Goal: Information Seeking & Learning: Learn about a topic

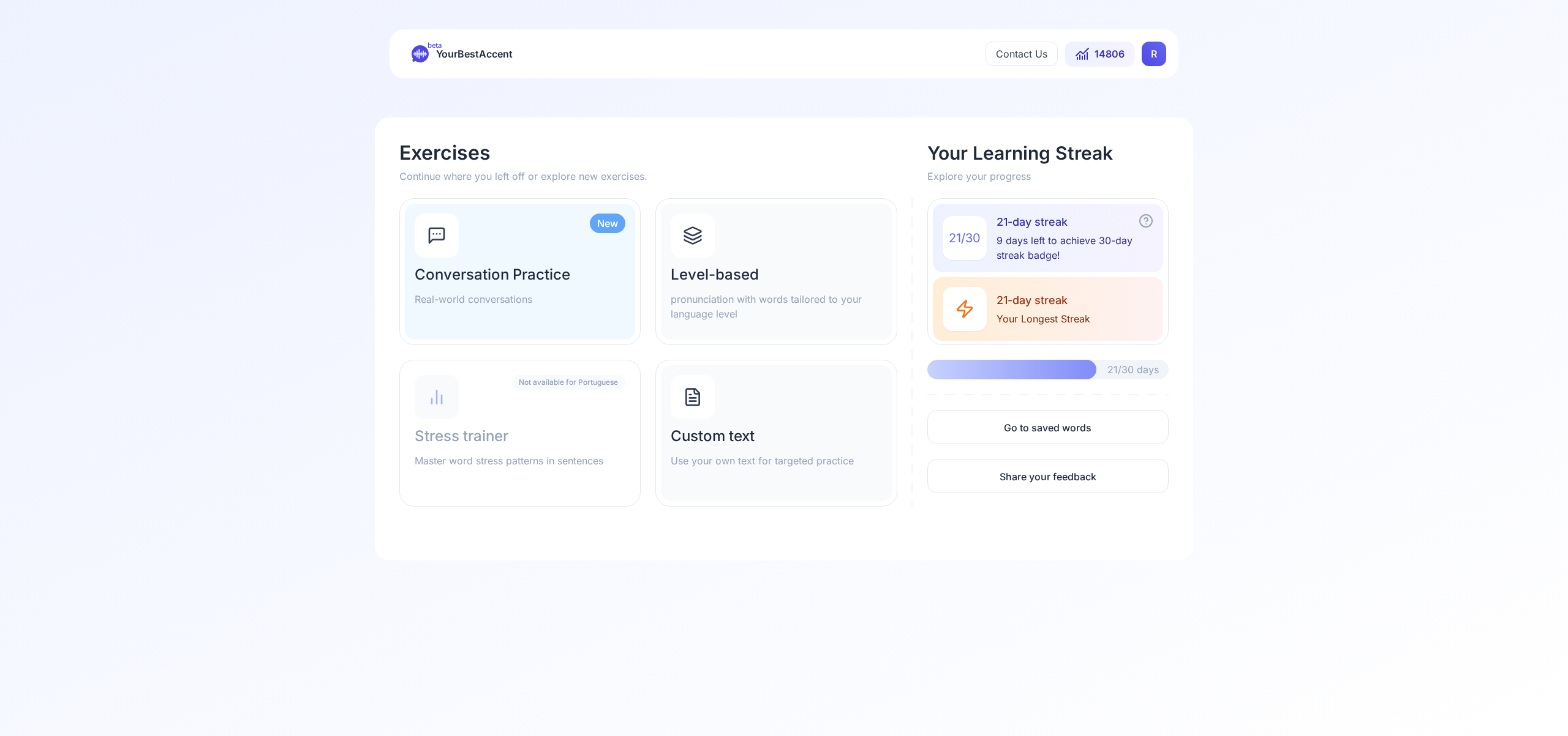
click at [1148, 48] on html "beta YourBestAccent Contact Us 14806 R Exercises Continue where you left off or…" at bounding box center [784, 368] width 1568 height 736
click at [1136, 105] on span "Settings" at bounding box center [1129, 108] width 44 height 17
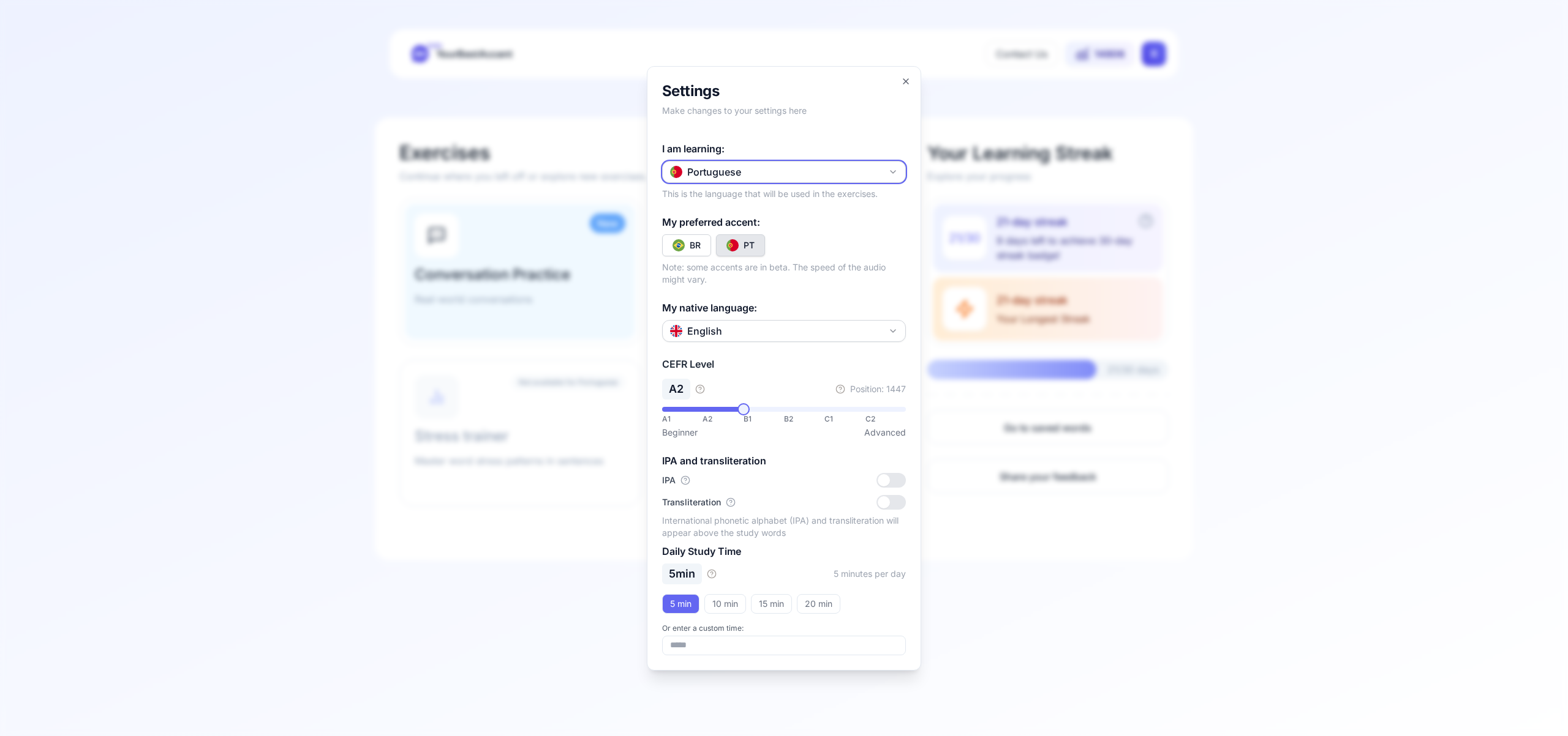
click at [893, 167] on icon "button" at bounding box center [893, 172] width 10 height 10
click at [787, 308] on div "Portuguese" at bounding box center [784, 307] width 238 height 22
click at [750, 247] on div "PT" at bounding box center [748, 245] width 11 height 12
click at [908, 78] on icon "button" at bounding box center [906, 81] width 10 height 10
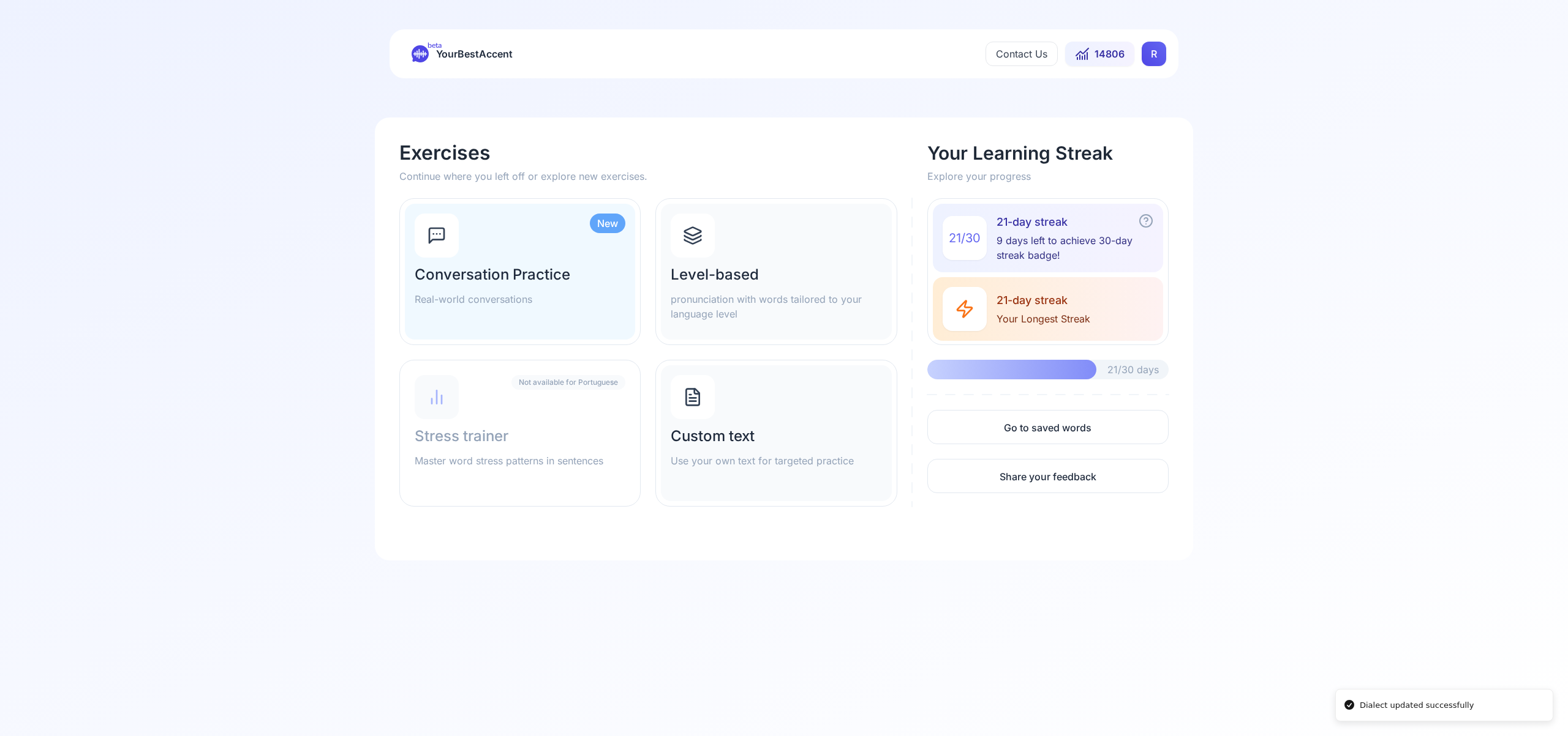
click at [689, 233] on icon at bounding box center [693, 231] width 17 height 8
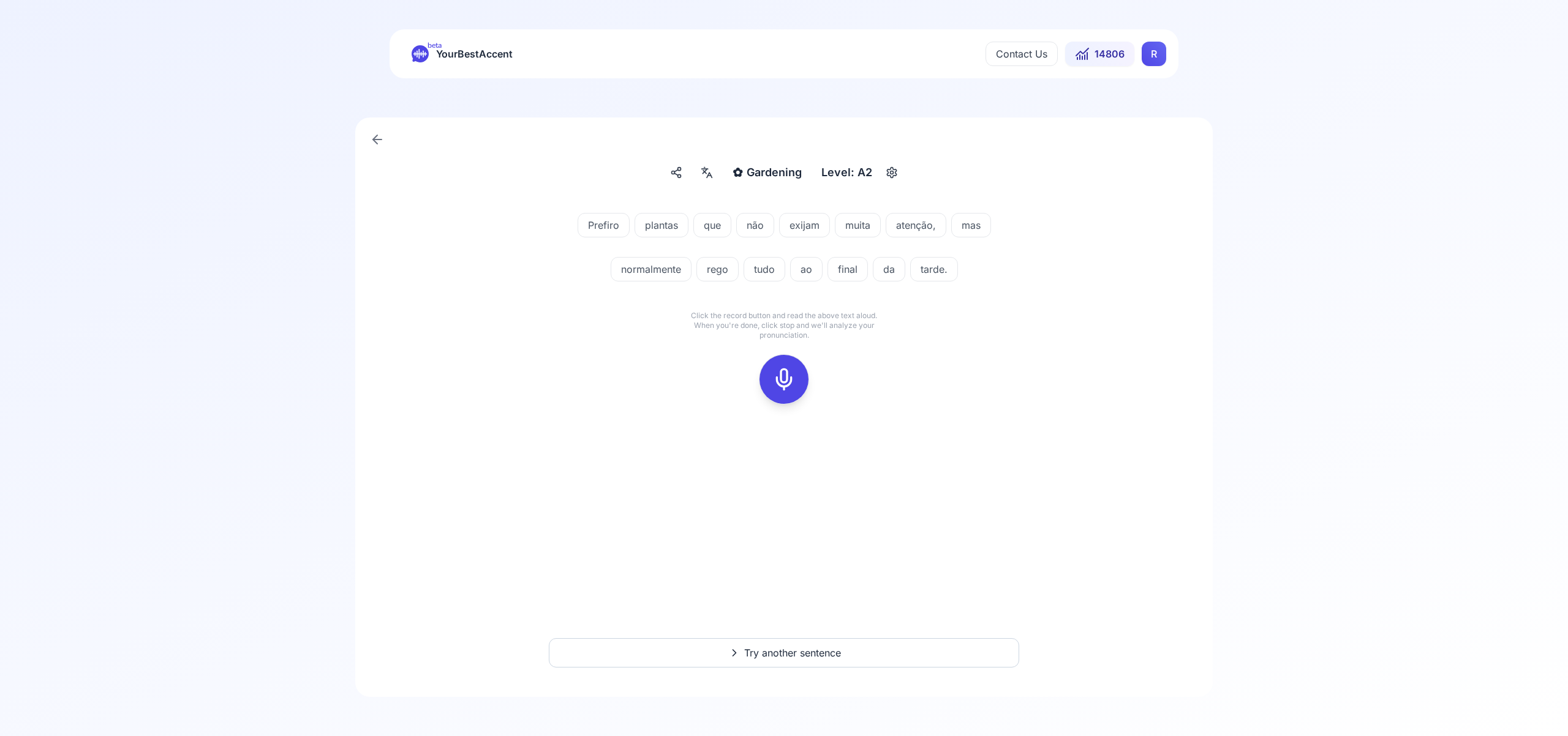
click at [785, 377] on icon at bounding box center [783, 379] width 25 height 25
click at [771, 369] on div at bounding box center [784, 379] width 30 height 48
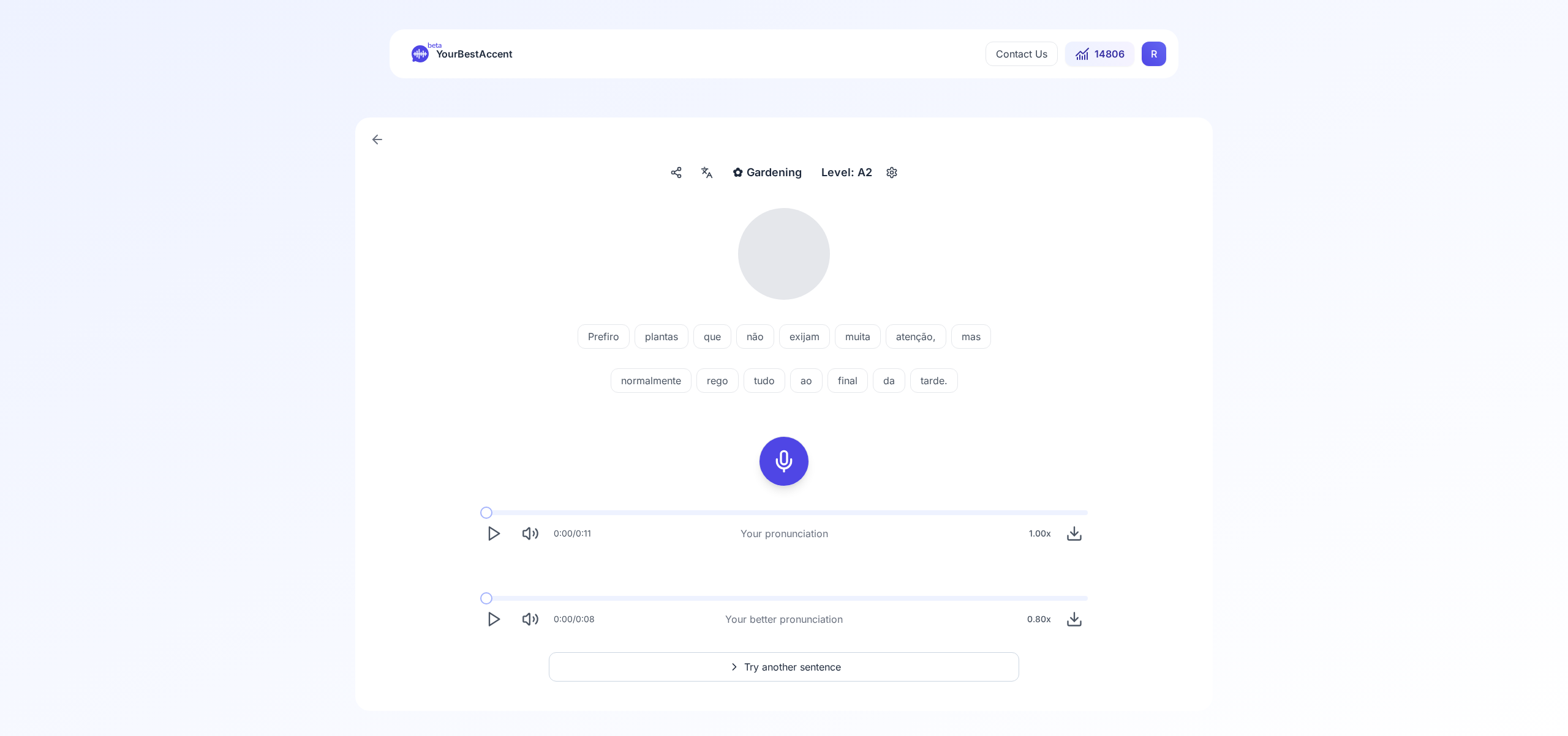
click at [706, 174] on icon at bounding box center [706, 172] width 15 height 12
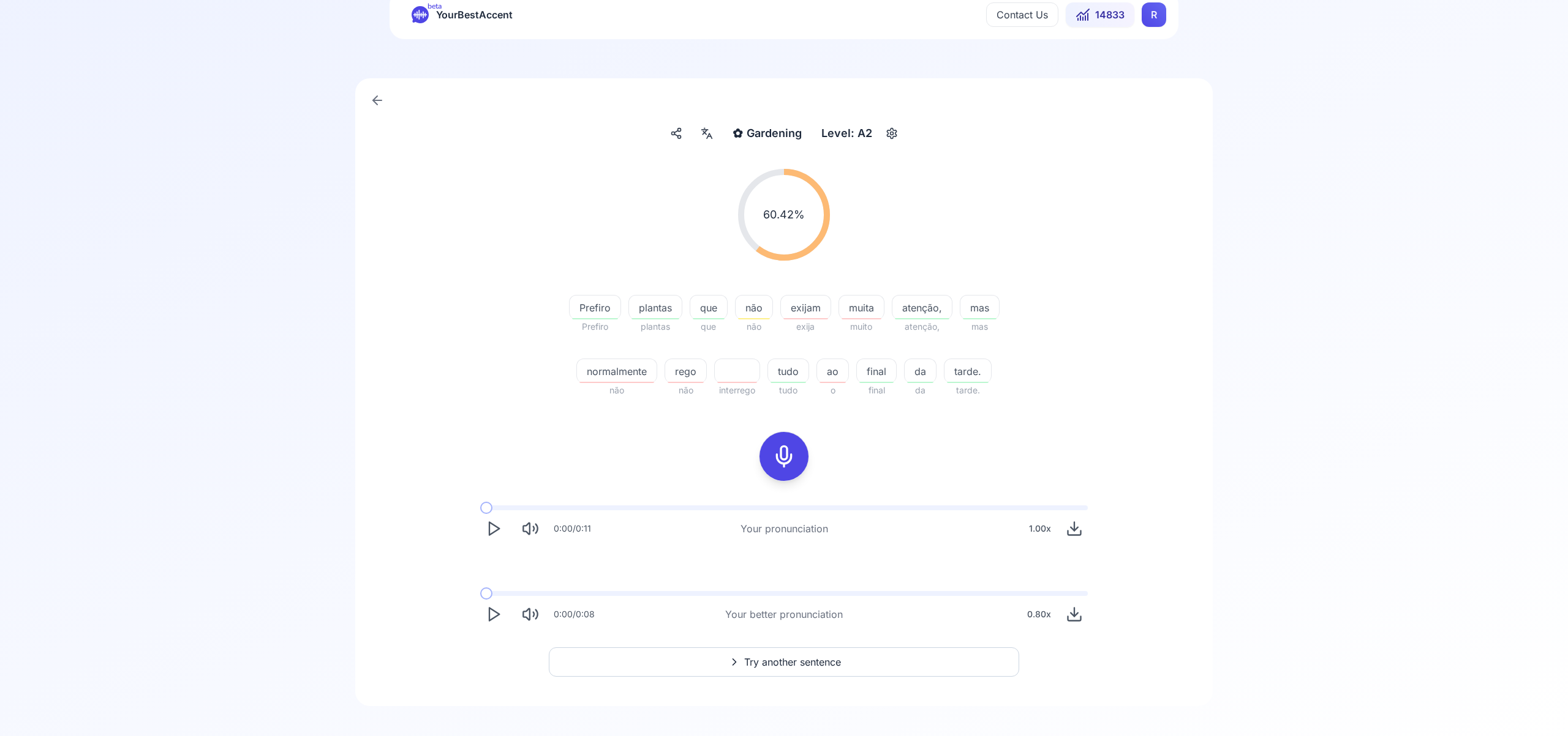
scroll to position [48, 0]
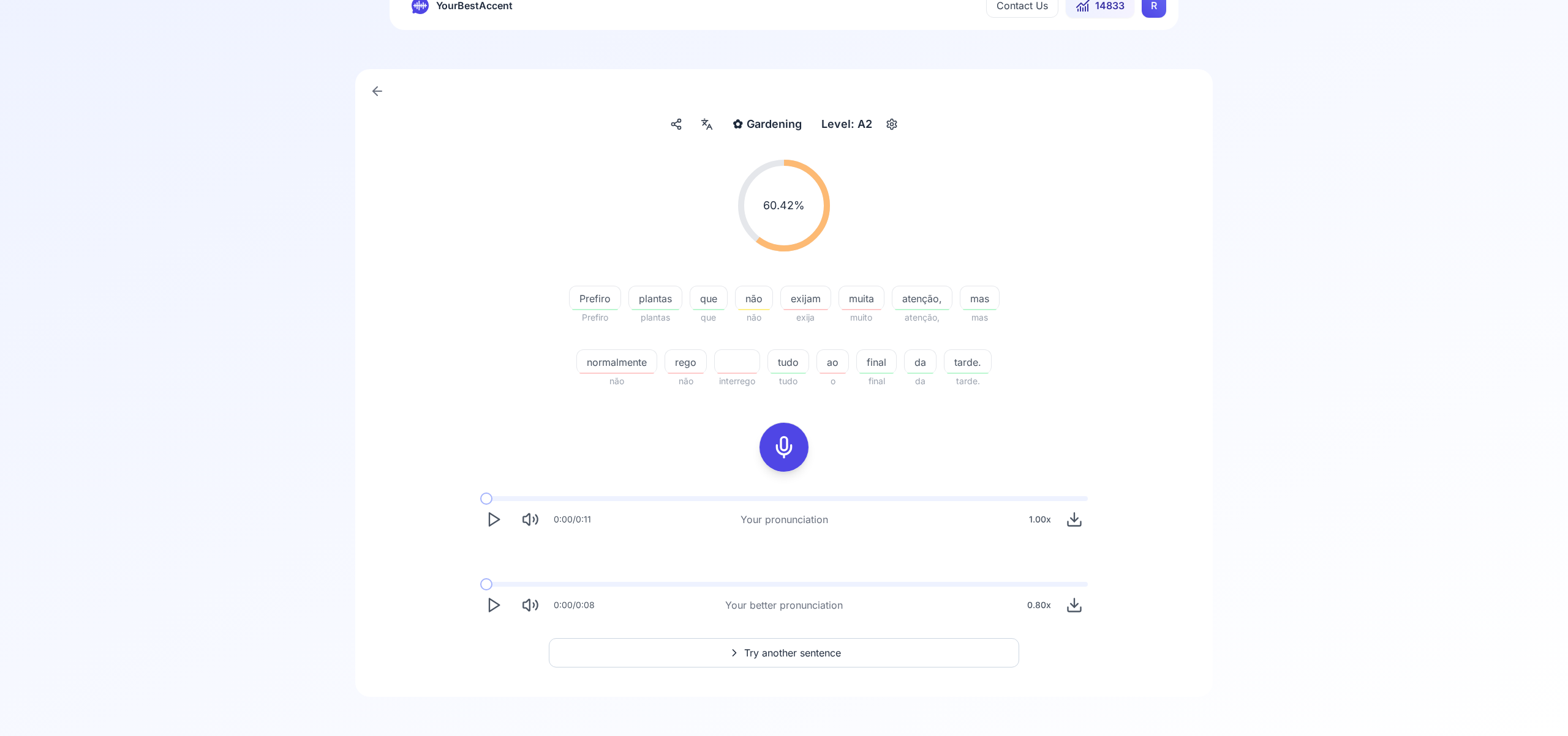
click at [779, 651] on span "Try another sentence" at bounding box center [793, 653] width 97 height 15
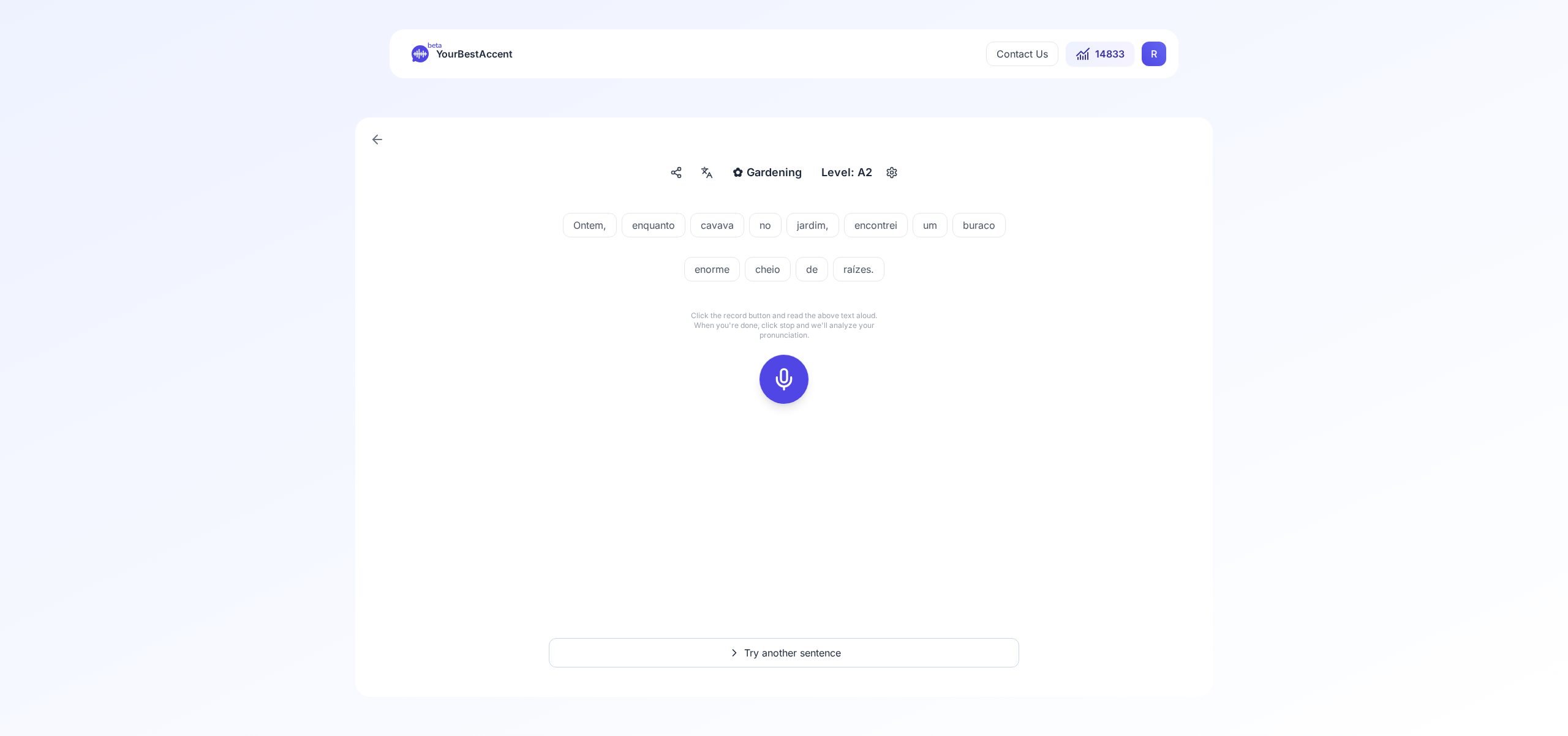
click at [787, 381] on icon at bounding box center [783, 379] width 25 height 25
click at [777, 378] on icon at bounding box center [783, 379] width 25 height 25
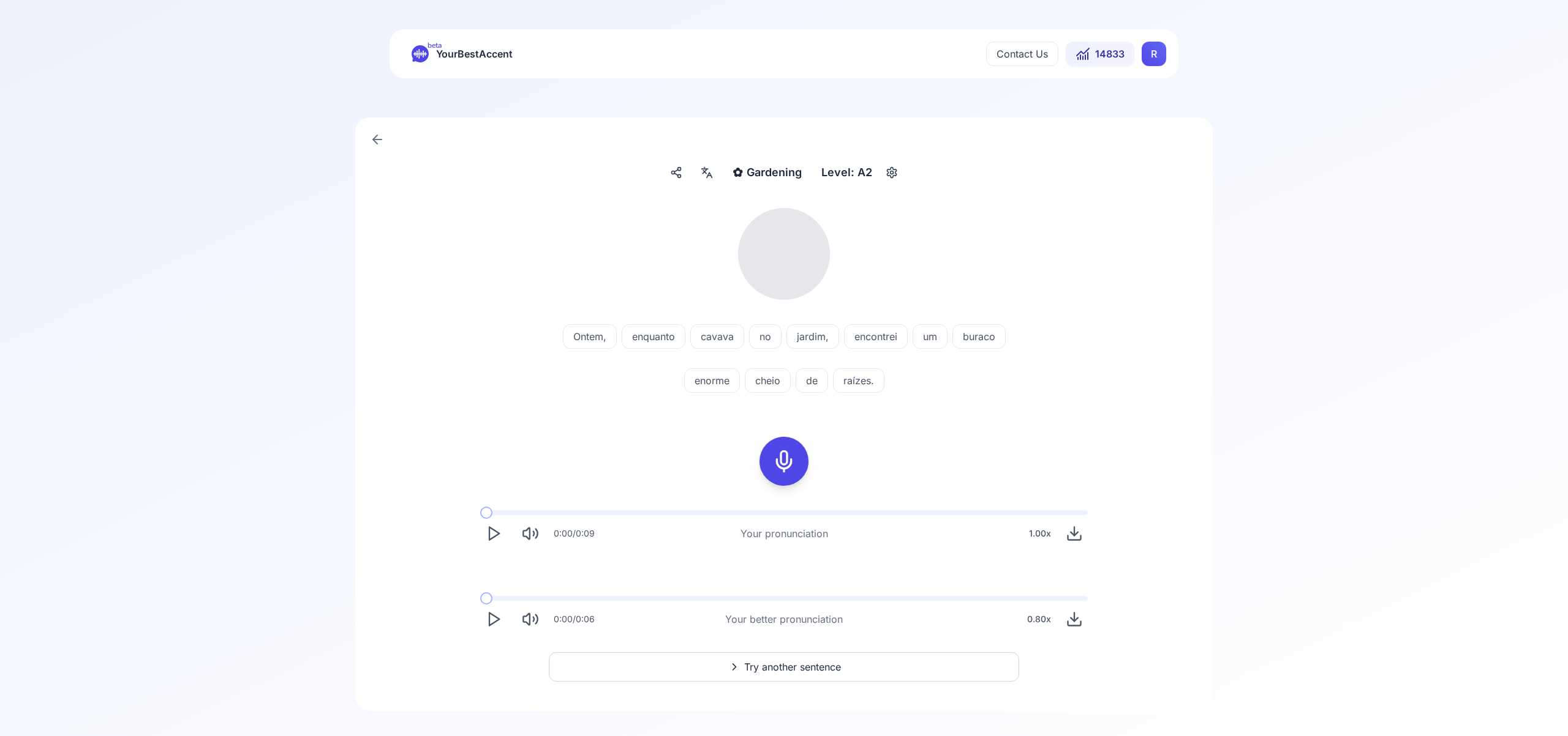
click at [708, 177] on icon at bounding box center [706, 172] width 15 height 12
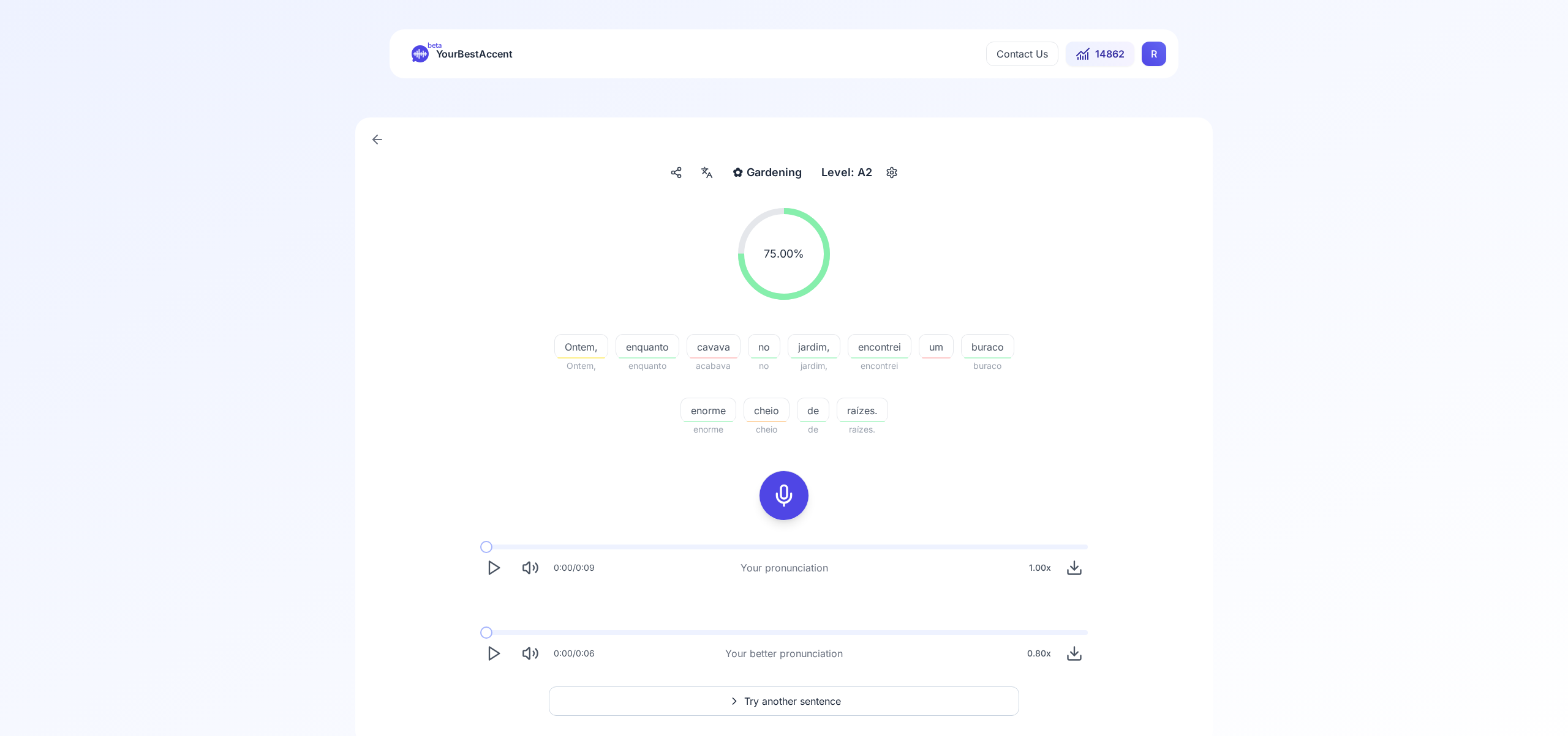
click at [843, 699] on button "Try another sentence" at bounding box center [783, 701] width 470 height 30
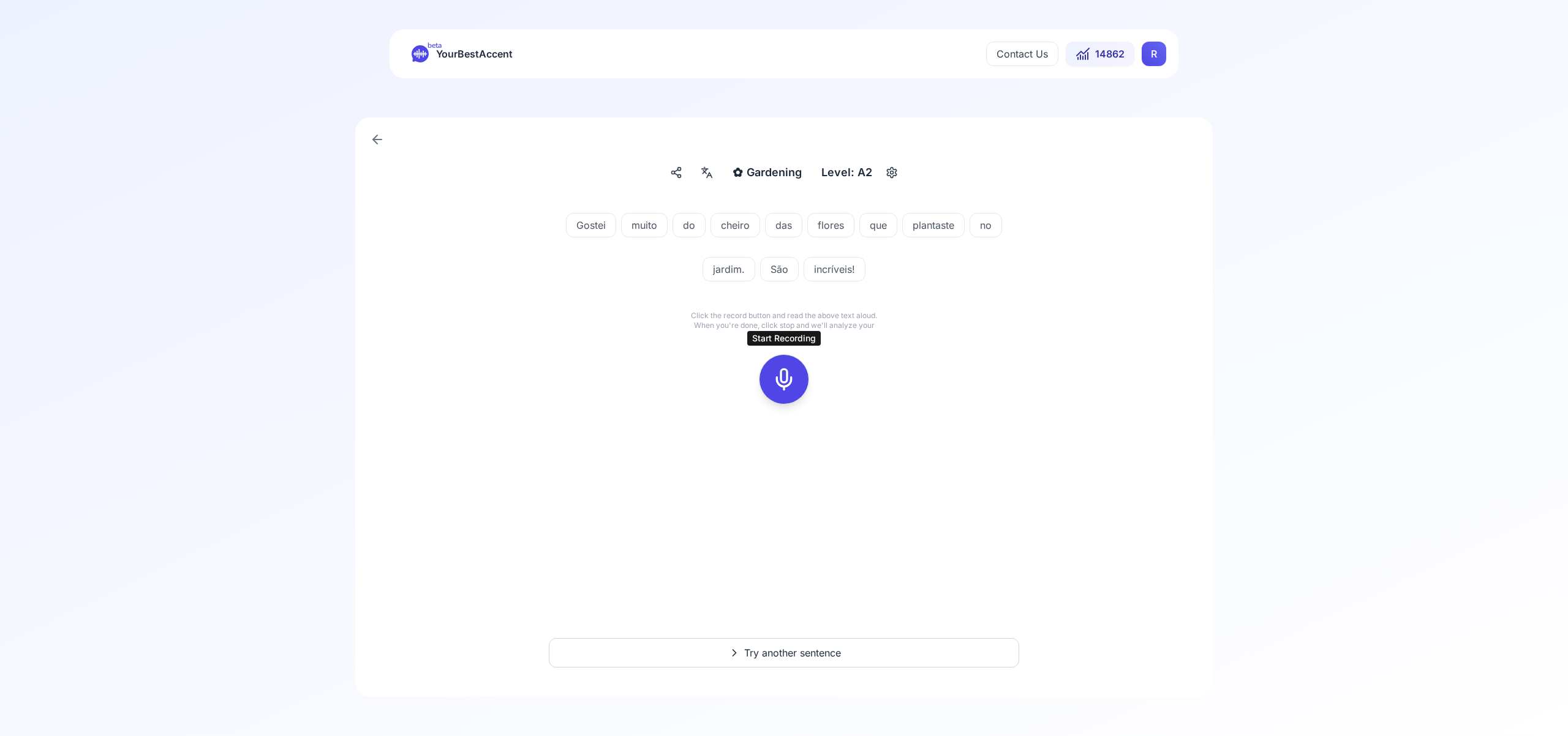
click at [781, 371] on icon at bounding box center [783, 379] width 25 height 25
click at [779, 381] on icon at bounding box center [783, 379] width 25 height 25
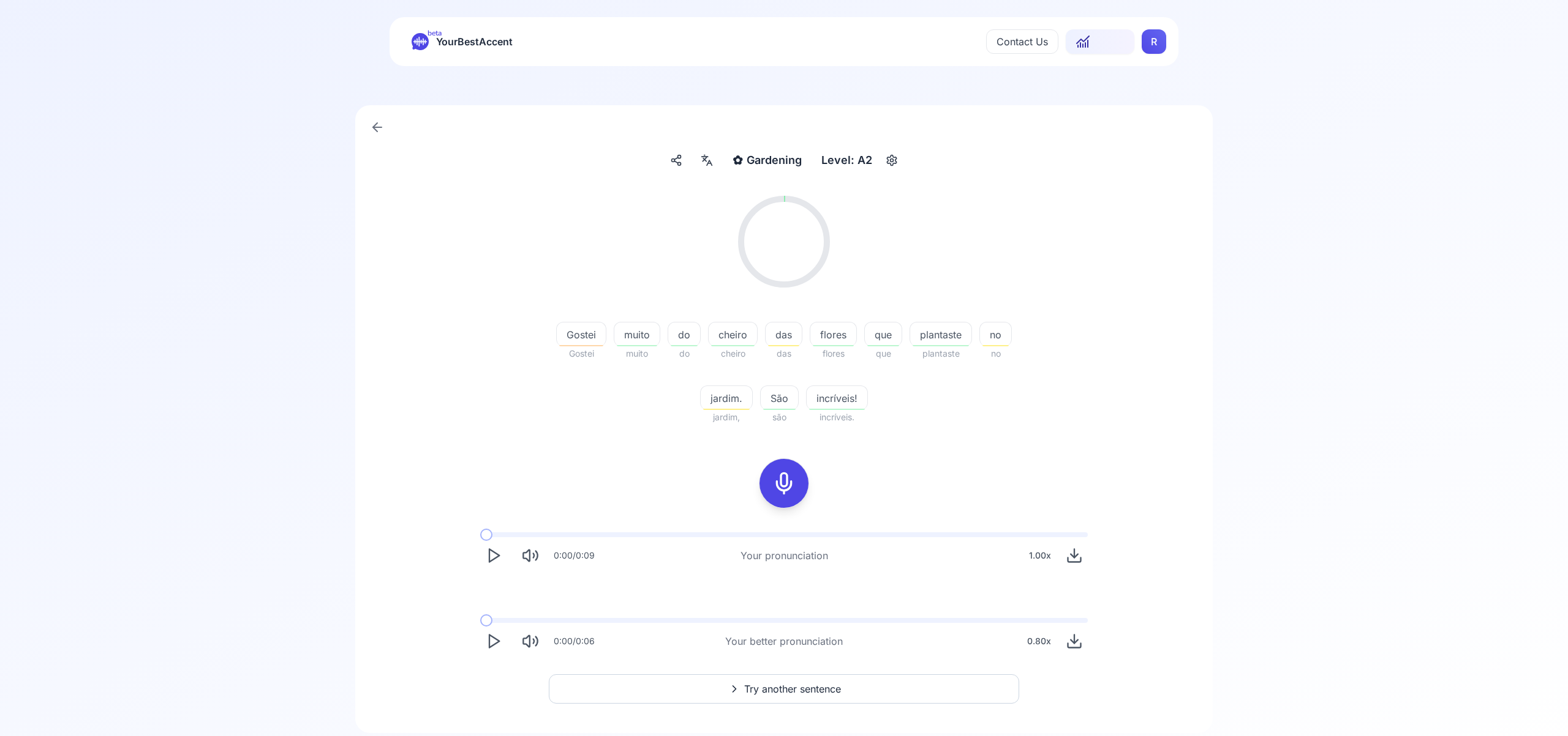
scroll to position [19, 0]
click at [715, 163] on div at bounding box center [707, 154] width 22 height 22
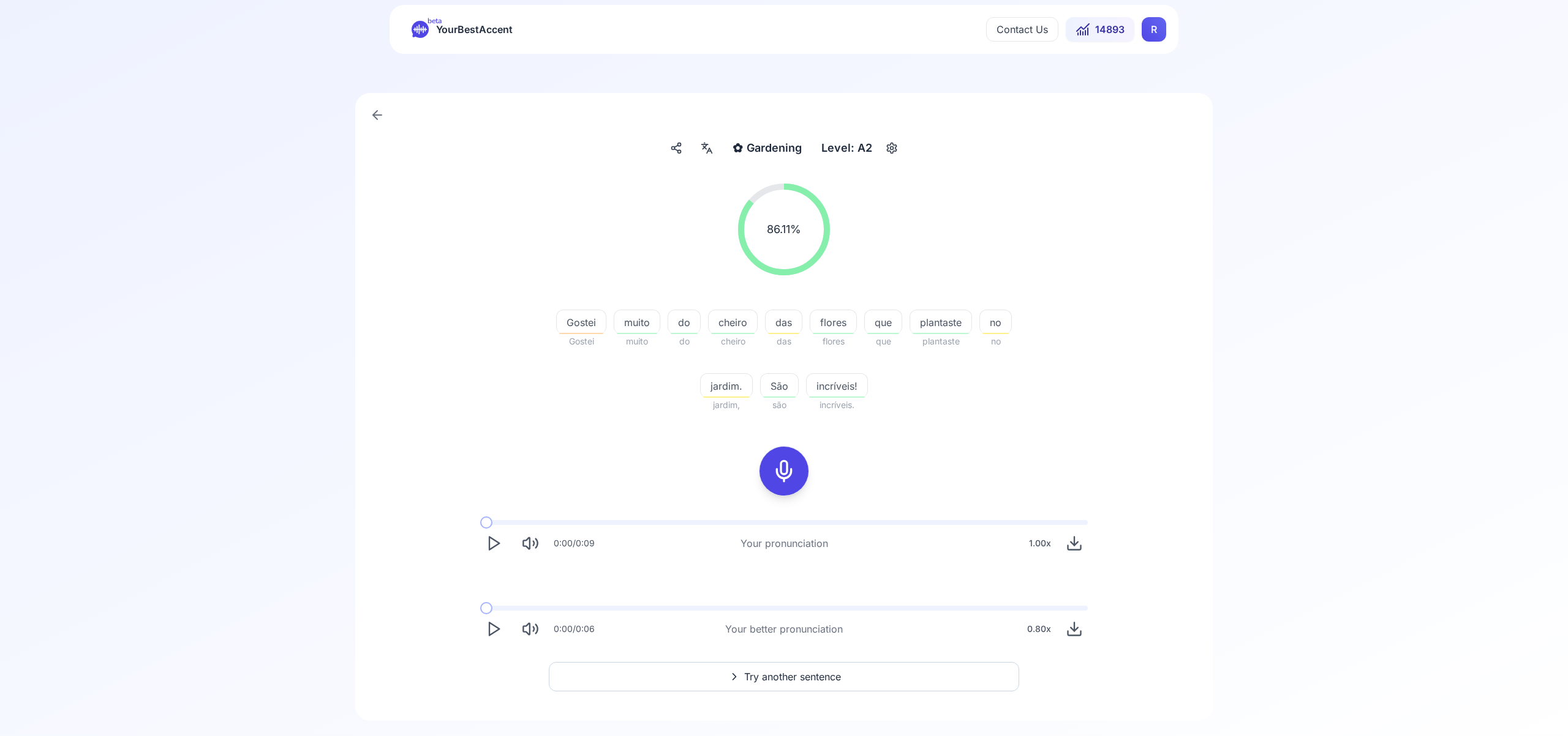
scroll to position [43, 0]
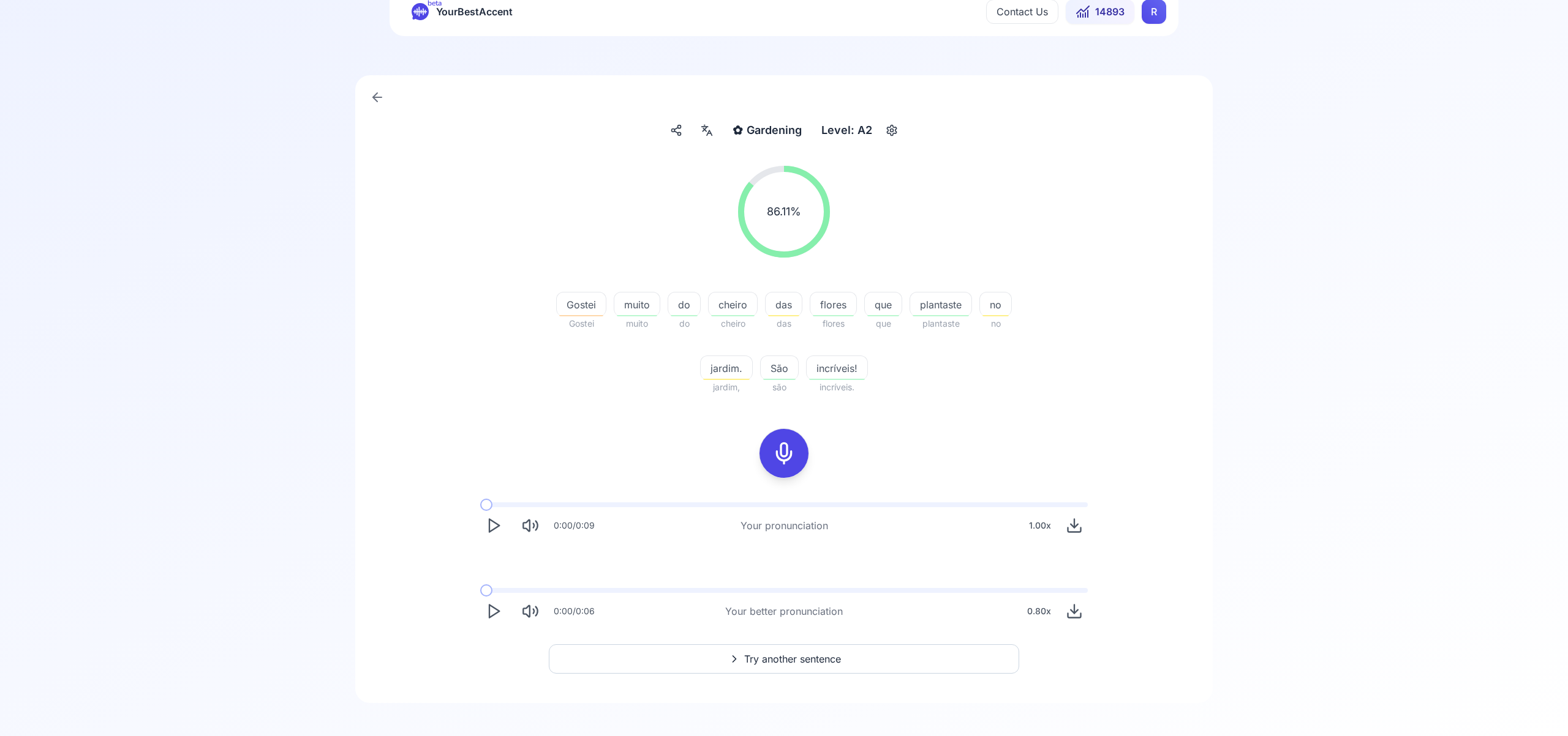
click at [835, 661] on span "Try another sentence" at bounding box center [793, 659] width 97 height 15
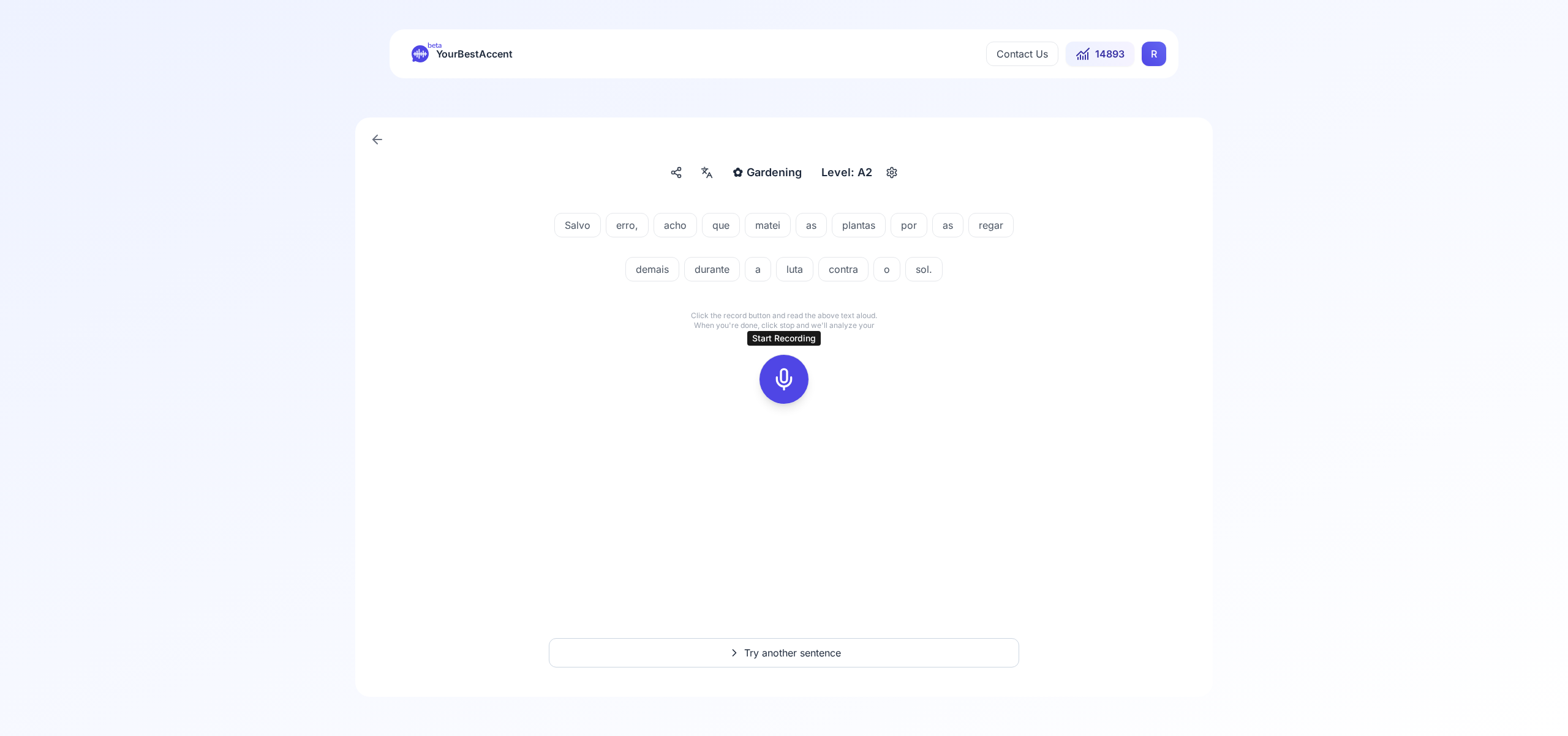
click at [781, 373] on icon at bounding box center [783, 379] width 25 height 25
click at [781, 372] on icon at bounding box center [783, 379] width 25 height 25
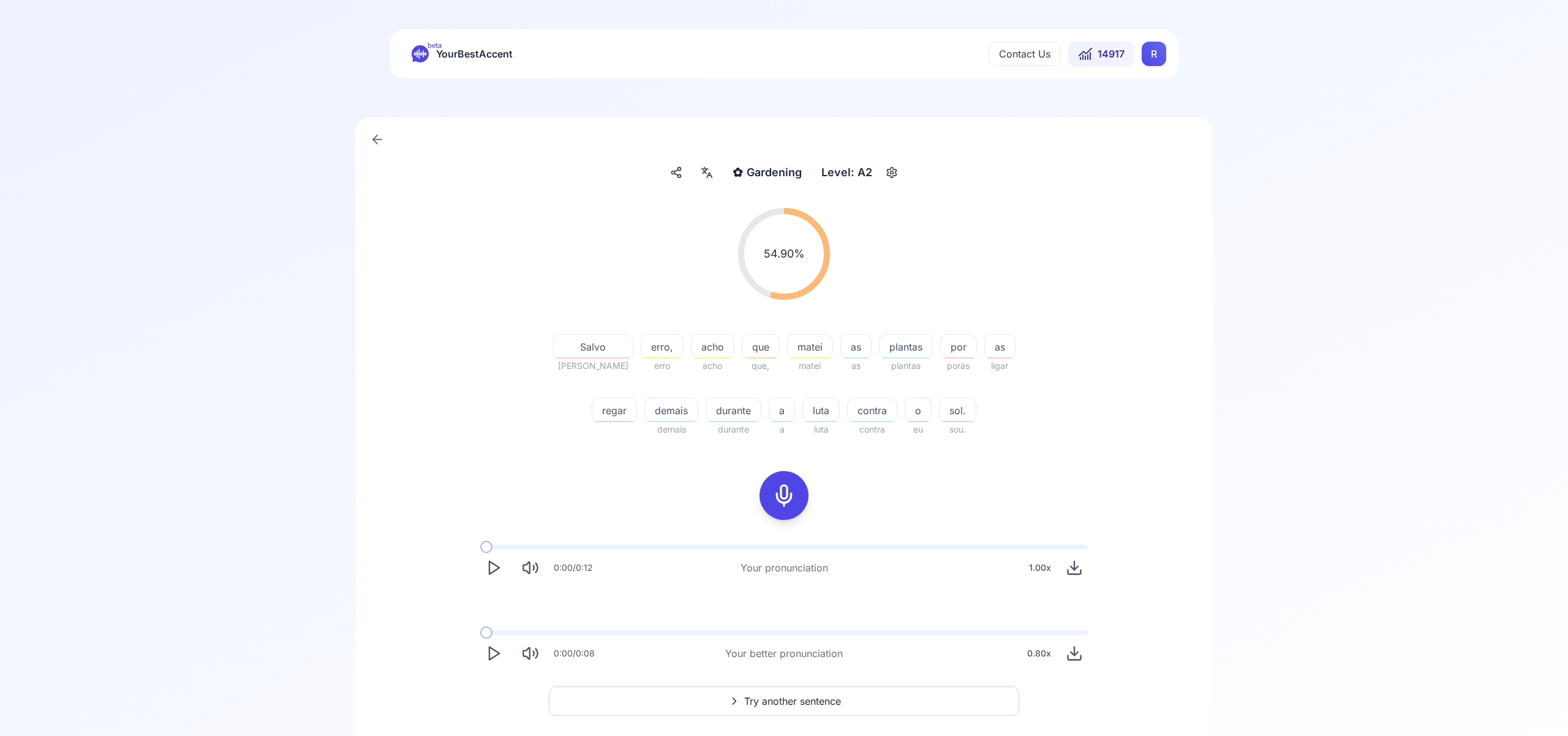
click at [807, 700] on span "Try another sentence" at bounding box center [793, 700] width 97 height 15
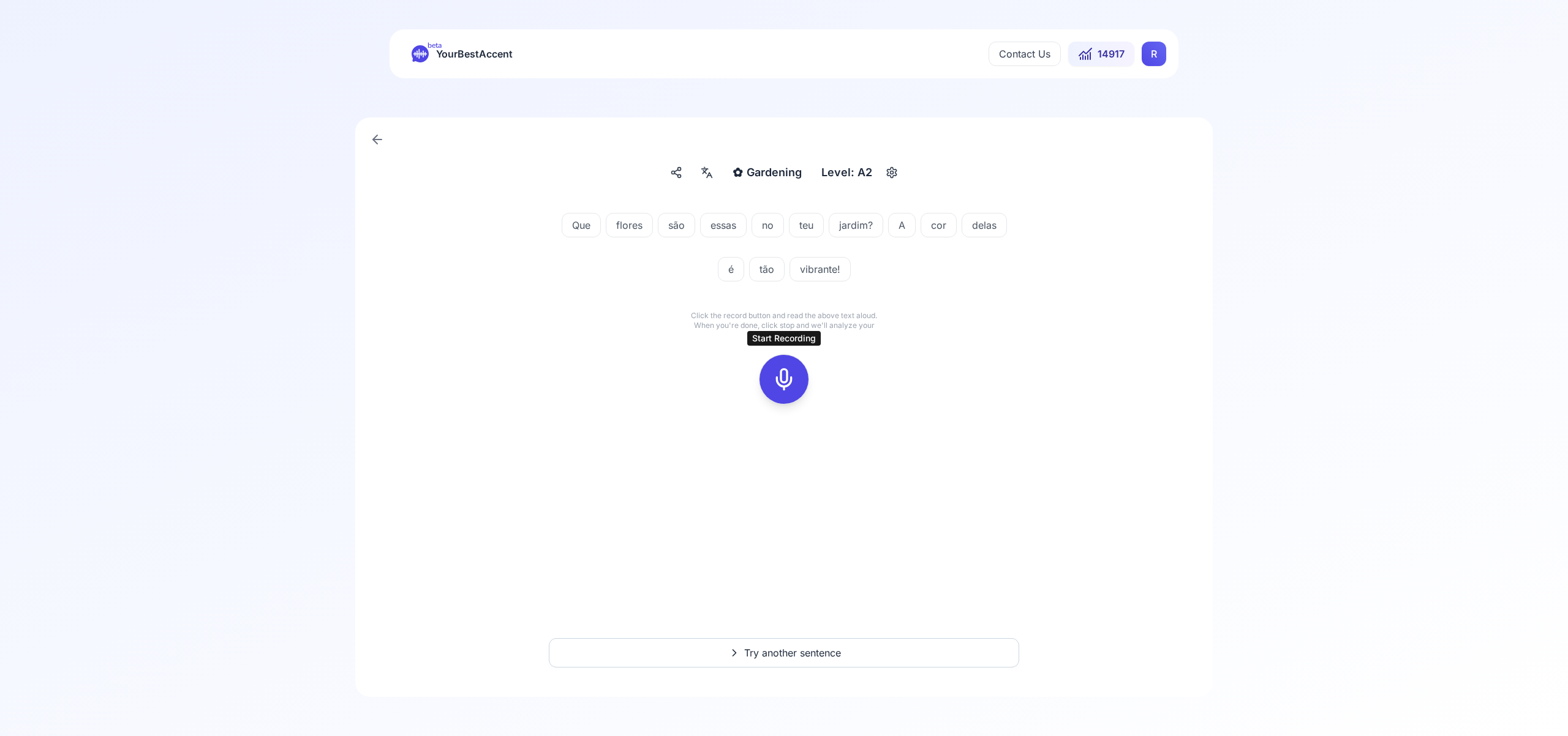
click at [785, 378] on icon at bounding box center [783, 379] width 25 height 25
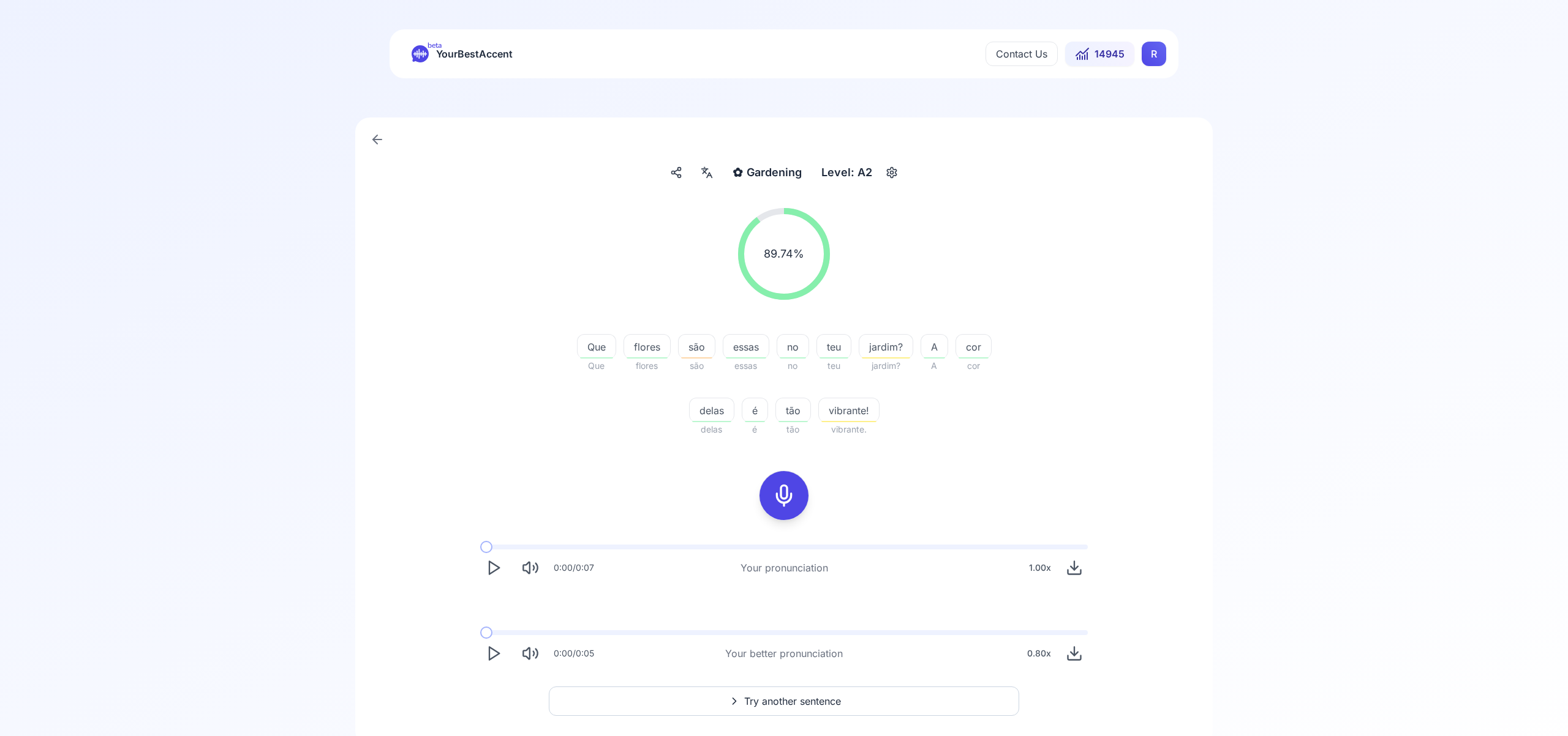
click at [807, 706] on span "Try another sentence" at bounding box center [793, 700] width 97 height 15
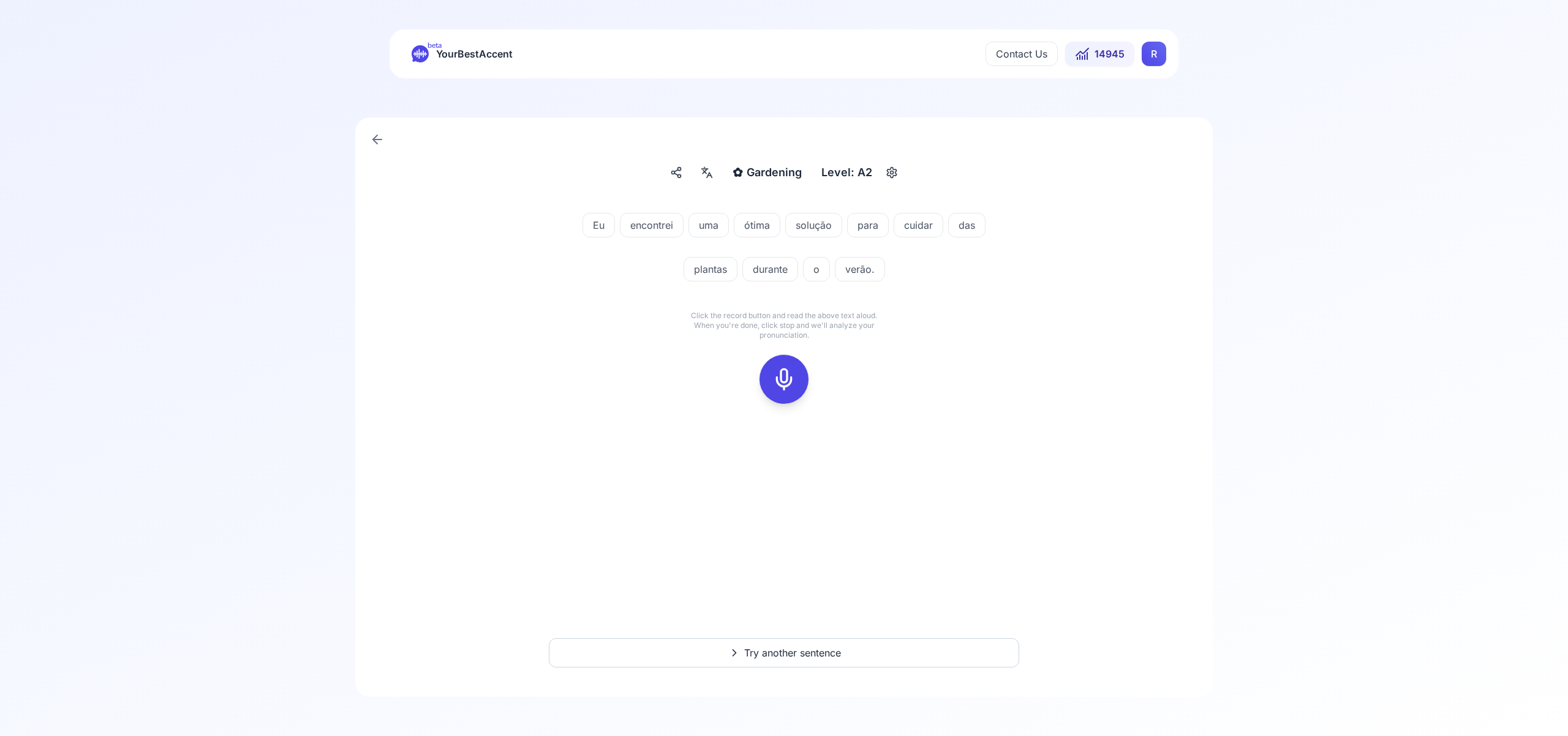
click at [787, 378] on icon at bounding box center [783, 379] width 25 height 25
click at [788, 376] on icon at bounding box center [783, 379] width 25 height 25
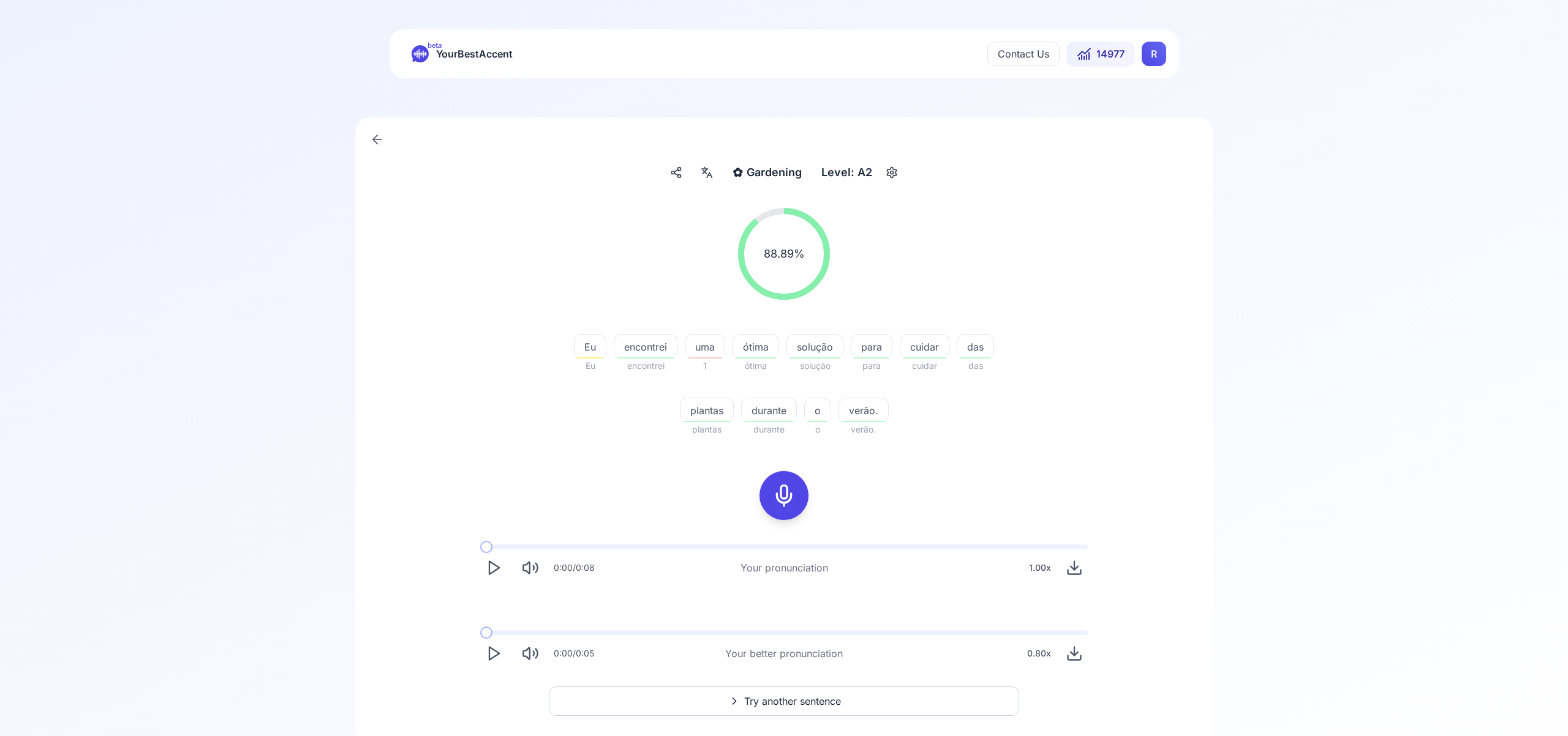
click at [1153, 50] on html "beta YourBestAccent Contact Us 14977 R ✿ Gardening Gardening Level: A2 88.89 % …" at bounding box center [784, 368] width 1568 height 736
click at [1141, 110] on span "Settings" at bounding box center [1129, 108] width 44 height 17
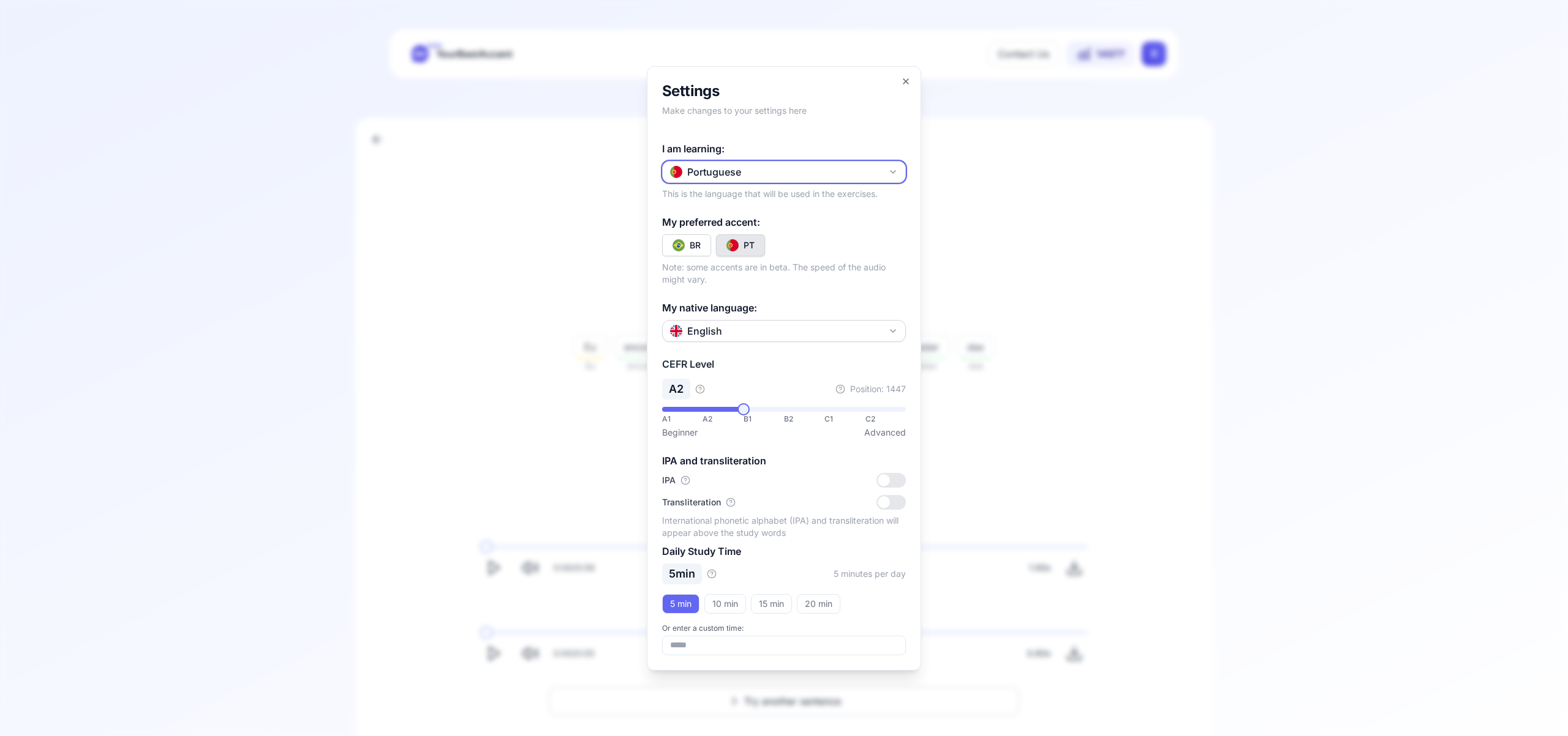
click at [895, 171] on icon "button" at bounding box center [893, 172] width 10 height 10
click at [804, 272] on div "French" at bounding box center [784, 266] width 238 height 22
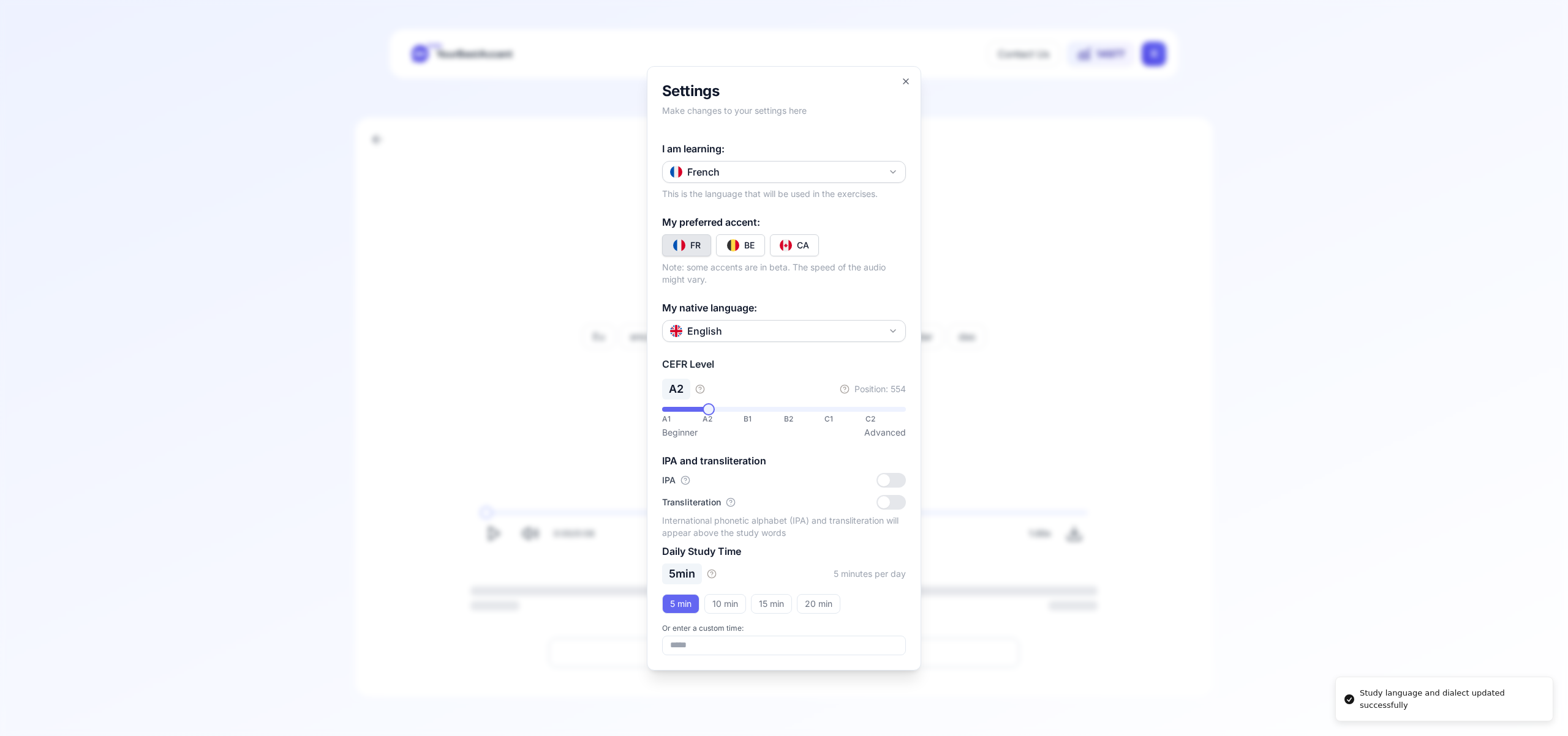
click at [791, 242] on img "Toggle fr-CA" at bounding box center [785, 245] width 12 height 12
click at [906, 82] on icon "button" at bounding box center [905, 81] width 5 height 5
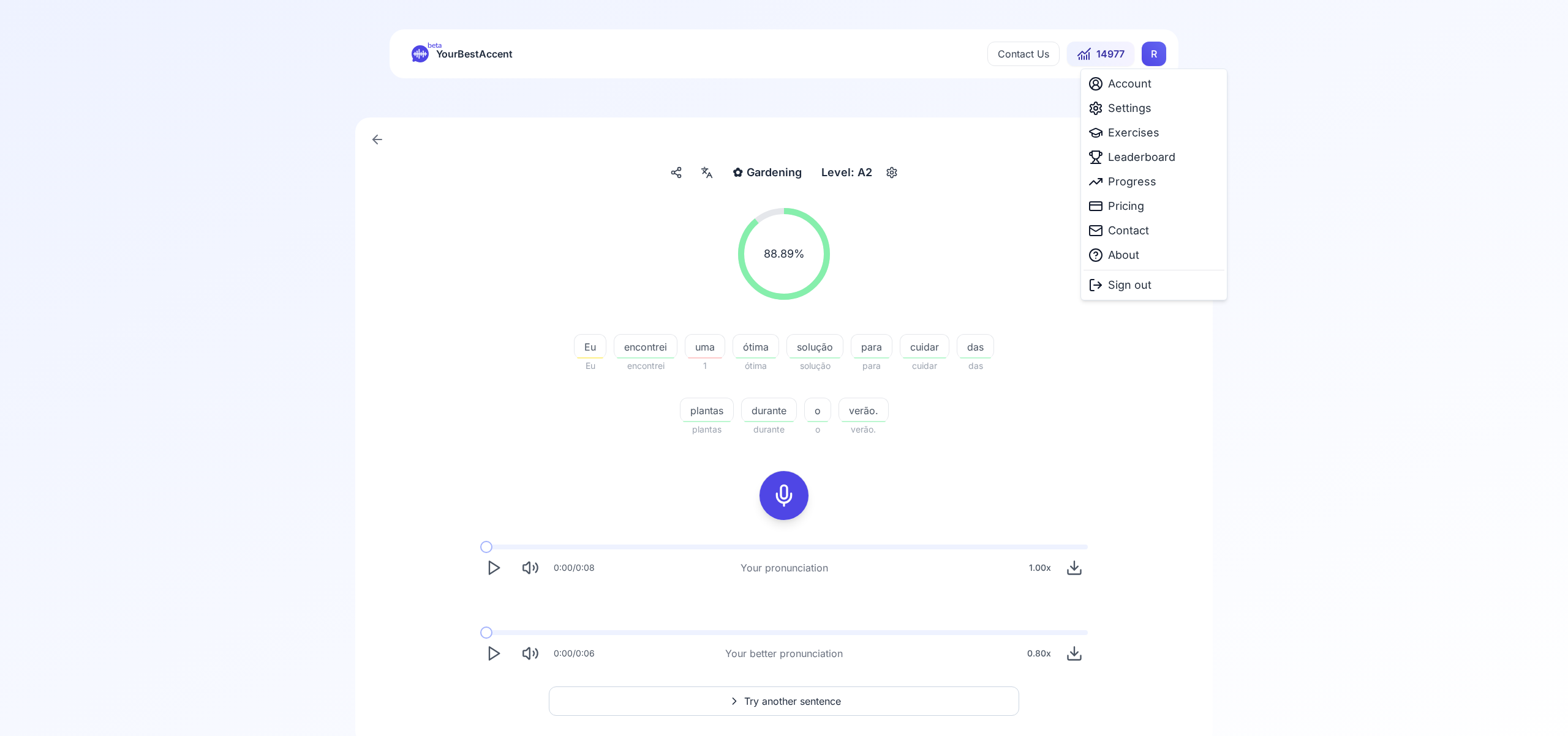
click at [1152, 56] on html "beta YourBestAccent Contact Us 14977 R ✿ Gardening Gardening Level: A2 88.89 % …" at bounding box center [784, 368] width 1568 height 736
click at [1142, 134] on span "Exercises" at bounding box center [1133, 133] width 51 height 17
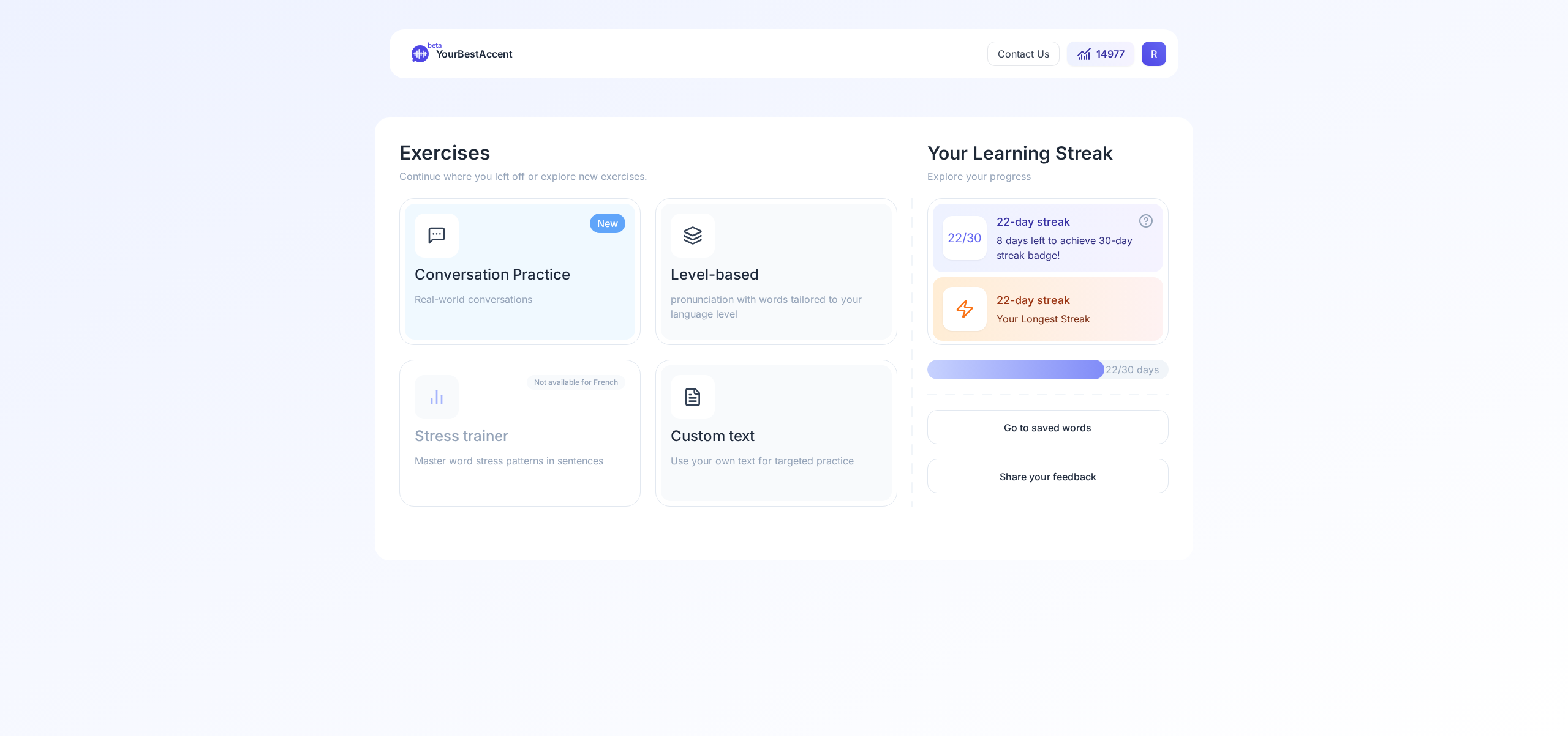
click at [698, 239] on icon at bounding box center [693, 235] width 20 height 20
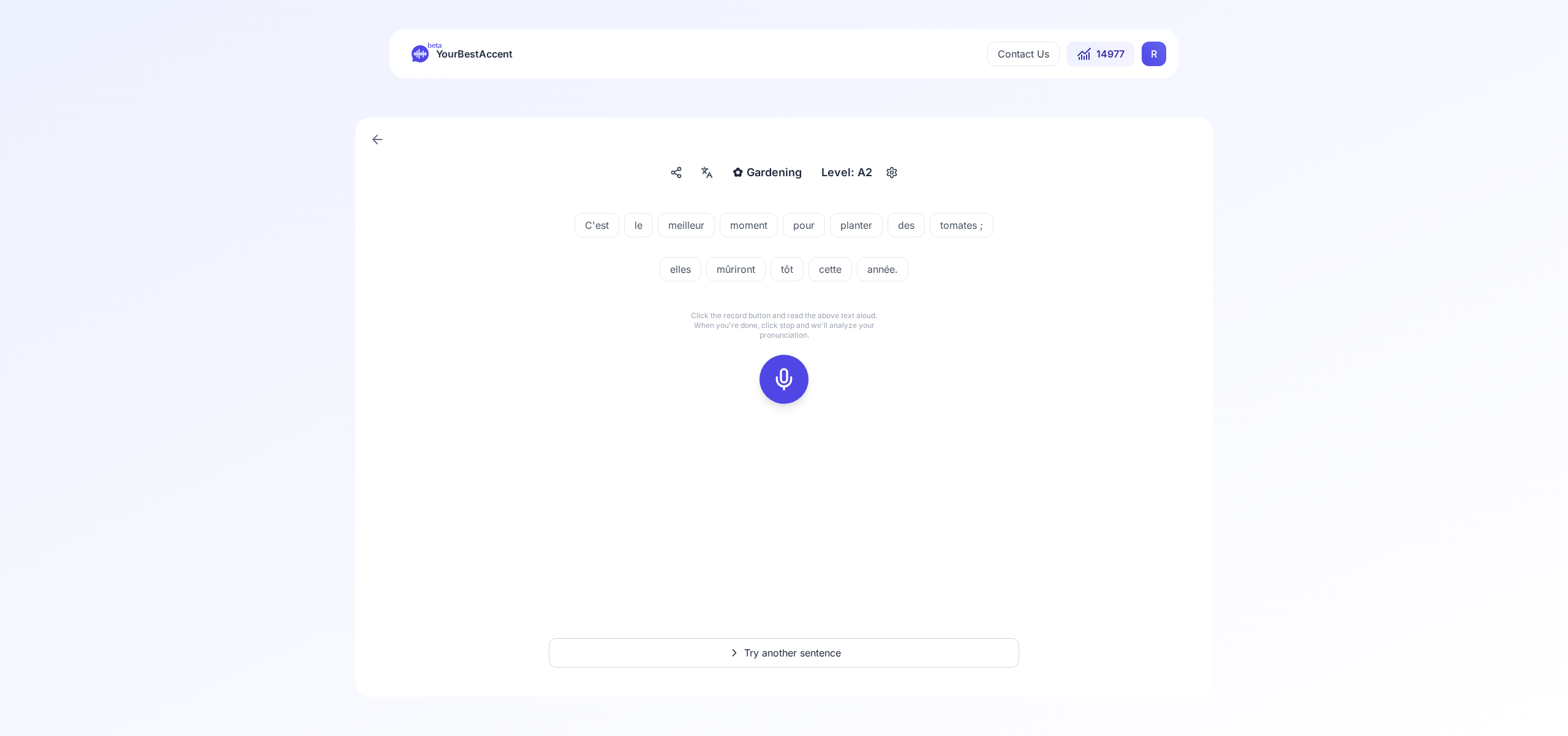
drag, startPoint x: 791, startPoint y: 351, endPoint x: 789, endPoint y: 365, distance: 14.1
click at [790, 352] on div at bounding box center [783, 379] width 98 height 78
click at [791, 380] on icon at bounding box center [783, 379] width 25 height 25
click at [792, 376] on icon at bounding box center [783, 379] width 25 height 25
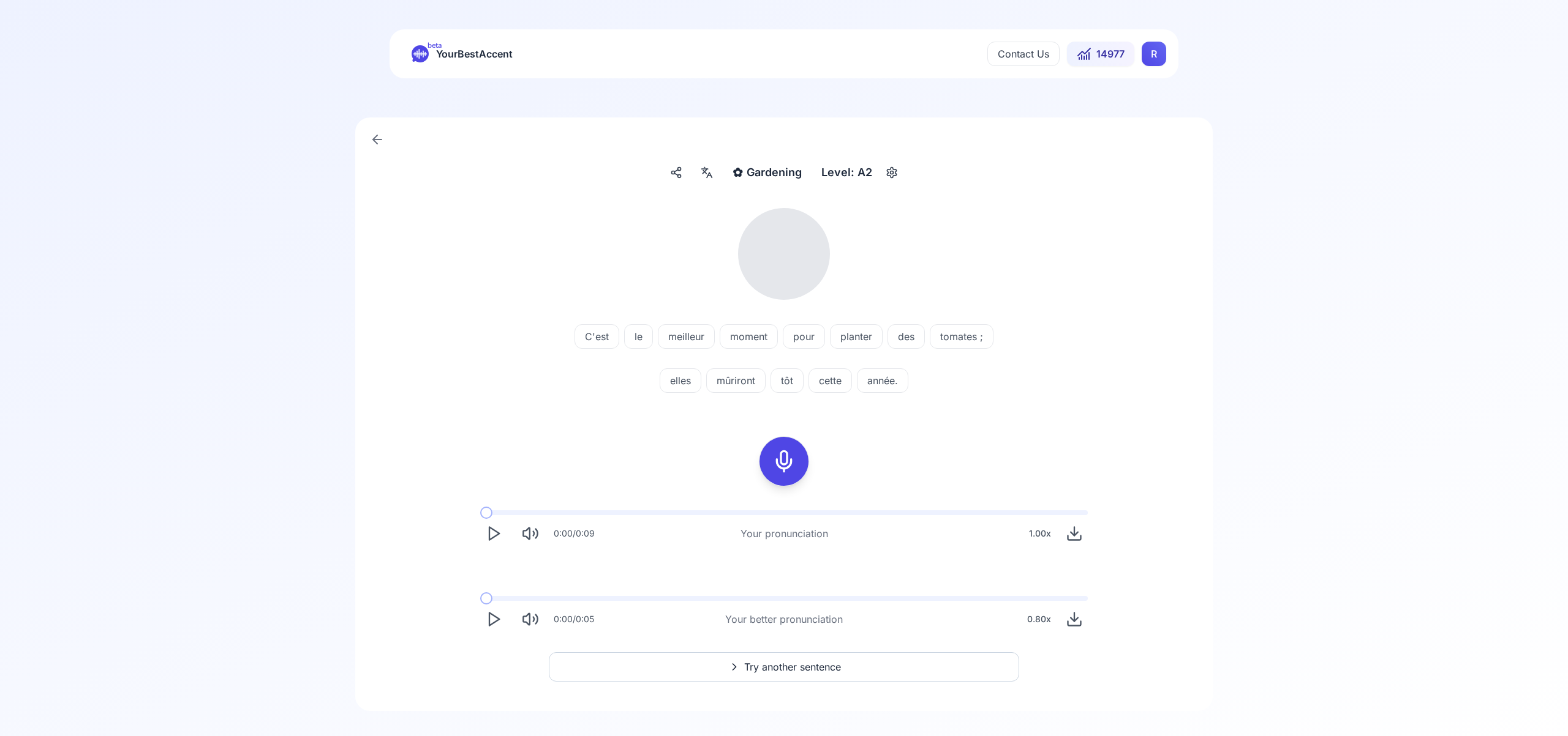
click at [706, 173] on icon at bounding box center [706, 172] width 15 height 12
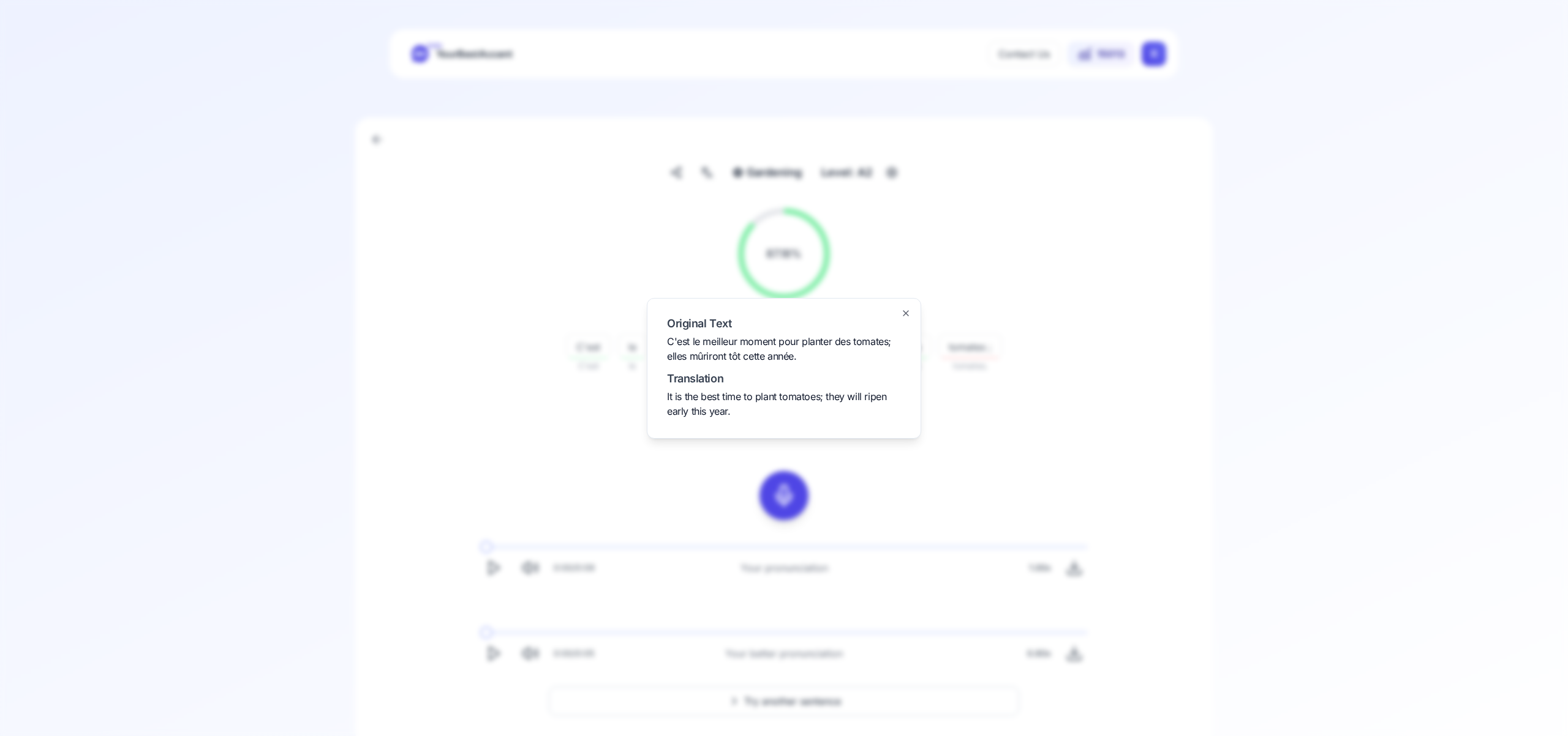
click at [905, 312] on icon "button" at bounding box center [905, 313] width 5 height 5
click at [826, 697] on span "Try another sentence" at bounding box center [793, 700] width 97 height 15
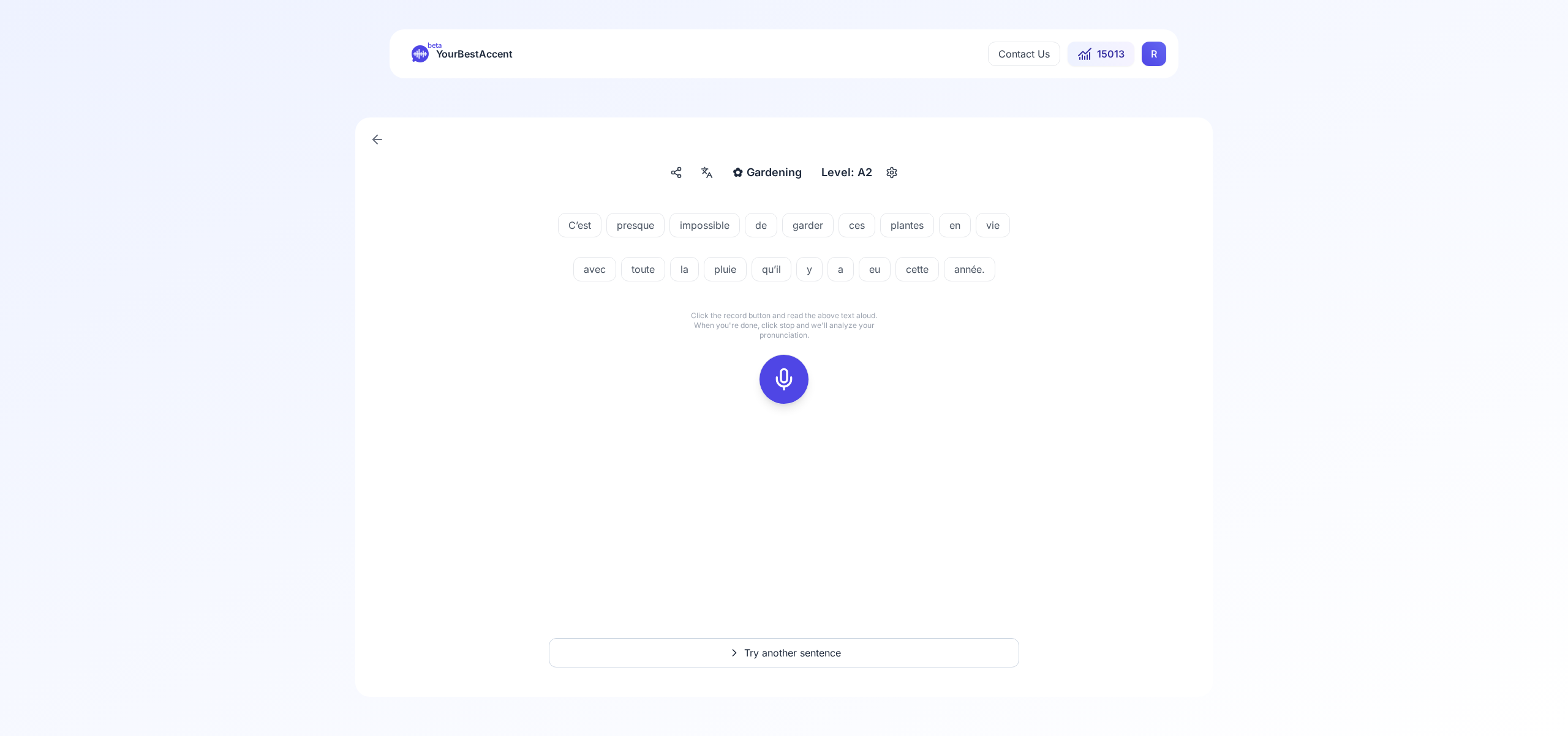
click at [788, 375] on icon at bounding box center [783, 379] width 25 height 25
click at [792, 383] on rect at bounding box center [784, 379] width 19 height 19
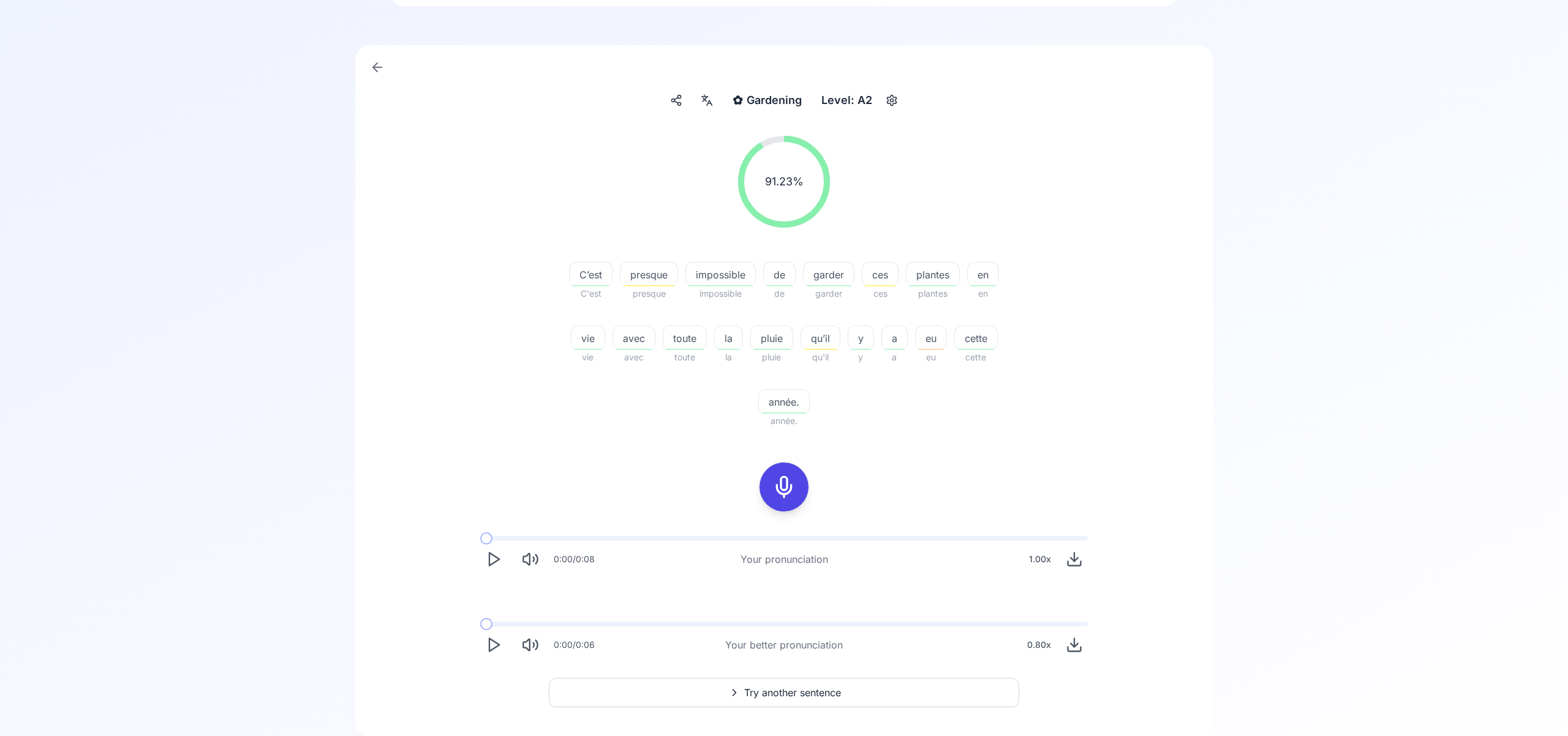
scroll to position [74, 0]
click at [790, 688] on span "Try another sentence" at bounding box center [793, 690] width 97 height 15
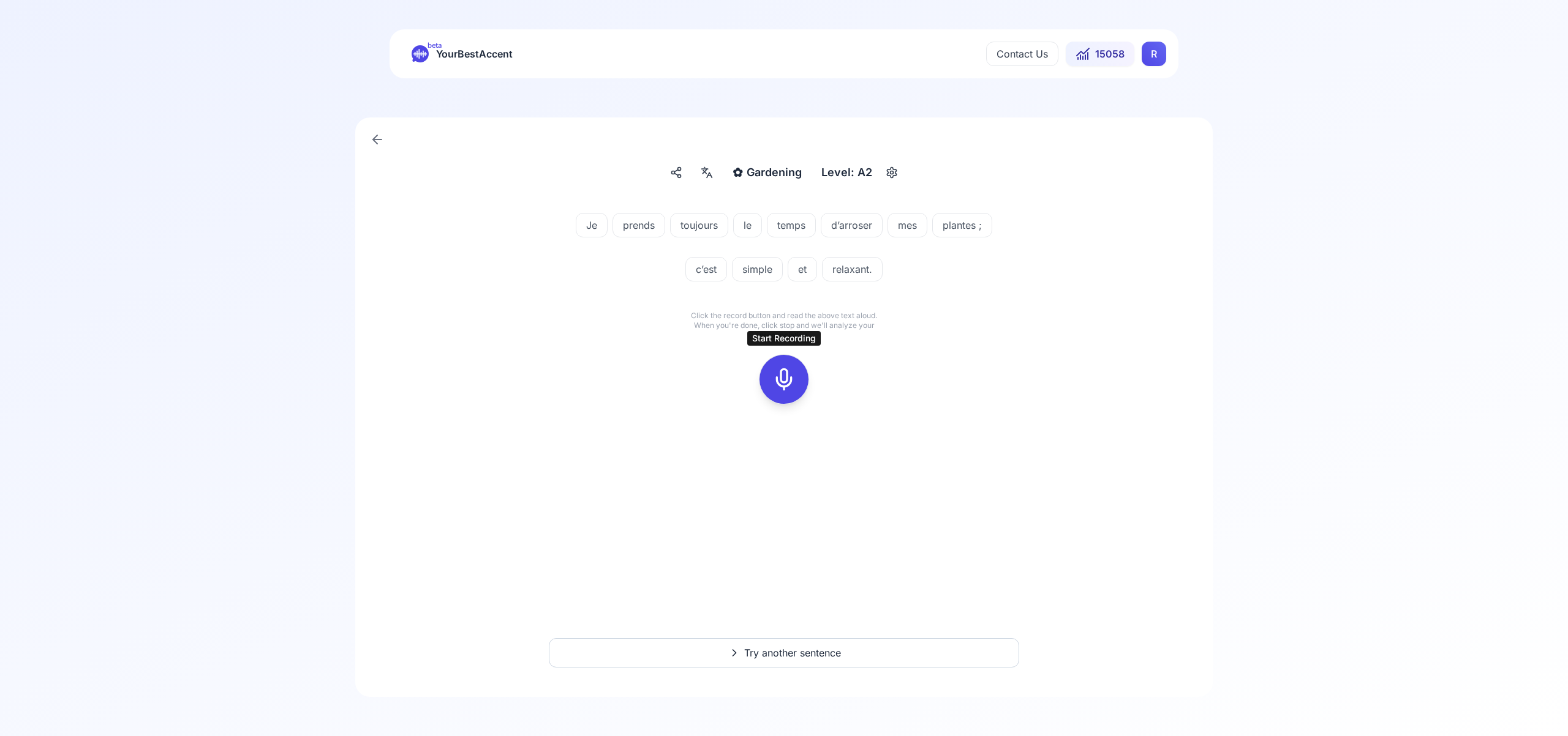
click at [779, 383] on icon at bounding box center [783, 379] width 25 height 25
click at [783, 385] on icon at bounding box center [783, 379] width 25 height 25
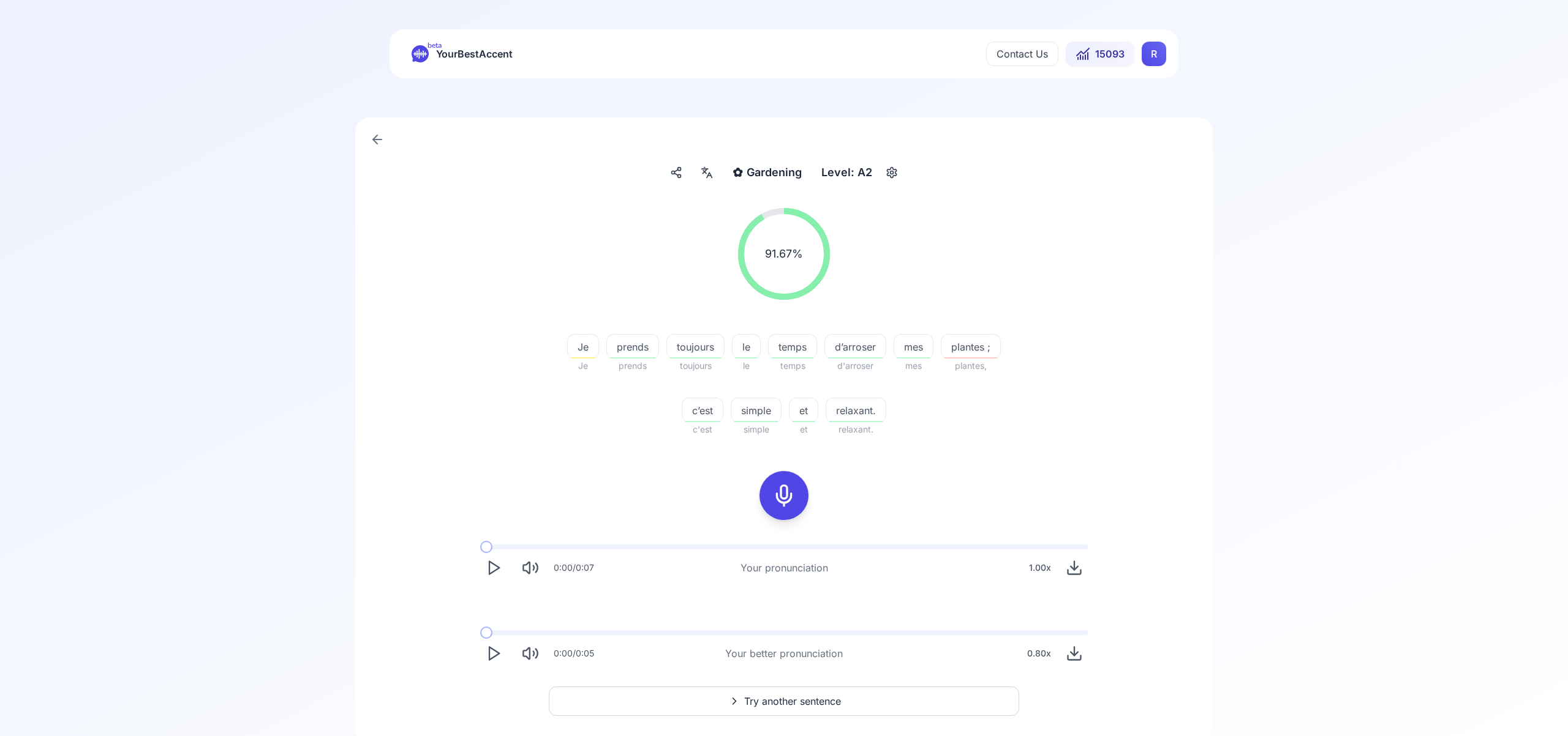
click at [796, 697] on span "Try another sentence" at bounding box center [793, 700] width 97 height 15
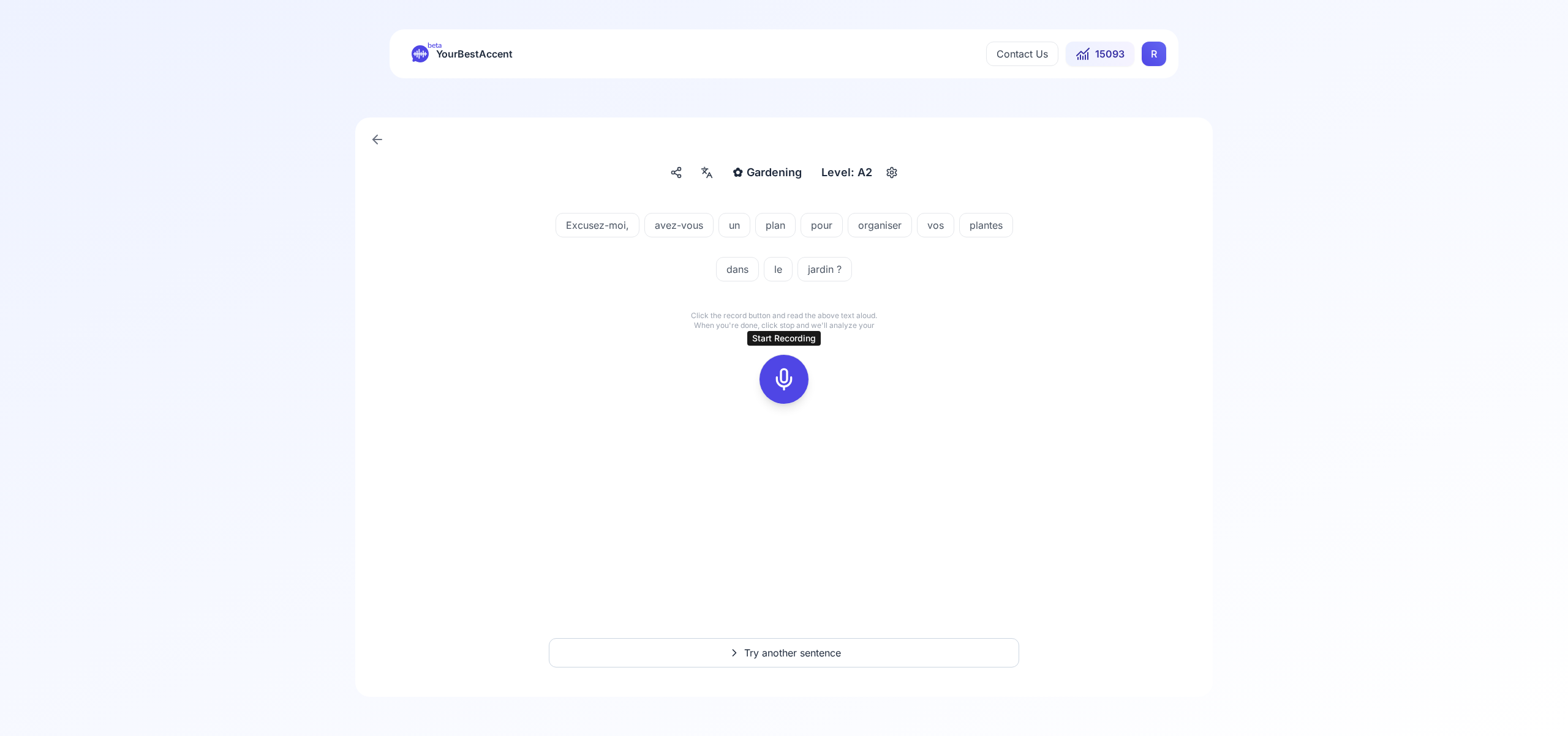
click at [788, 380] on icon at bounding box center [783, 379] width 25 height 25
click at [790, 376] on icon at bounding box center [783, 379] width 25 height 25
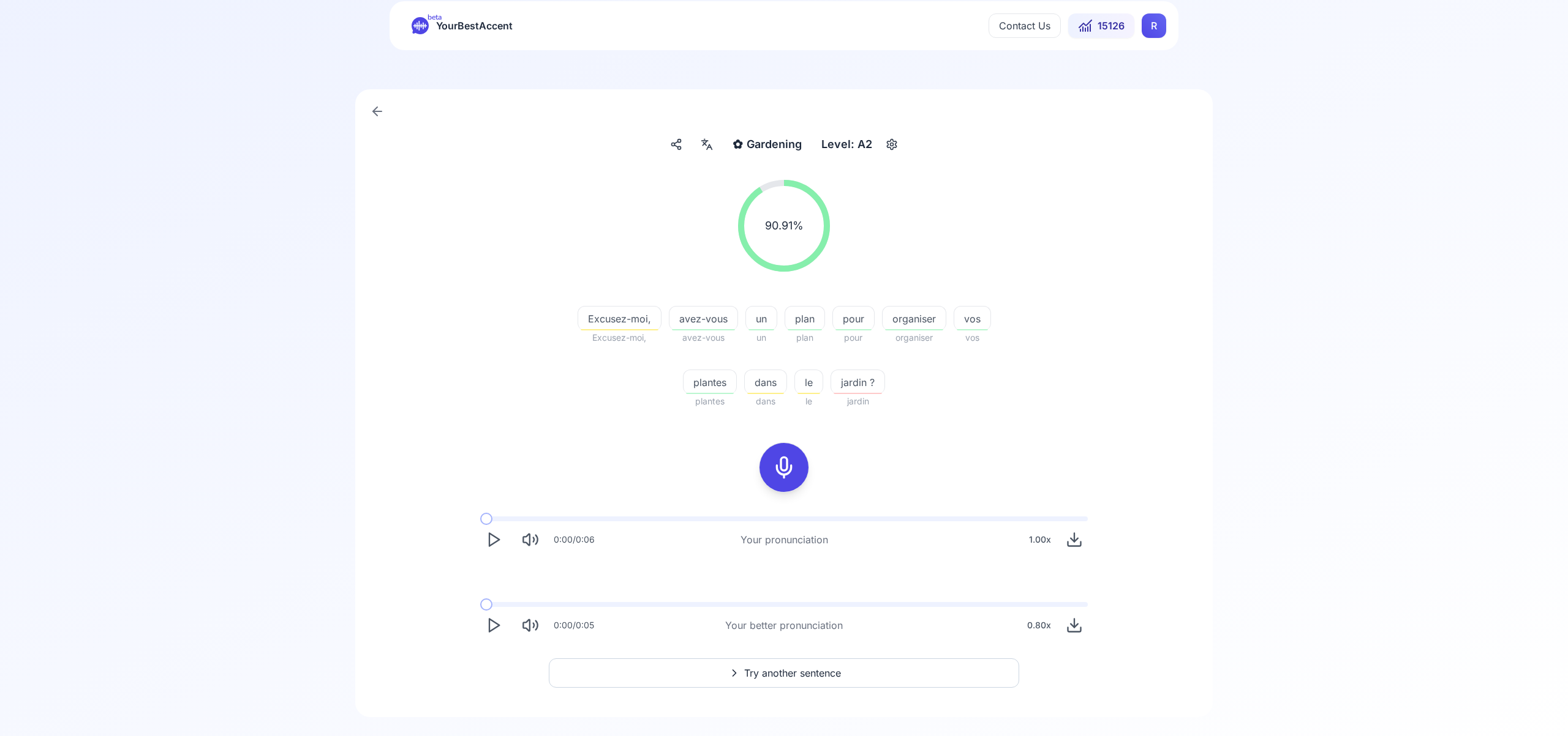
scroll to position [48, 0]
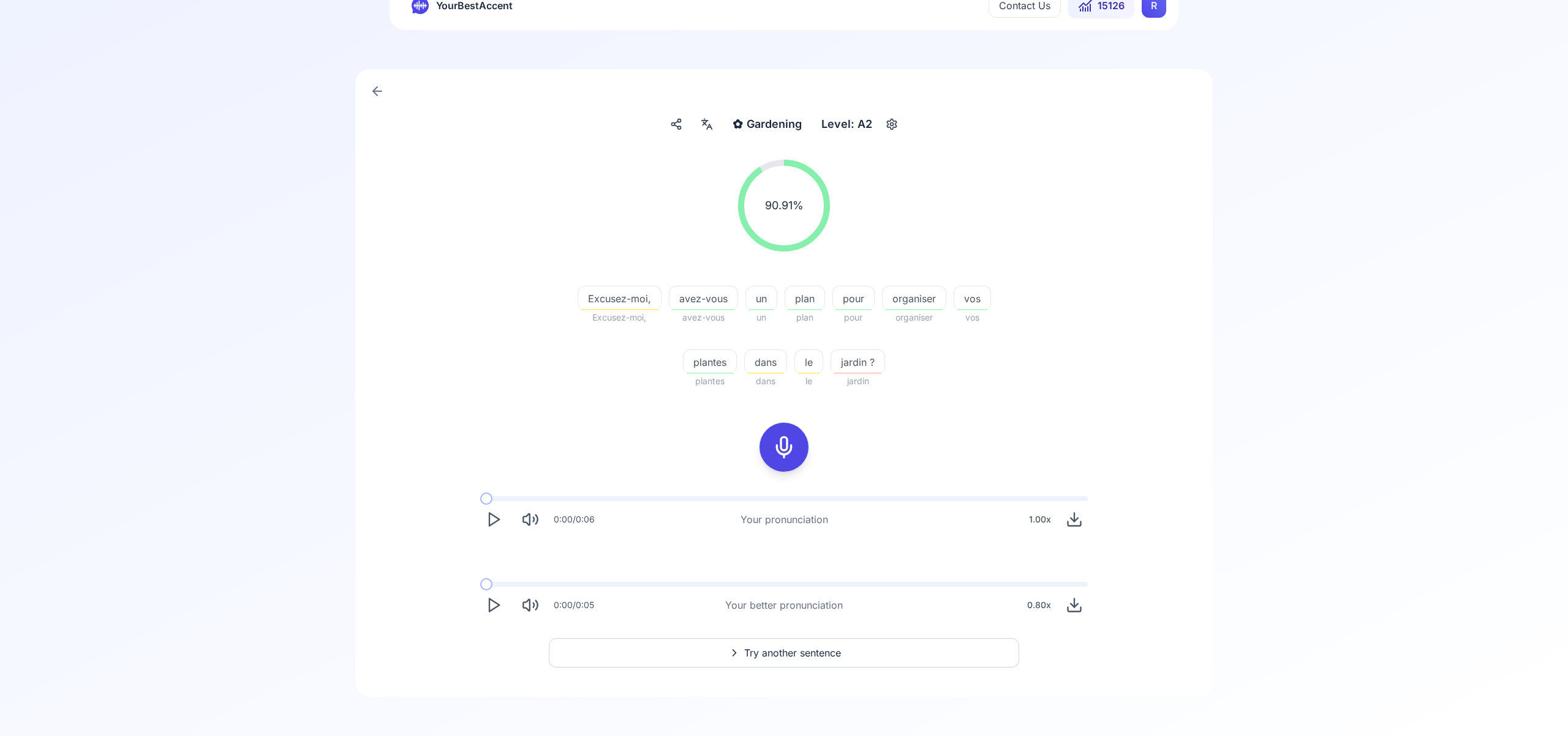
click at [795, 654] on span "Try another sentence" at bounding box center [793, 653] width 97 height 15
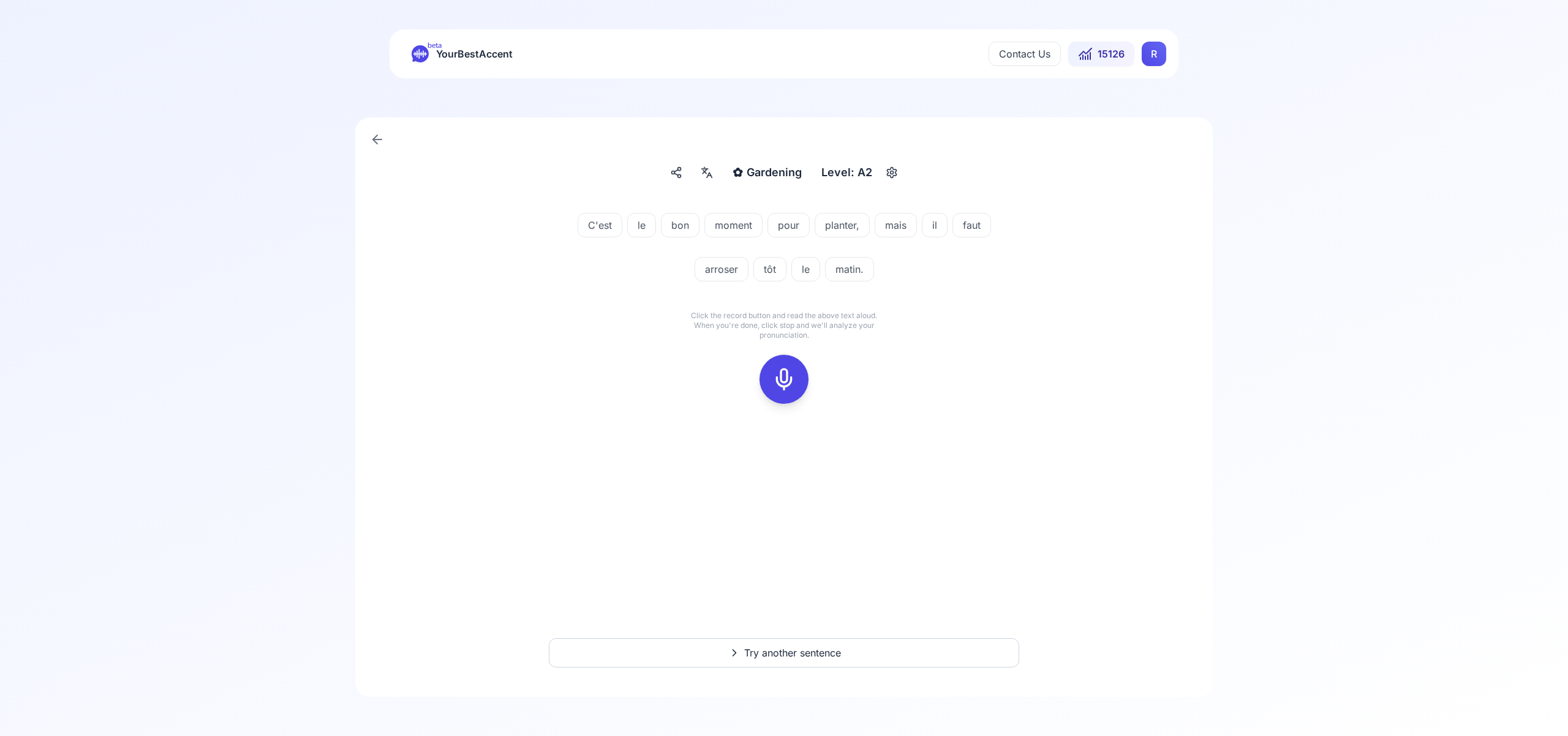
click at [786, 375] on icon at bounding box center [783, 379] width 25 height 25
click at [784, 374] on icon at bounding box center [783, 379] width 25 height 25
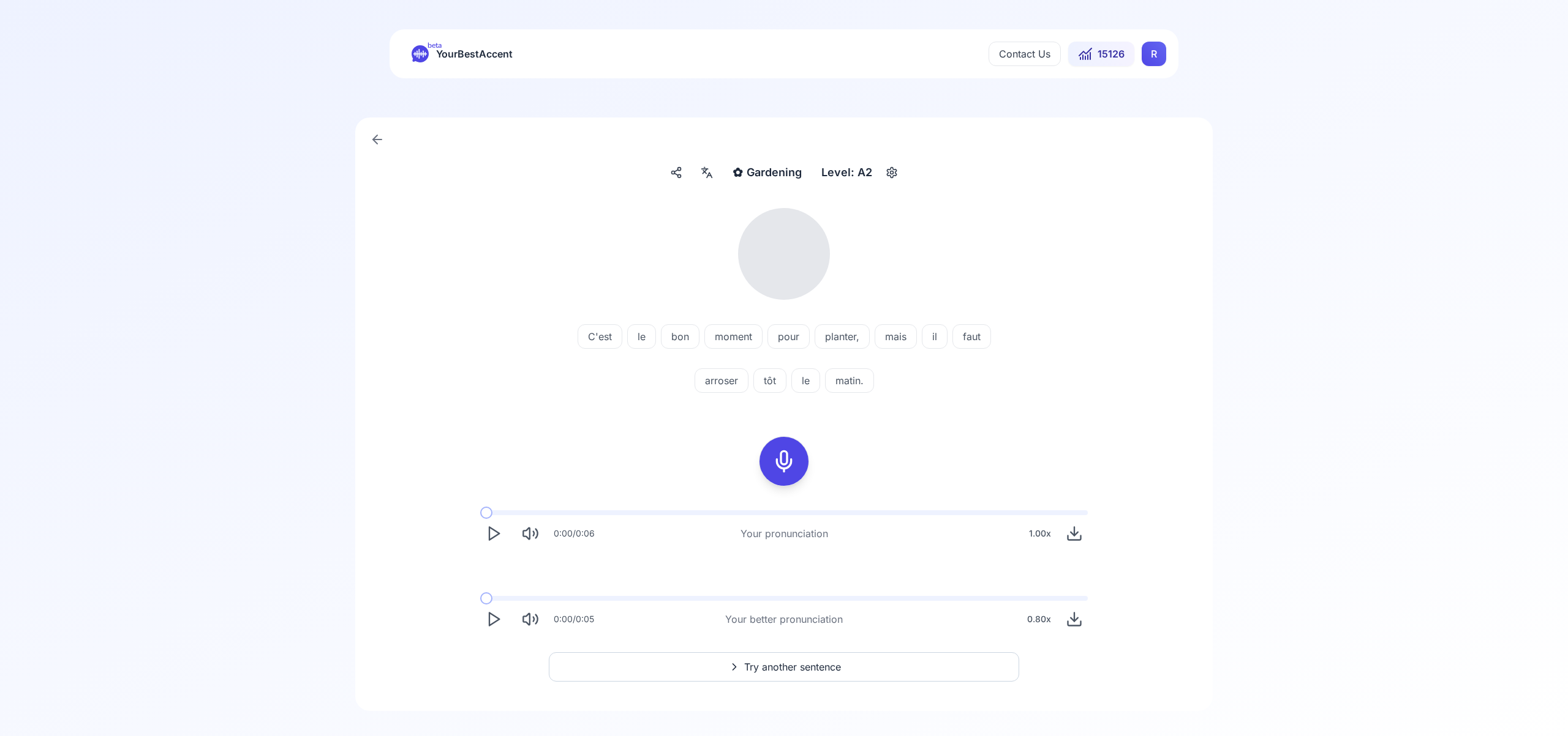
scroll to position [14, 0]
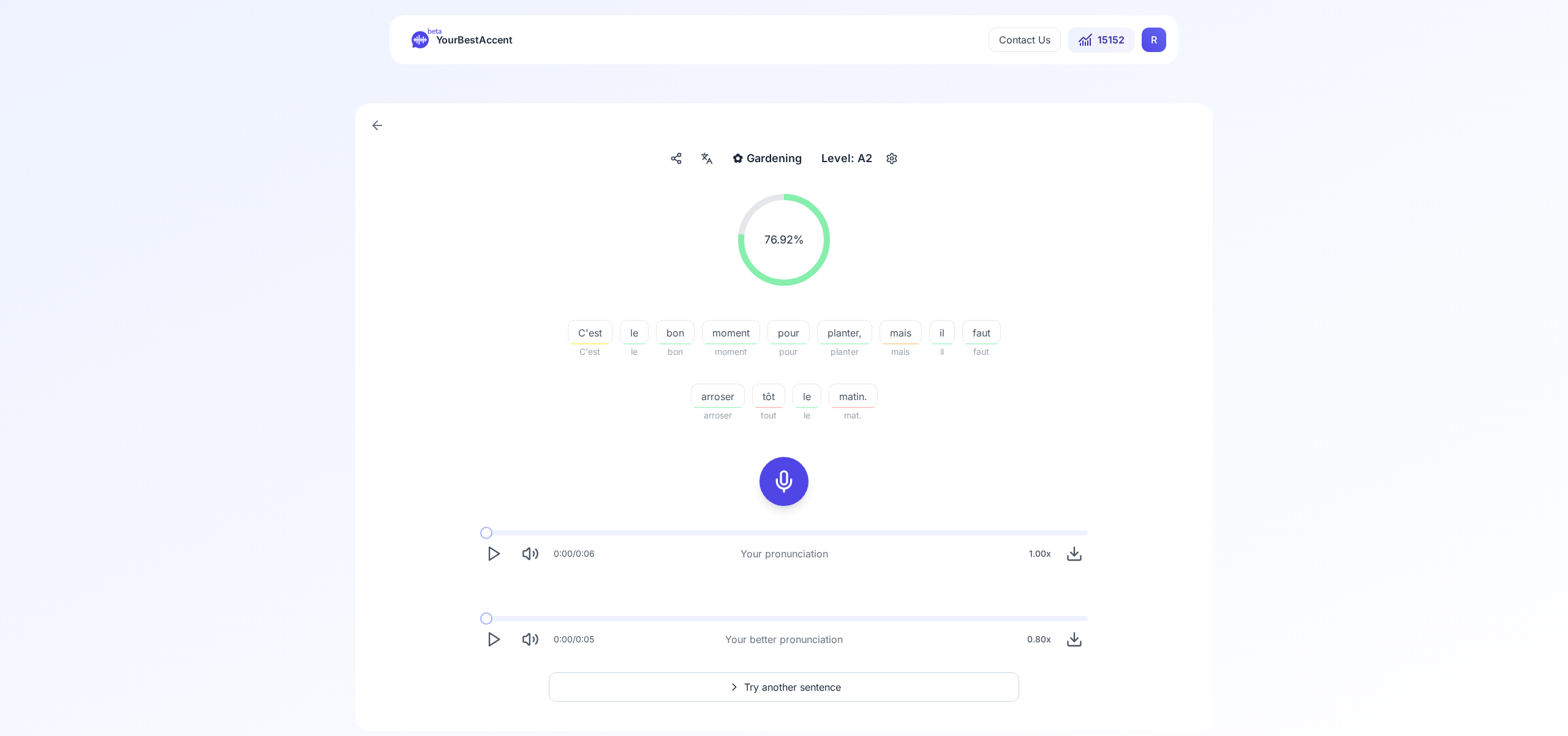
click at [812, 687] on span "Try another sentence" at bounding box center [793, 687] width 97 height 15
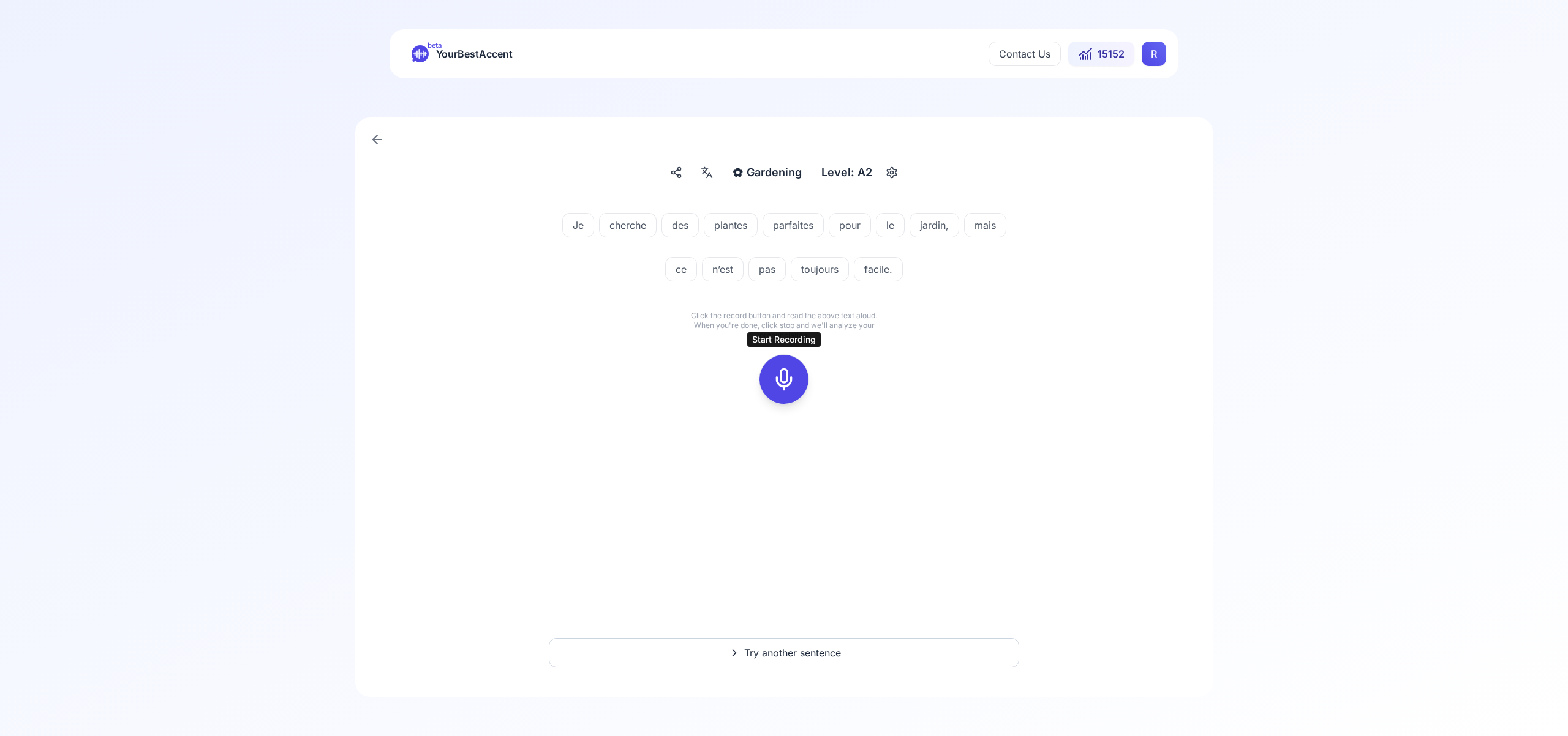
click at [781, 375] on icon at bounding box center [783, 379] width 25 height 25
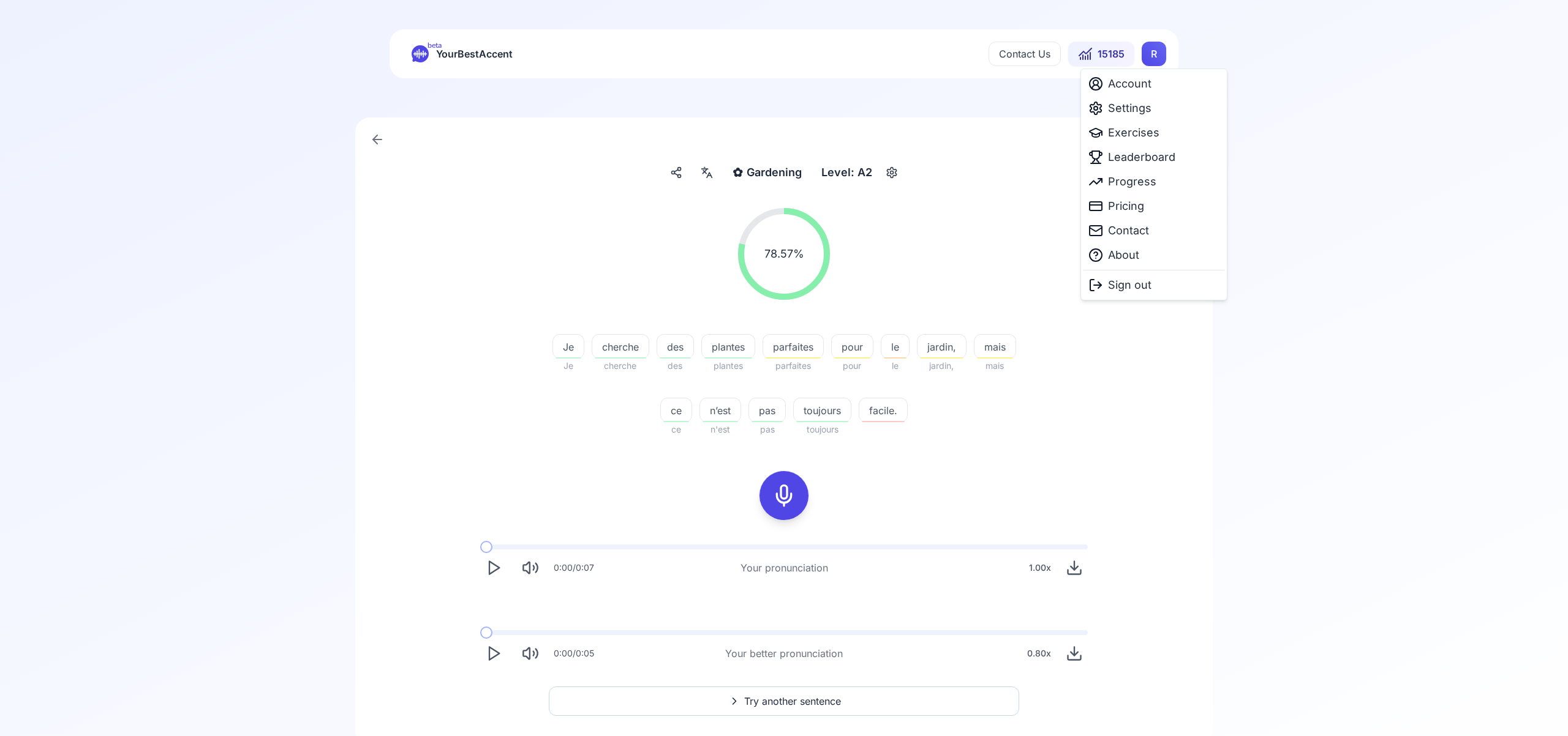
click at [1152, 53] on html "beta YourBestAccent Contact Us 15185 R ✿ Gardening Gardening Level: A2 78.57 % …" at bounding box center [784, 368] width 1568 height 736
click at [1136, 111] on span "Settings" at bounding box center [1129, 108] width 44 height 17
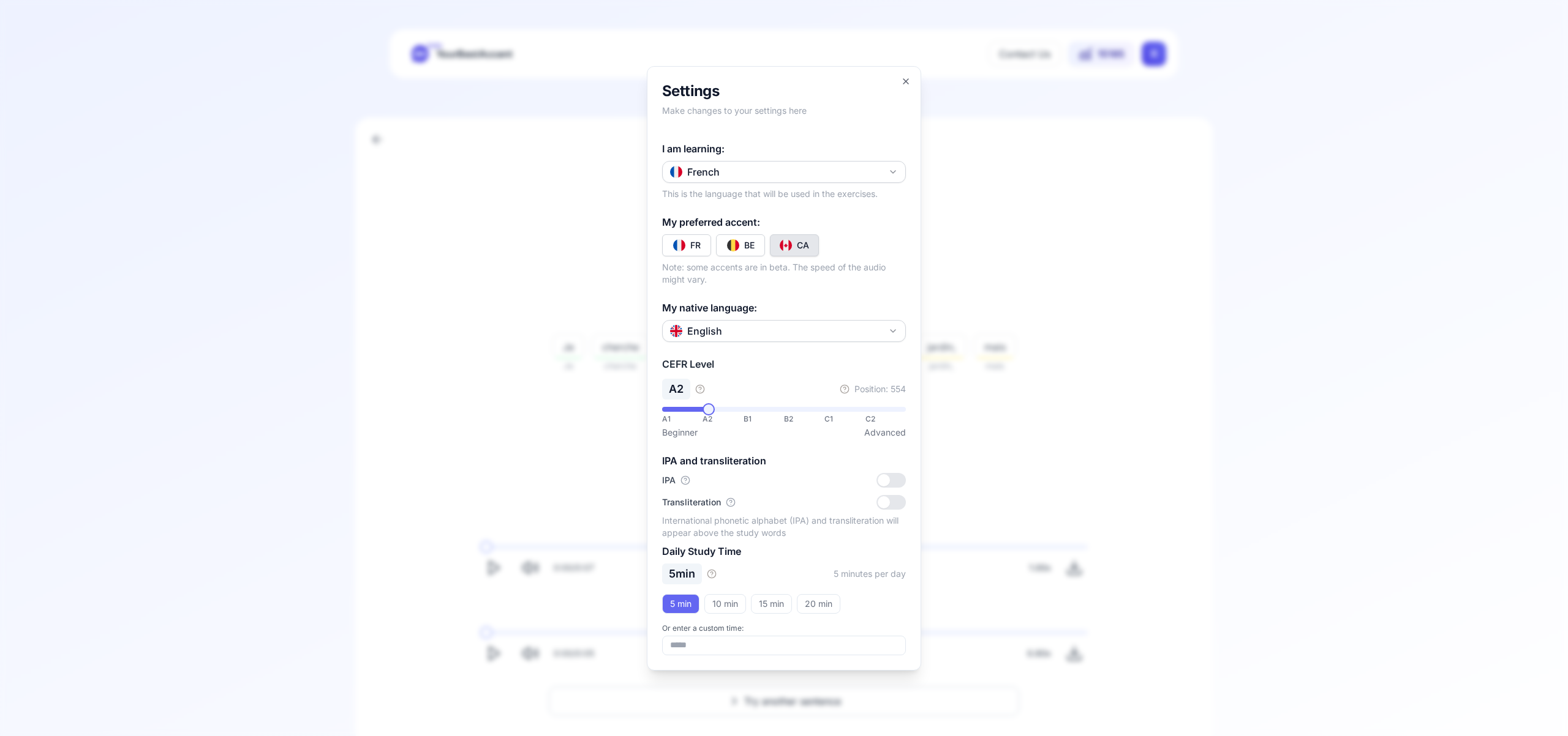
click at [892, 169] on icon "button" at bounding box center [893, 172] width 10 height 10
click at [797, 290] on div "Russian" at bounding box center [784, 288] width 238 height 22
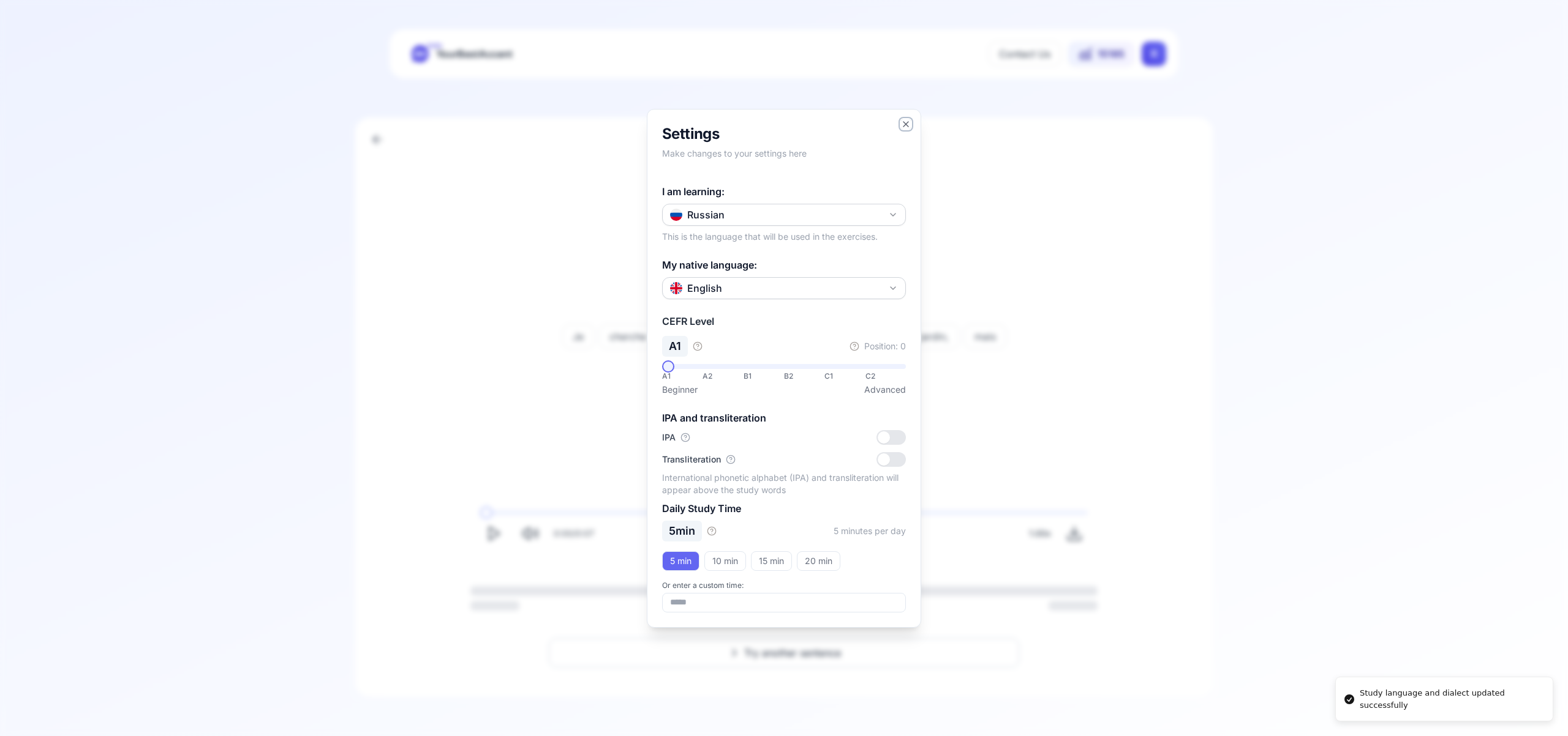
click at [910, 125] on icon "button" at bounding box center [906, 125] width 10 height 10
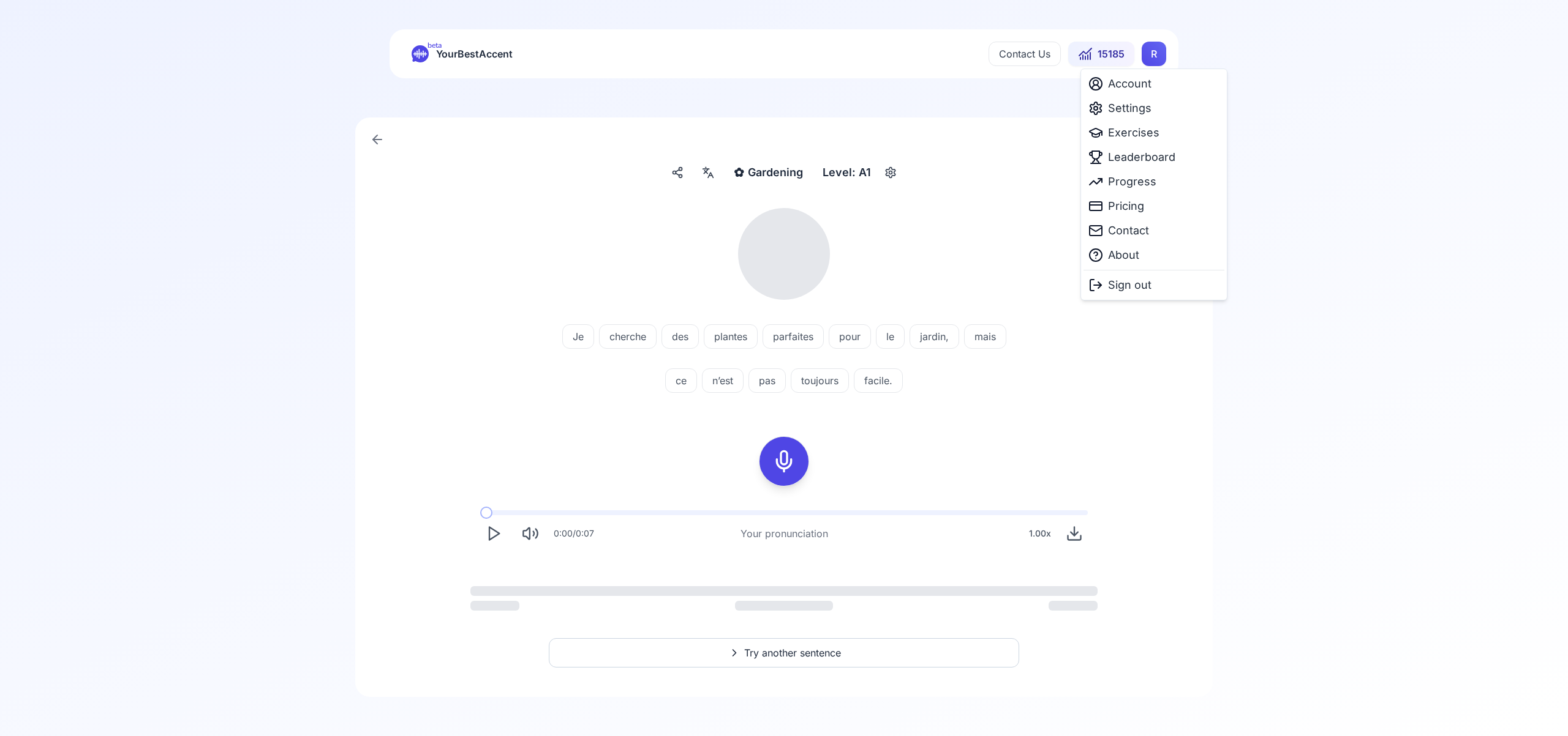
click at [1152, 53] on html "Study language and dialect updated successfully beta YourBestAccent Contact Us …" at bounding box center [784, 368] width 1568 height 736
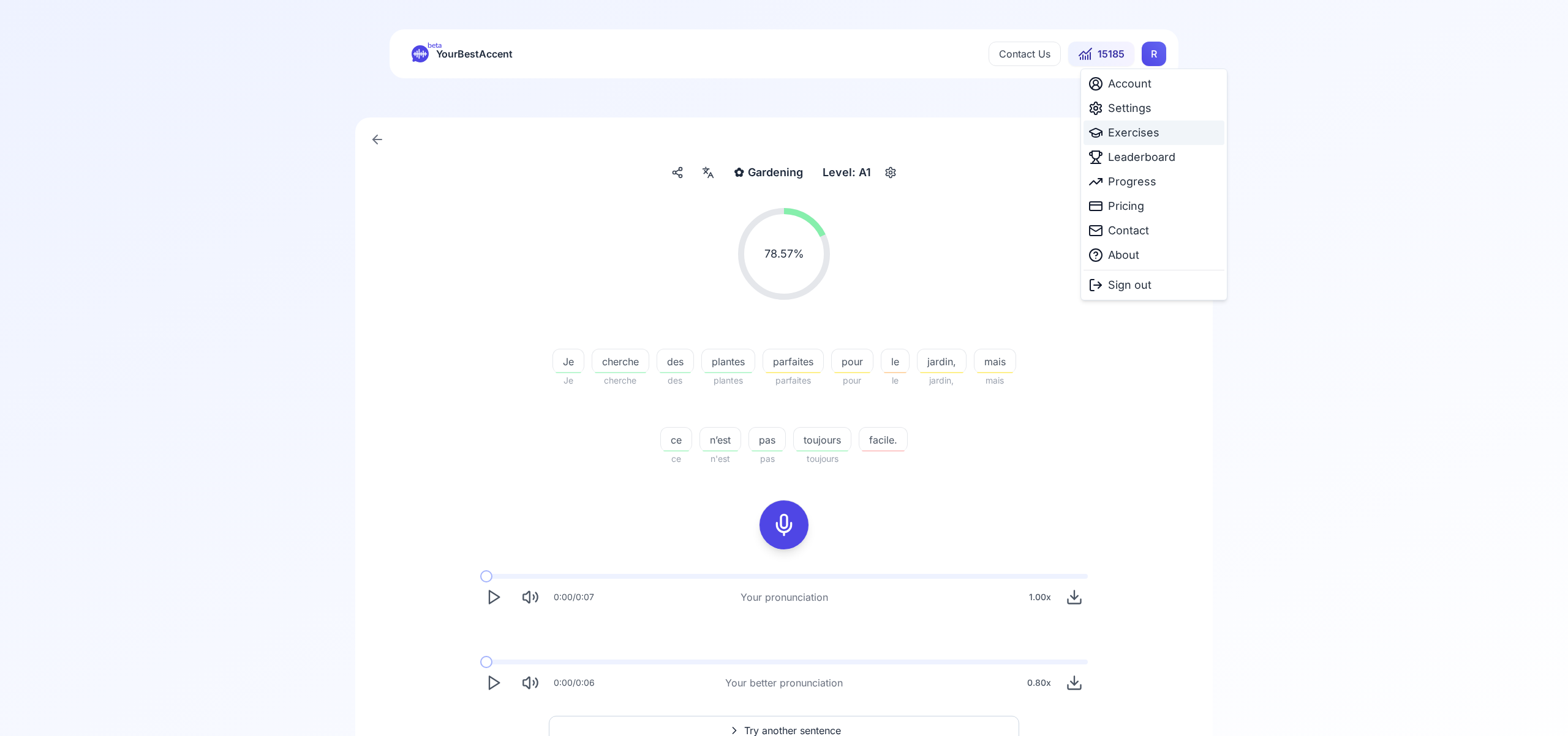
click at [1145, 136] on span "Exercises" at bounding box center [1133, 133] width 51 height 17
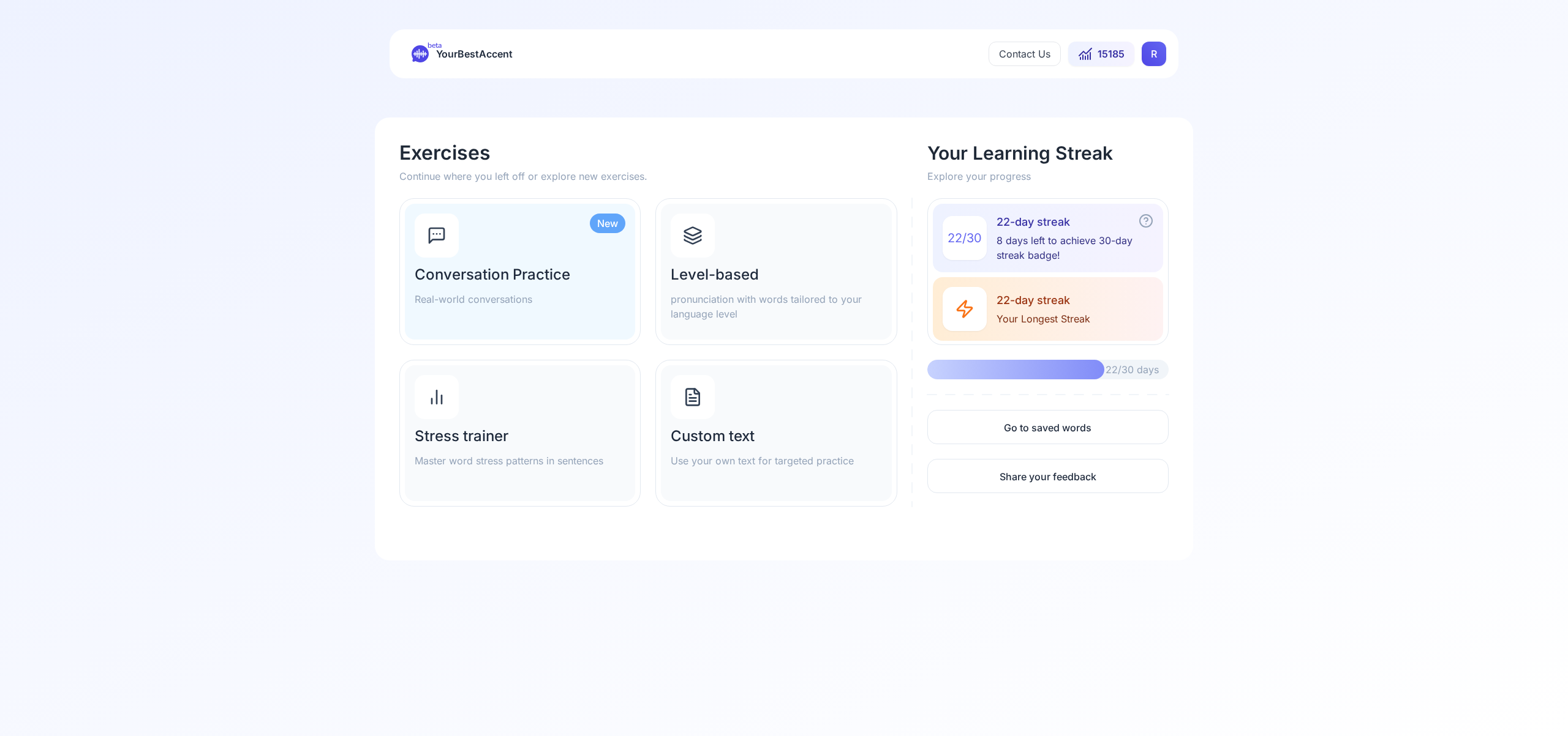
click at [686, 242] on icon at bounding box center [693, 235] width 20 height 20
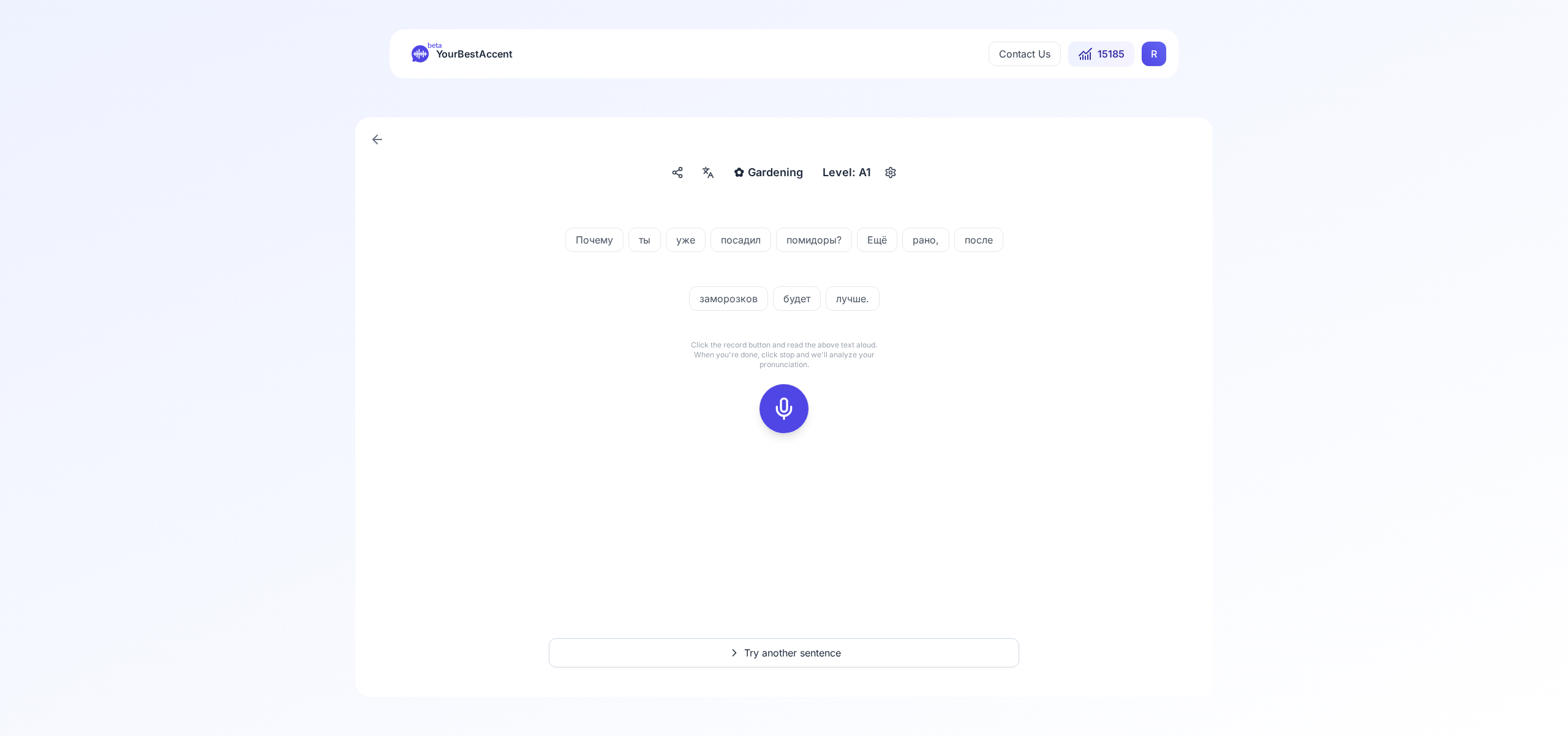
click at [792, 412] on rect at bounding box center [784, 409] width 19 height 19
click at [781, 409] on icon at bounding box center [783, 409] width 25 height 25
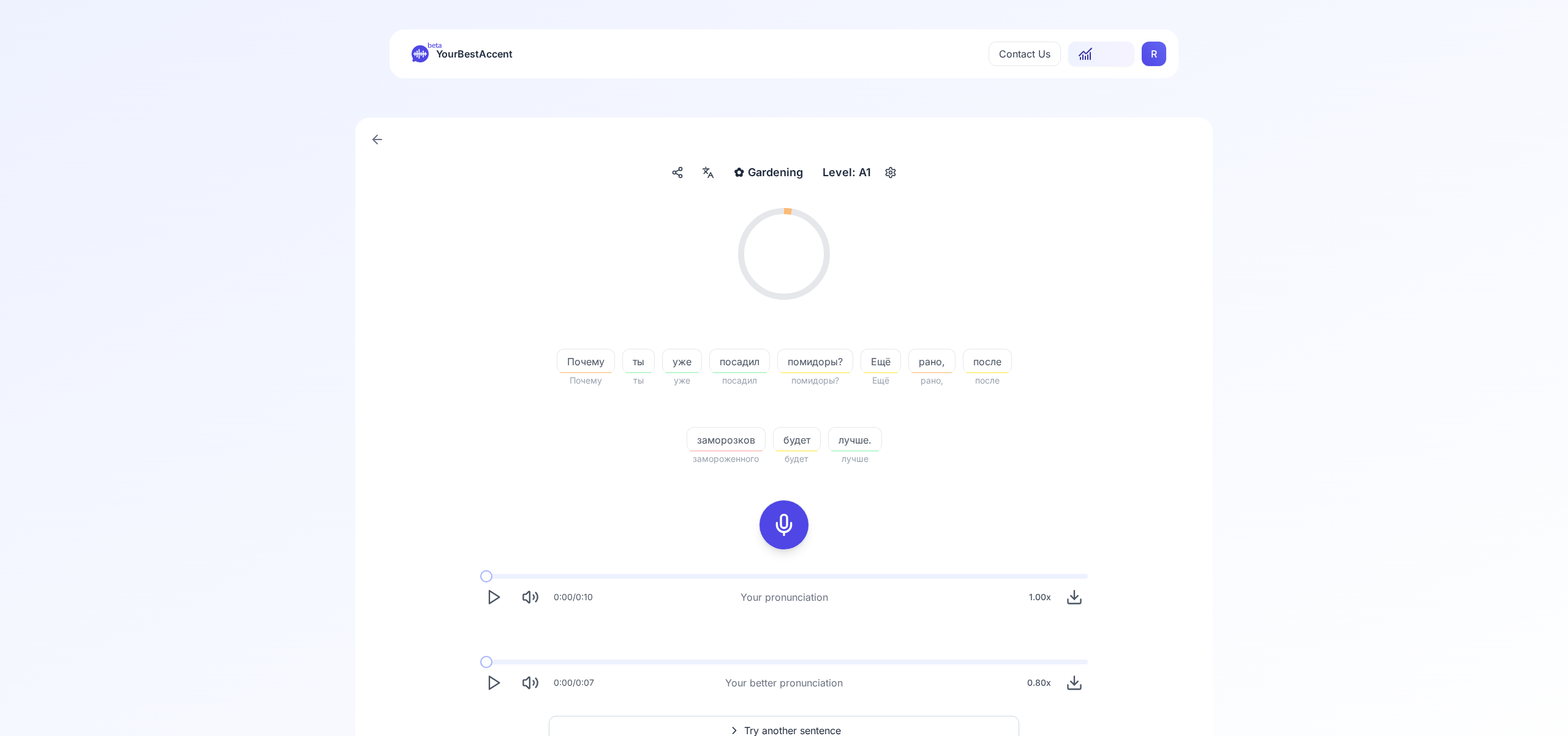
click at [706, 172] on icon at bounding box center [708, 172] width 15 height 12
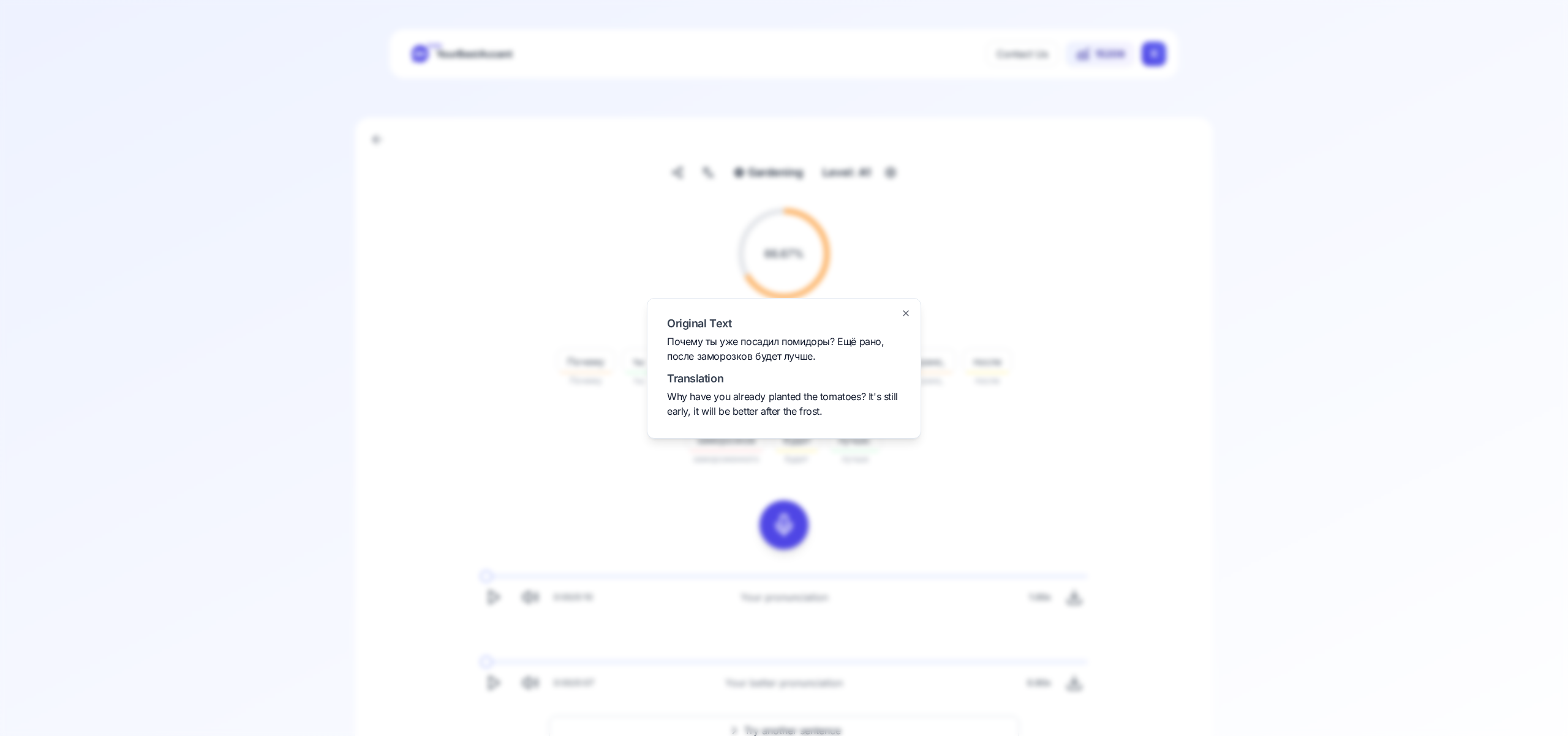
click at [909, 314] on icon "button" at bounding box center [906, 314] width 10 height 10
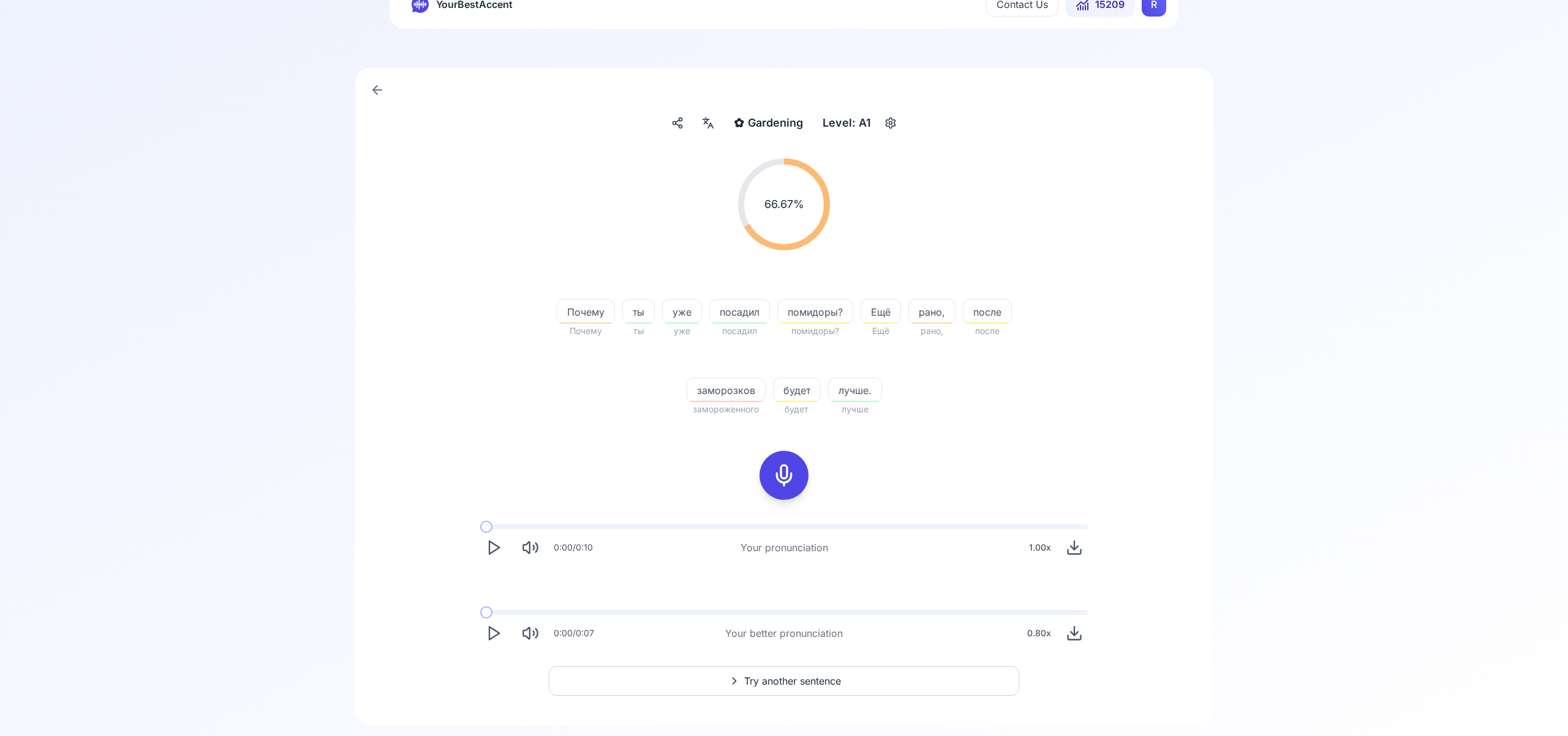
scroll to position [60, 0]
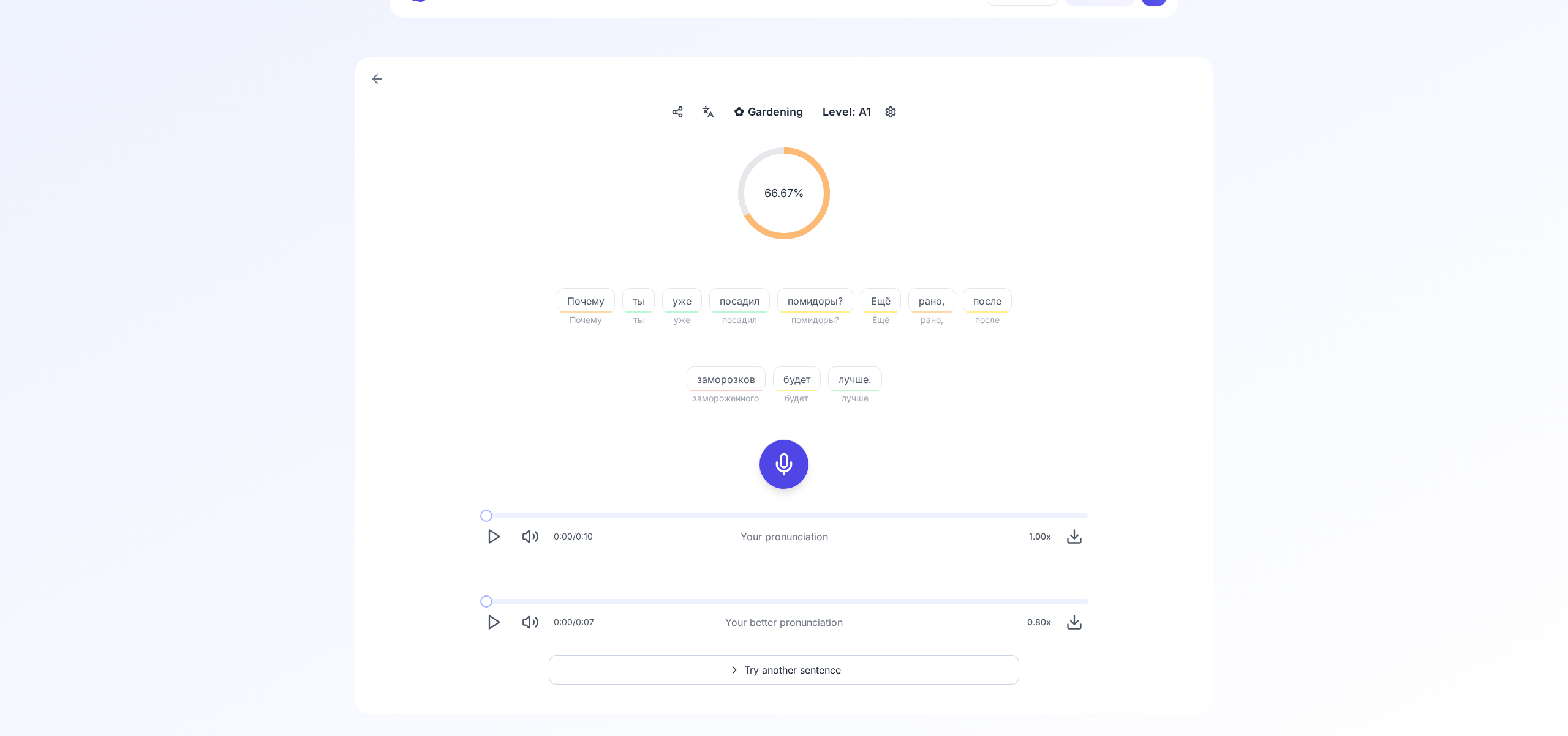
click at [828, 675] on span "Try another sentence" at bounding box center [793, 670] width 97 height 15
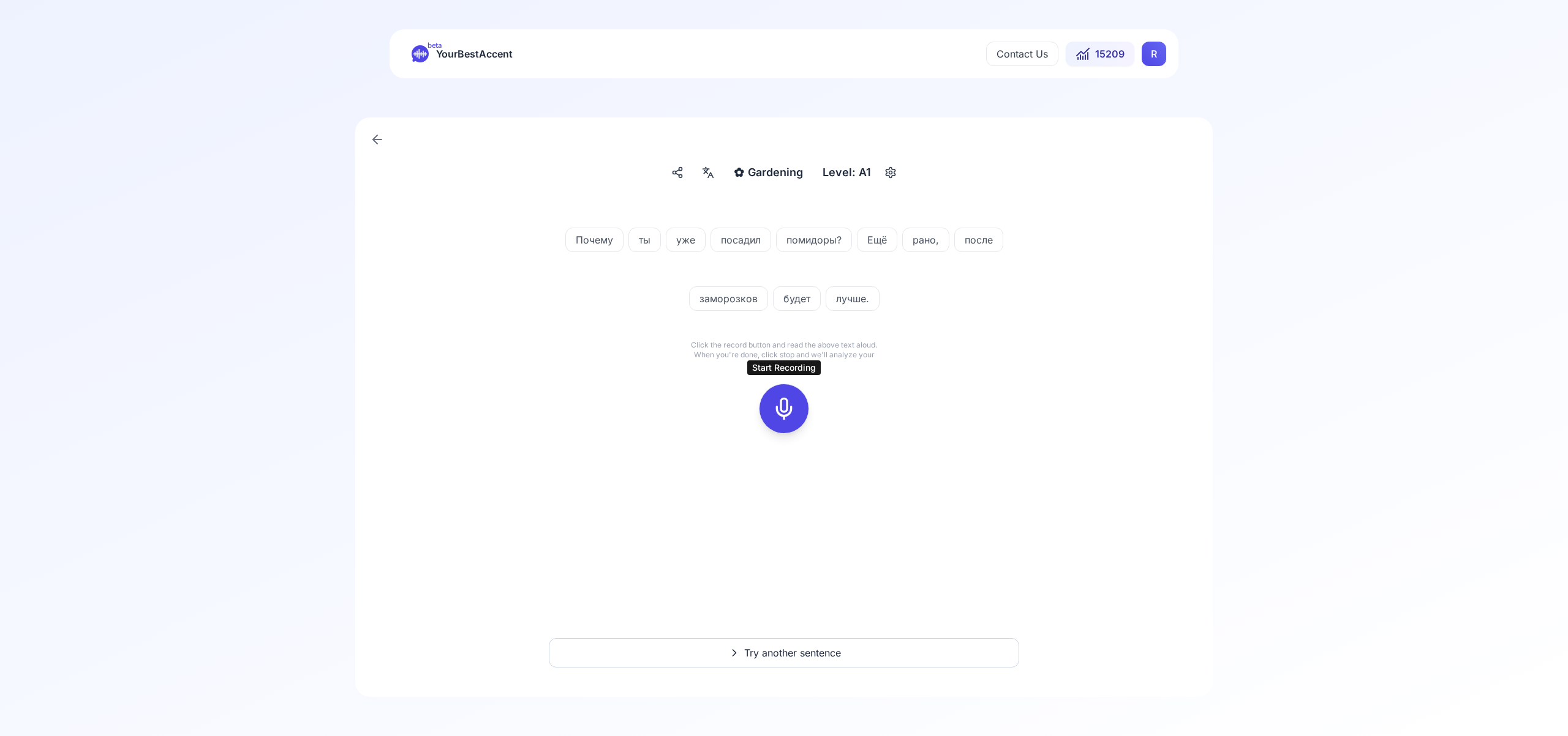
click at [780, 417] on rect at bounding box center [784, 409] width 19 height 19
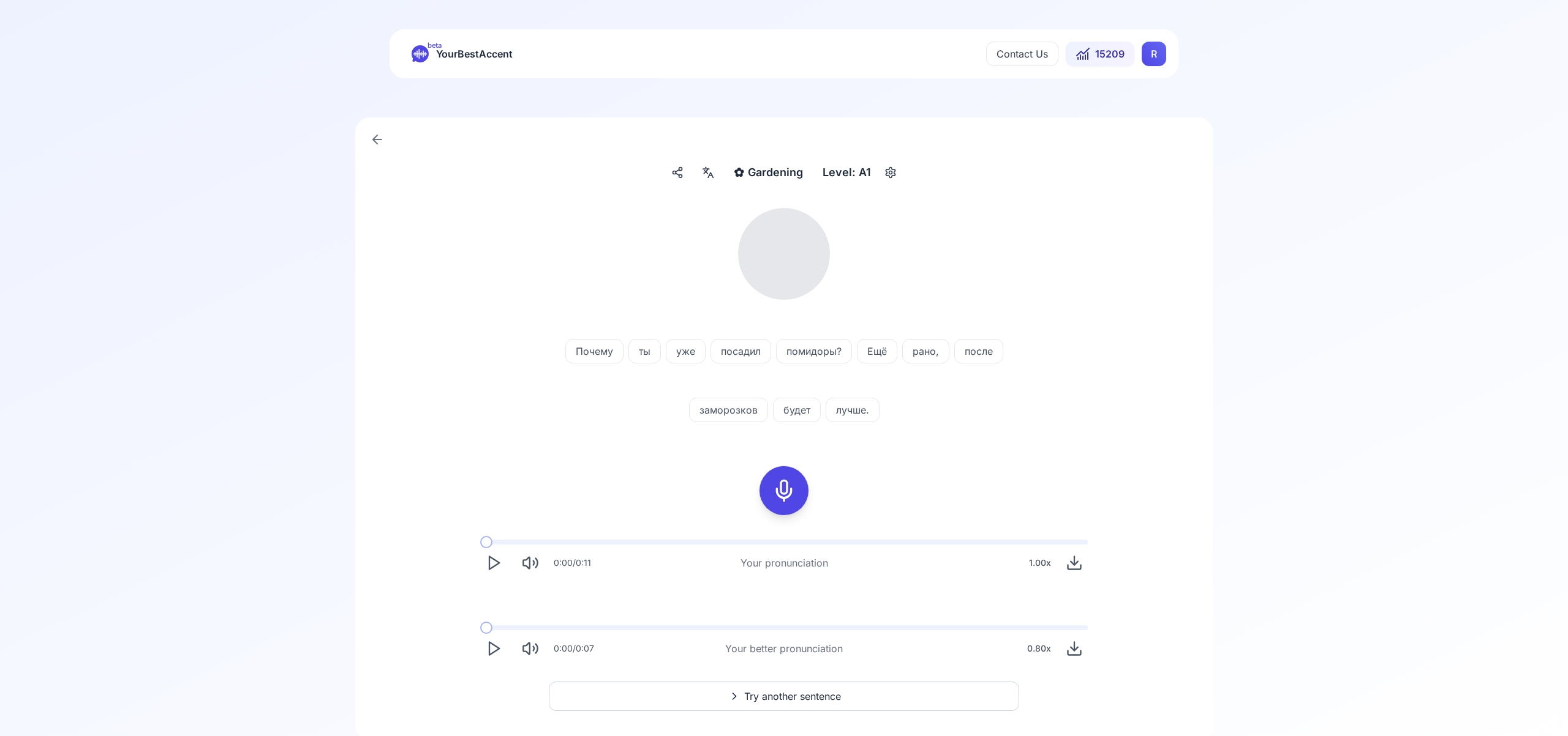
scroll to position [44, 0]
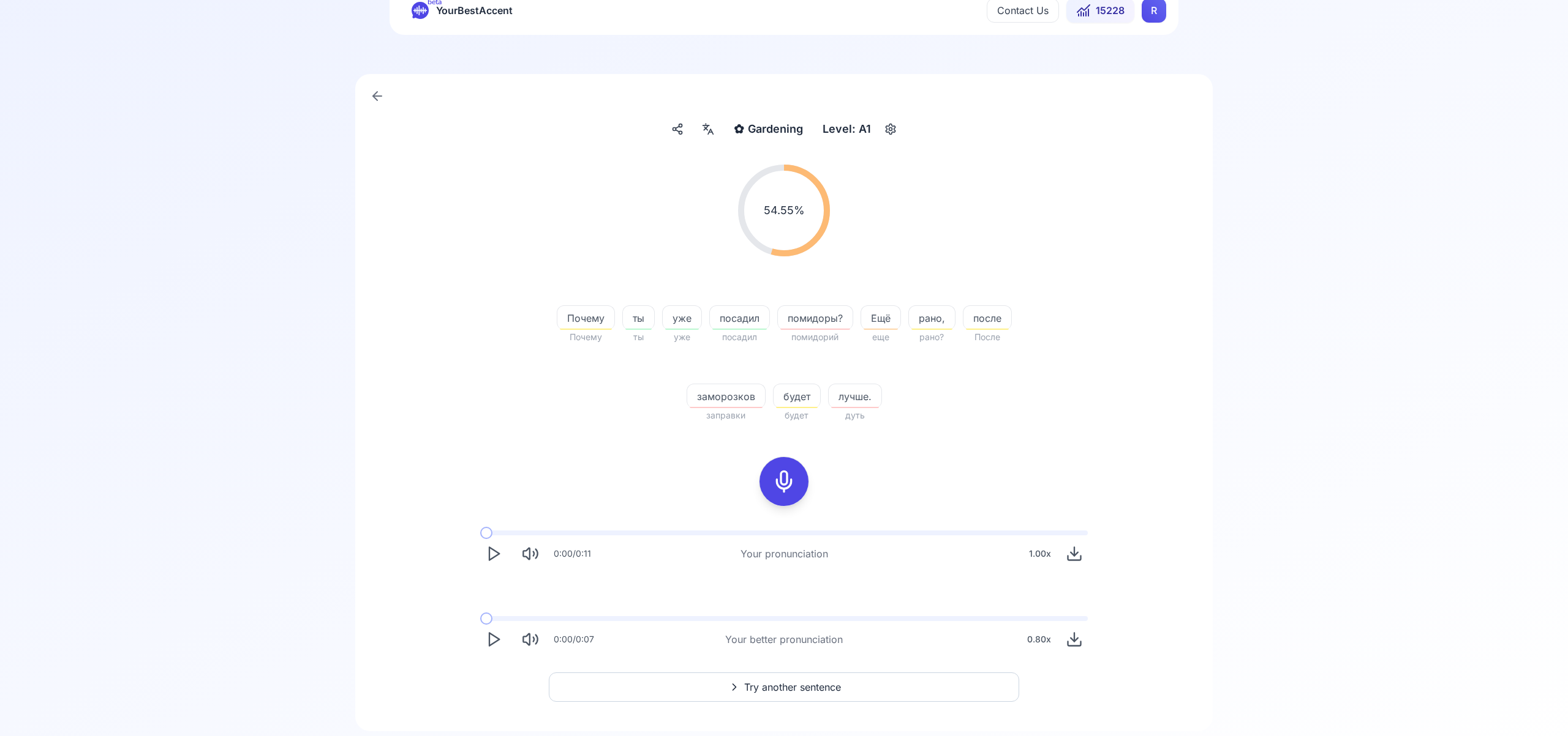
click at [802, 654] on div "0:00 / 0:07 Your better pronunciation 0.80 x" at bounding box center [783, 634] width 627 height 56
click at [815, 688] on span "Try another sentence" at bounding box center [793, 687] width 97 height 15
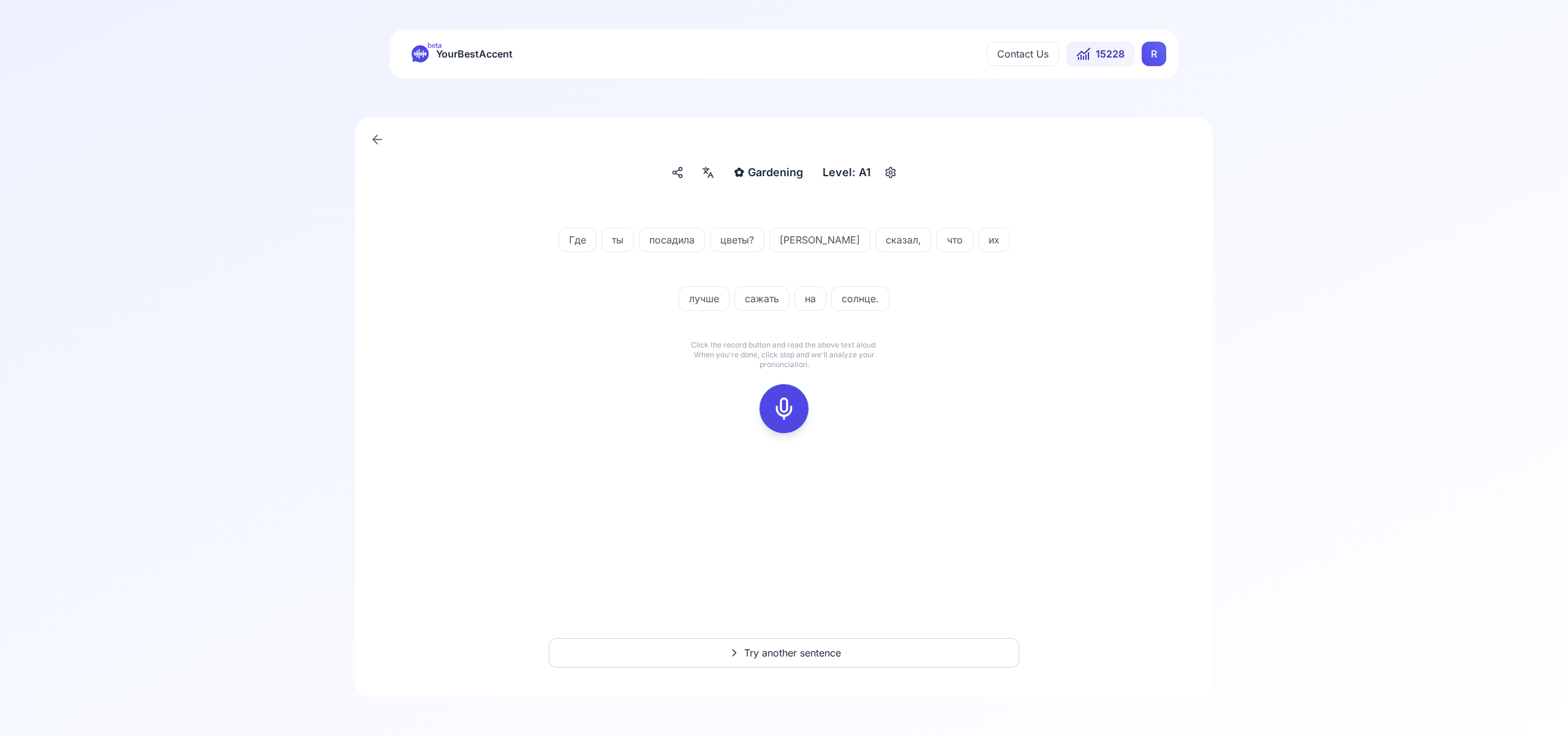
click at [786, 409] on icon at bounding box center [783, 409] width 25 height 25
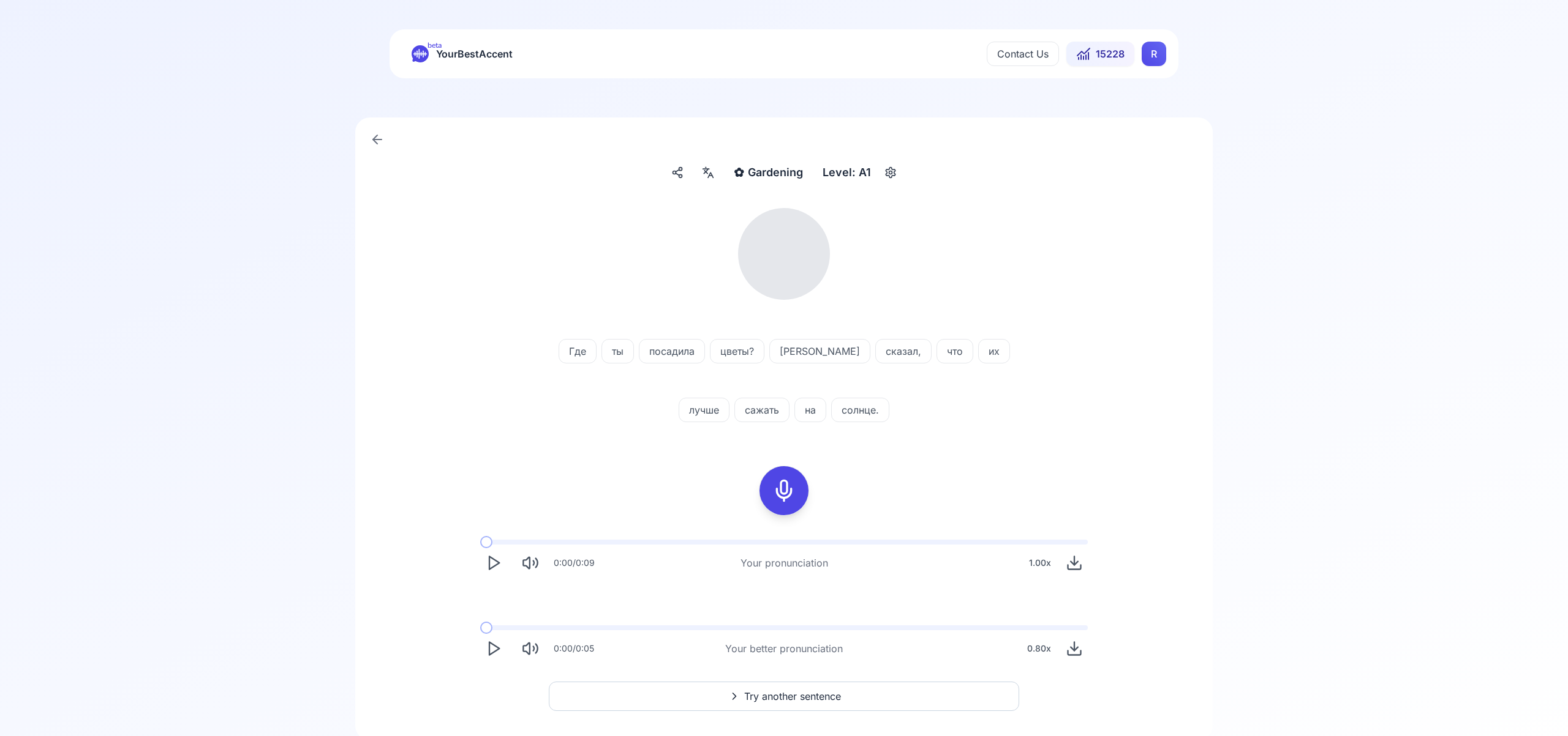
click at [707, 178] on icon at bounding box center [708, 172] width 15 height 12
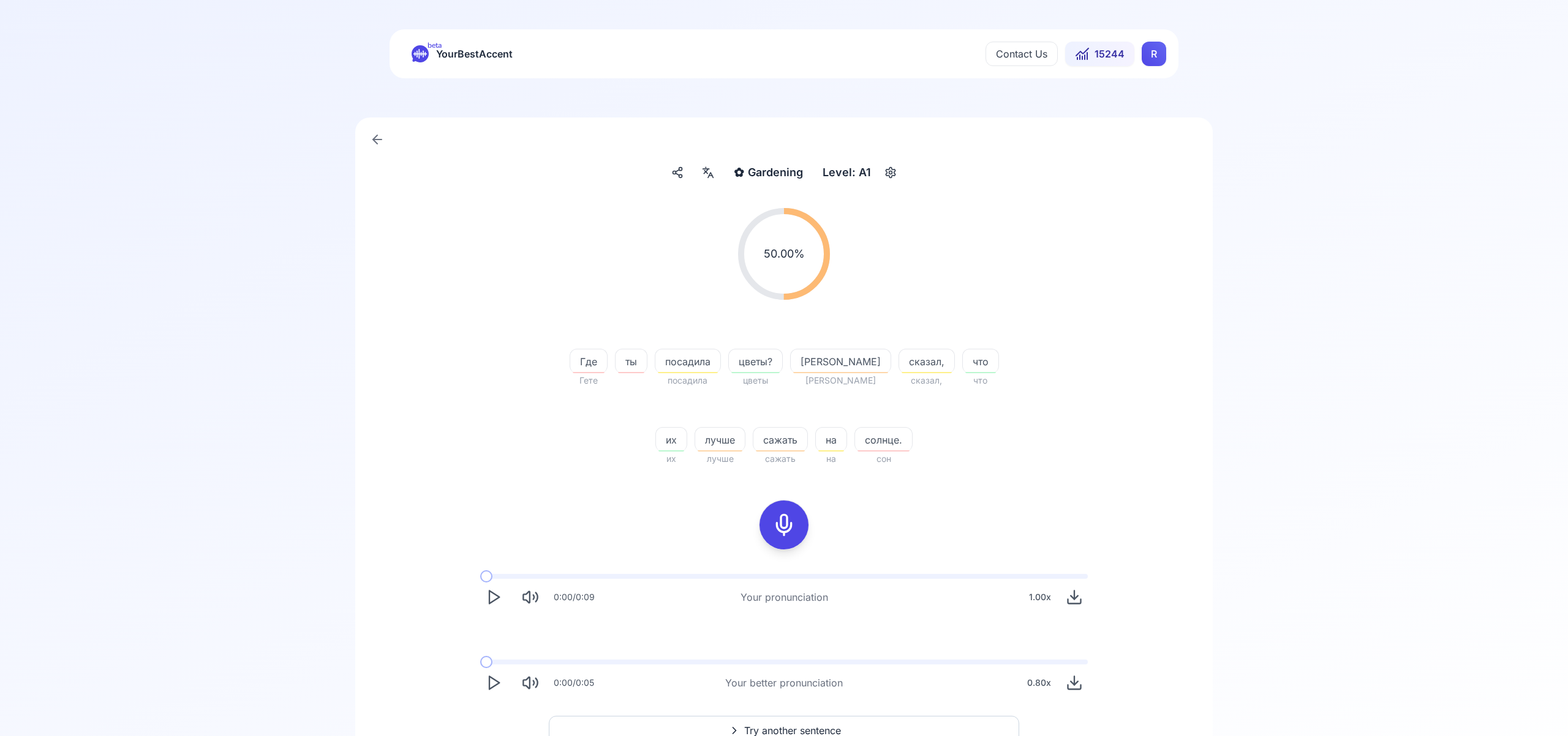
scroll to position [72, 0]
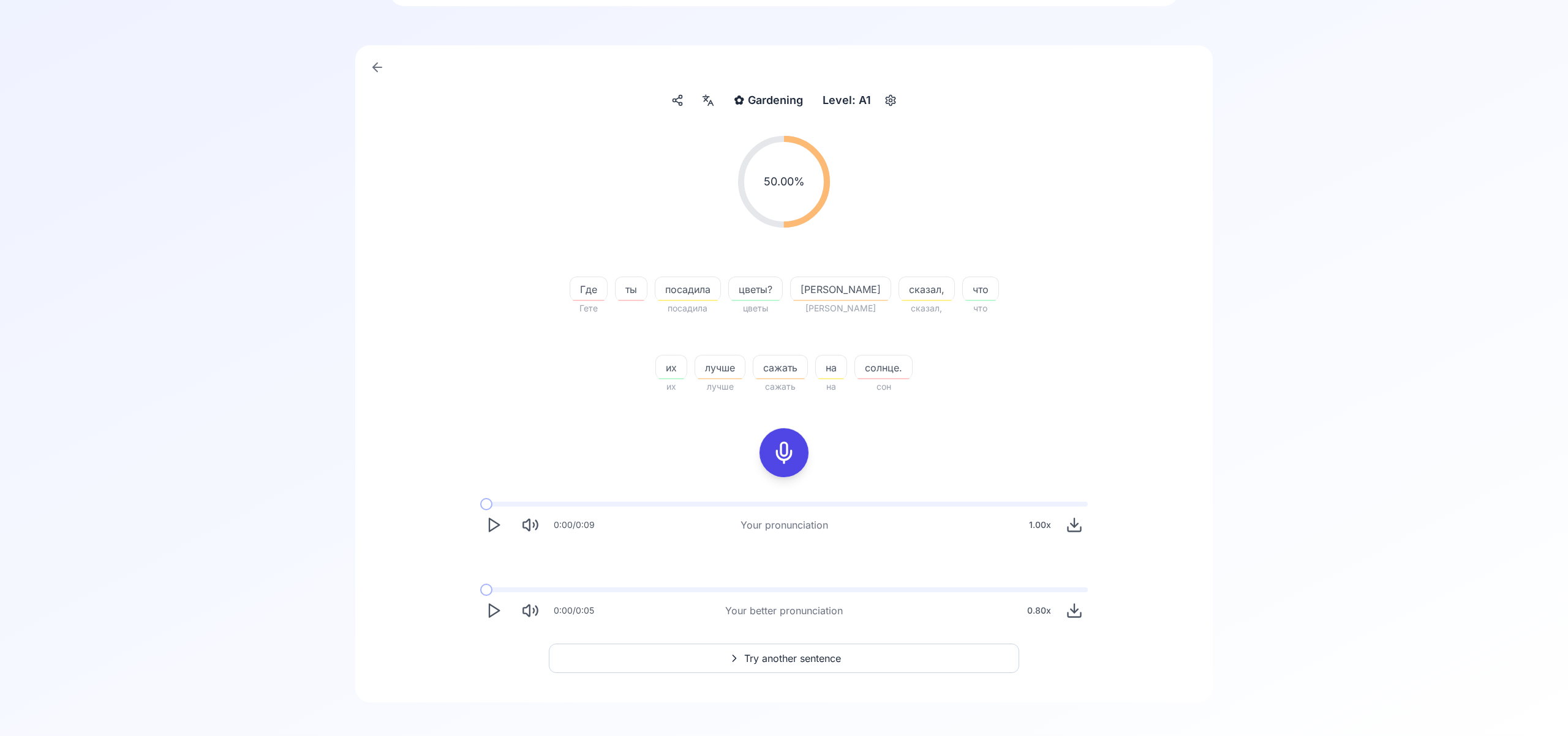
click at [815, 656] on span "Try another sentence" at bounding box center [793, 658] width 97 height 15
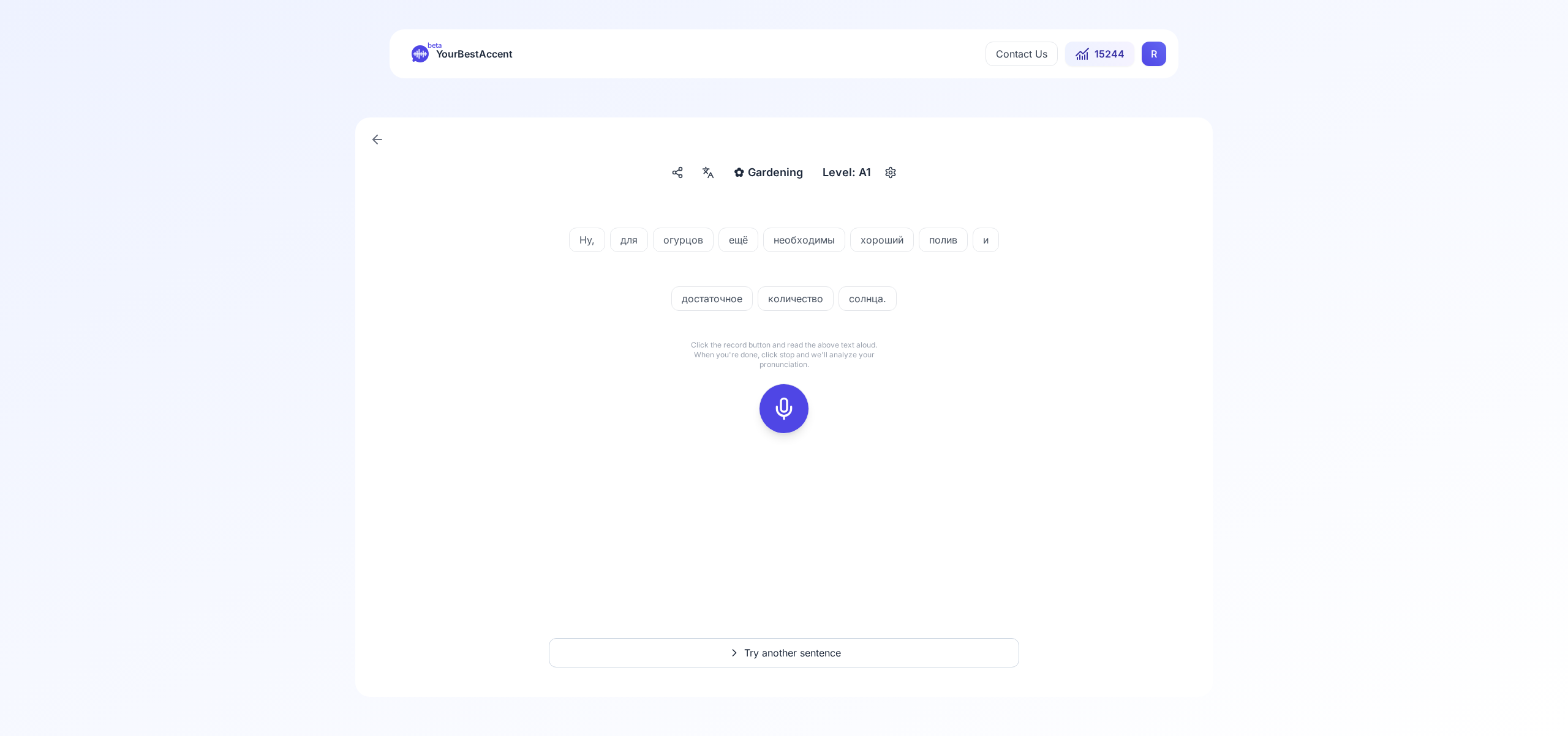
click at [781, 410] on icon at bounding box center [783, 409] width 25 height 25
click at [788, 412] on icon at bounding box center [783, 409] width 25 height 25
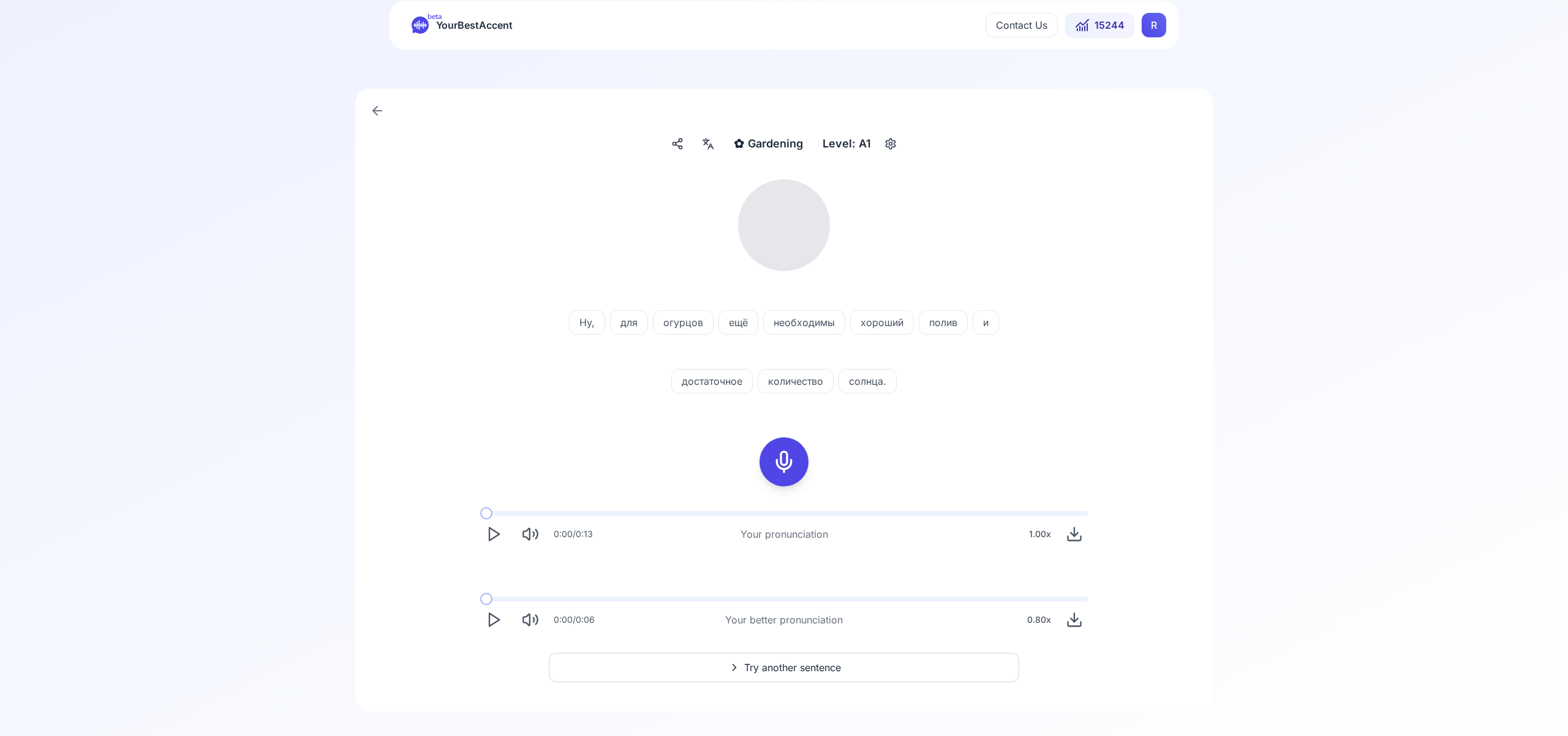
scroll to position [44, 0]
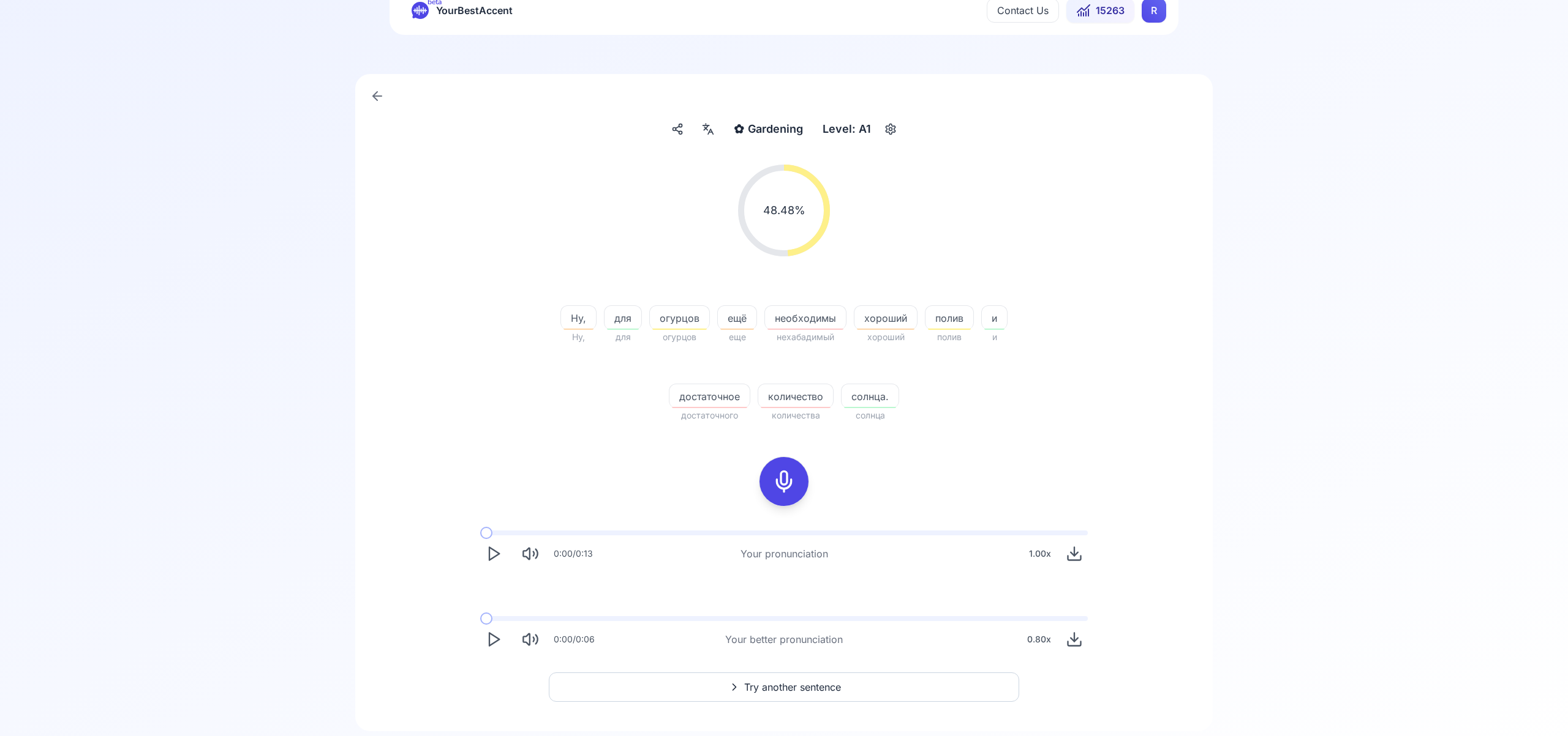
click at [820, 688] on span "Try another sentence" at bounding box center [793, 687] width 97 height 15
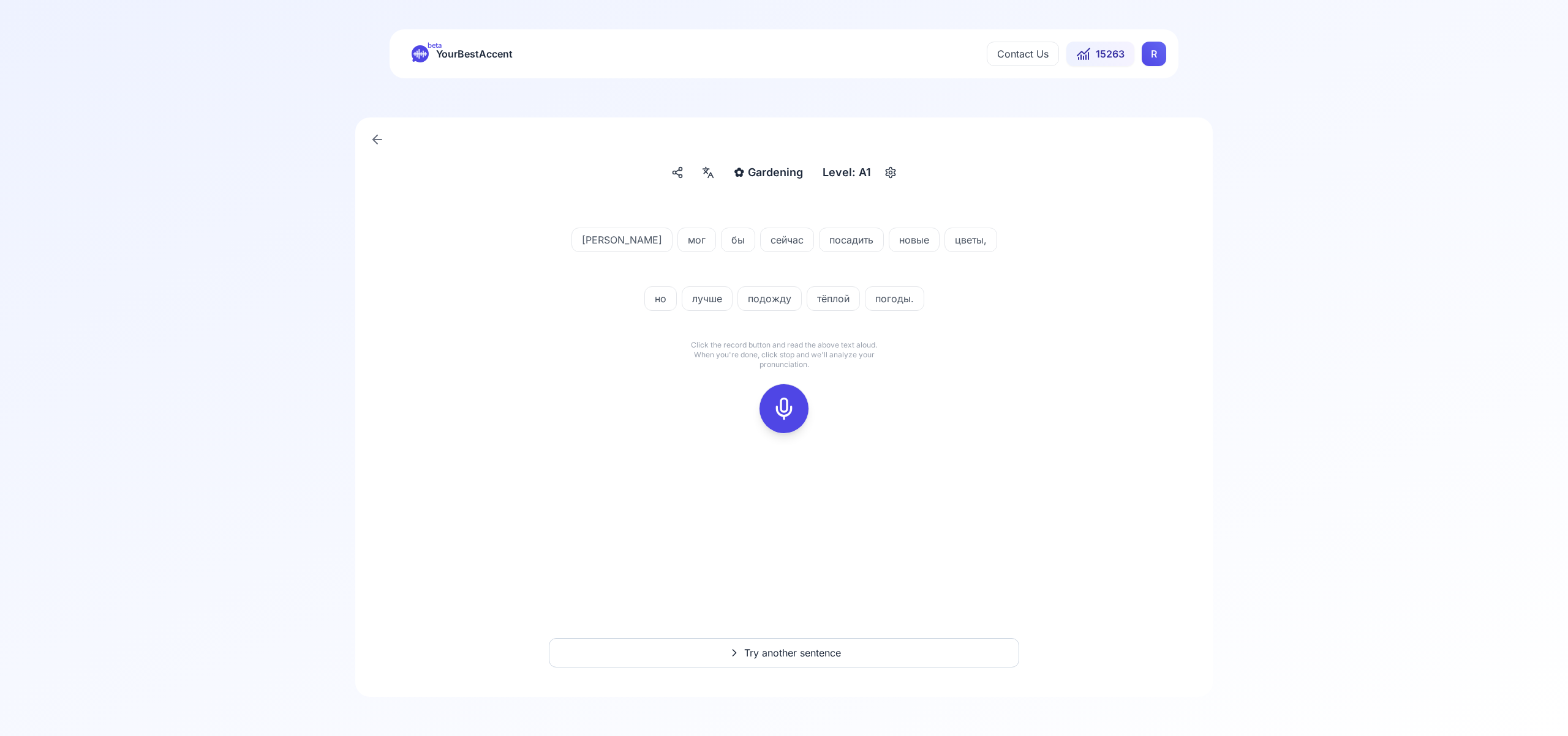
click at [786, 412] on icon at bounding box center [783, 409] width 25 height 25
click at [775, 409] on rect at bounding box center [784, 409] width 19 height 19
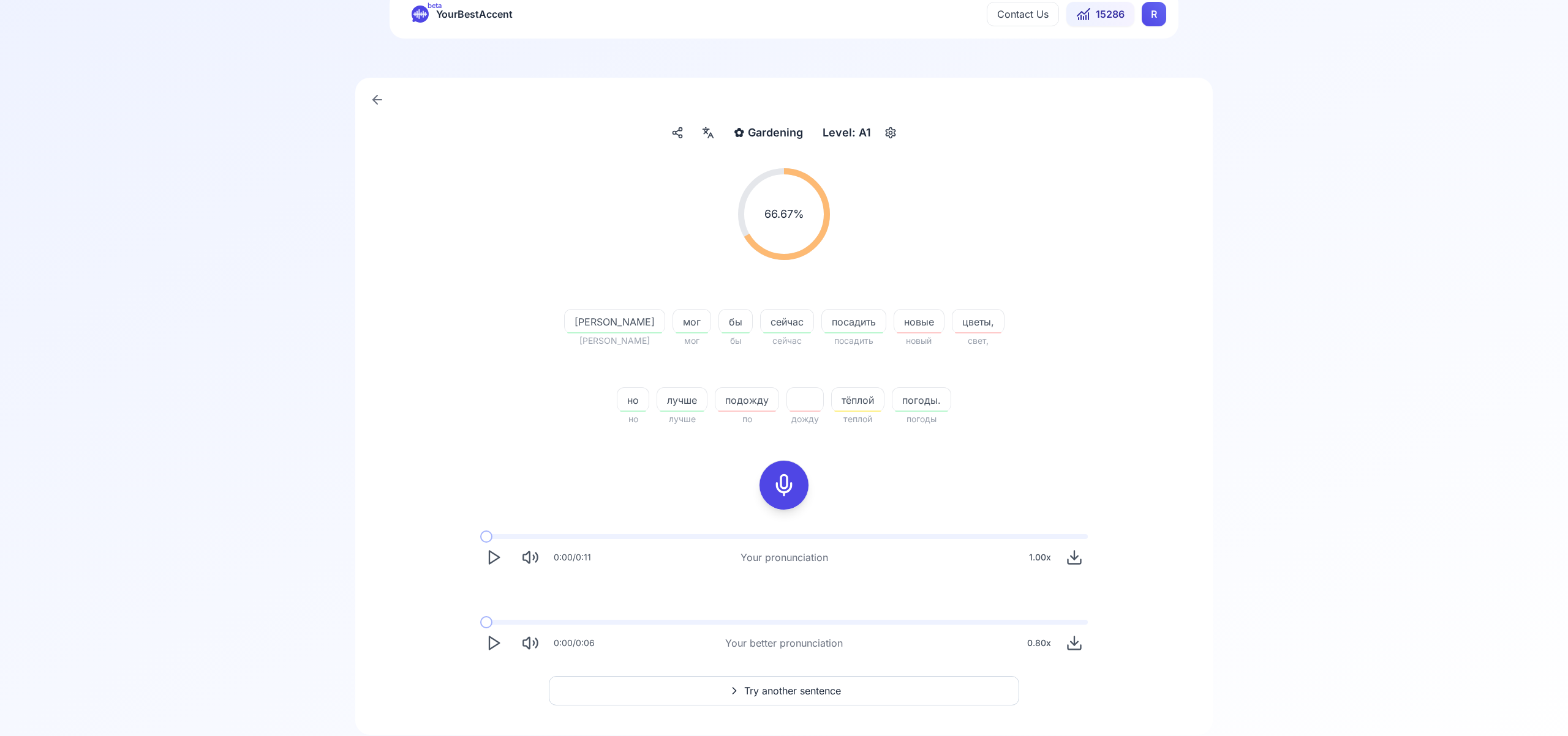
scroll to position [44, 0]
click at [493, 634] on polygon "Play" at bounding box center [494, 639] width 10 height 13
click at [851, 685] on button "Try another sentence" at bounding box center [783, 686] width 470 height 30
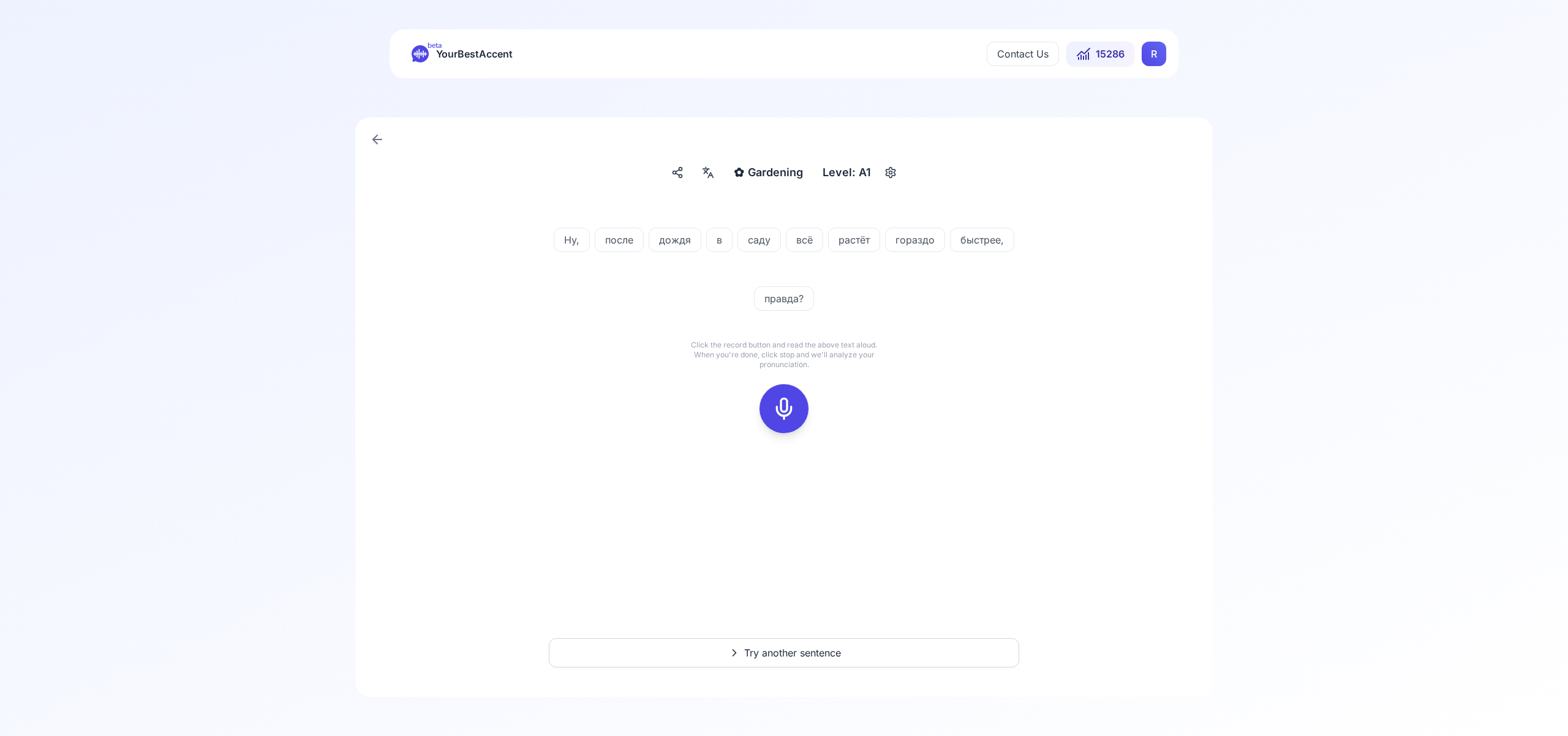
click at [783, 404] on icon at bounding box center [783, 409] width 25 height 25
click at [787, 417] on rect at bounding box center [784, 409] width 19 height 19
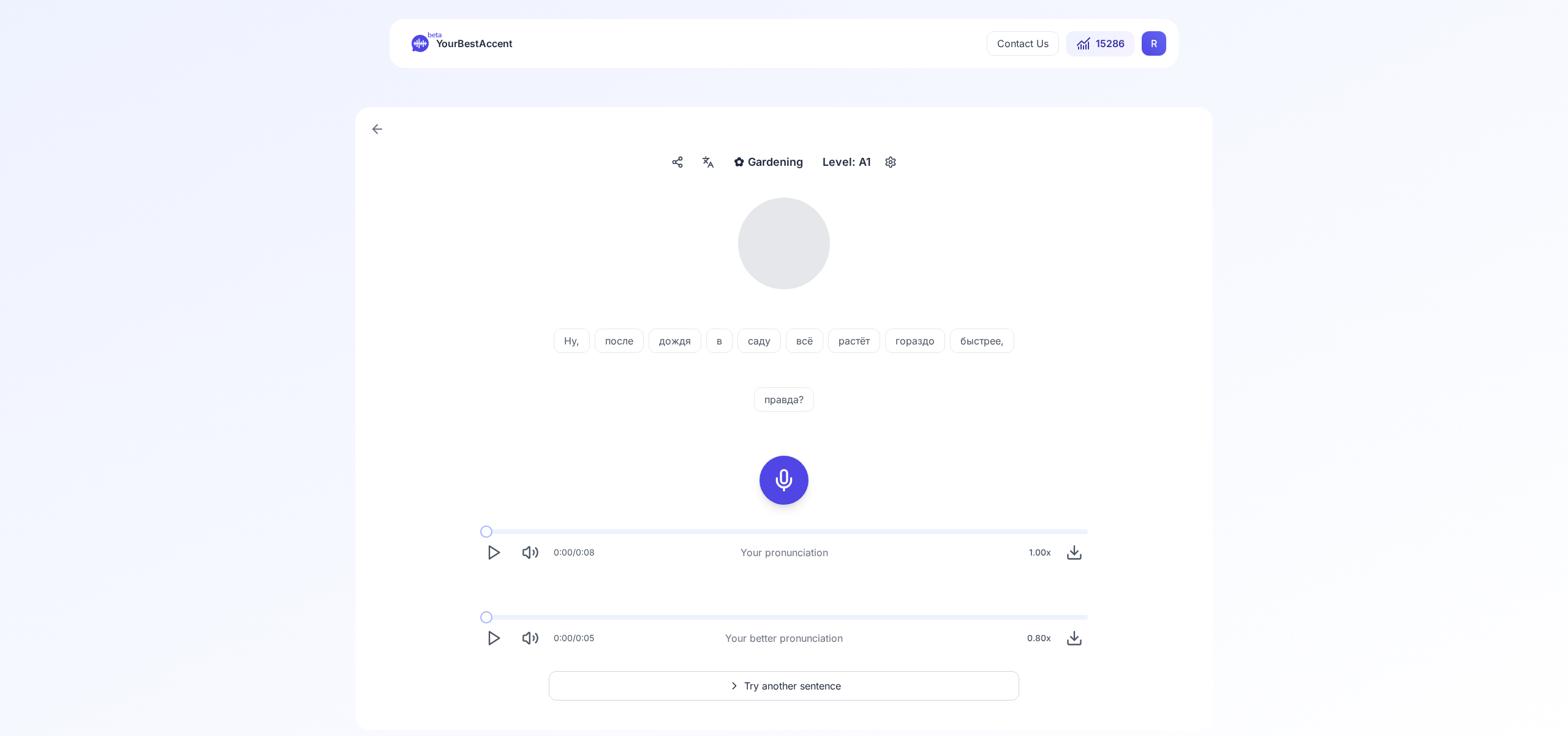
scroll to position [12, 0]
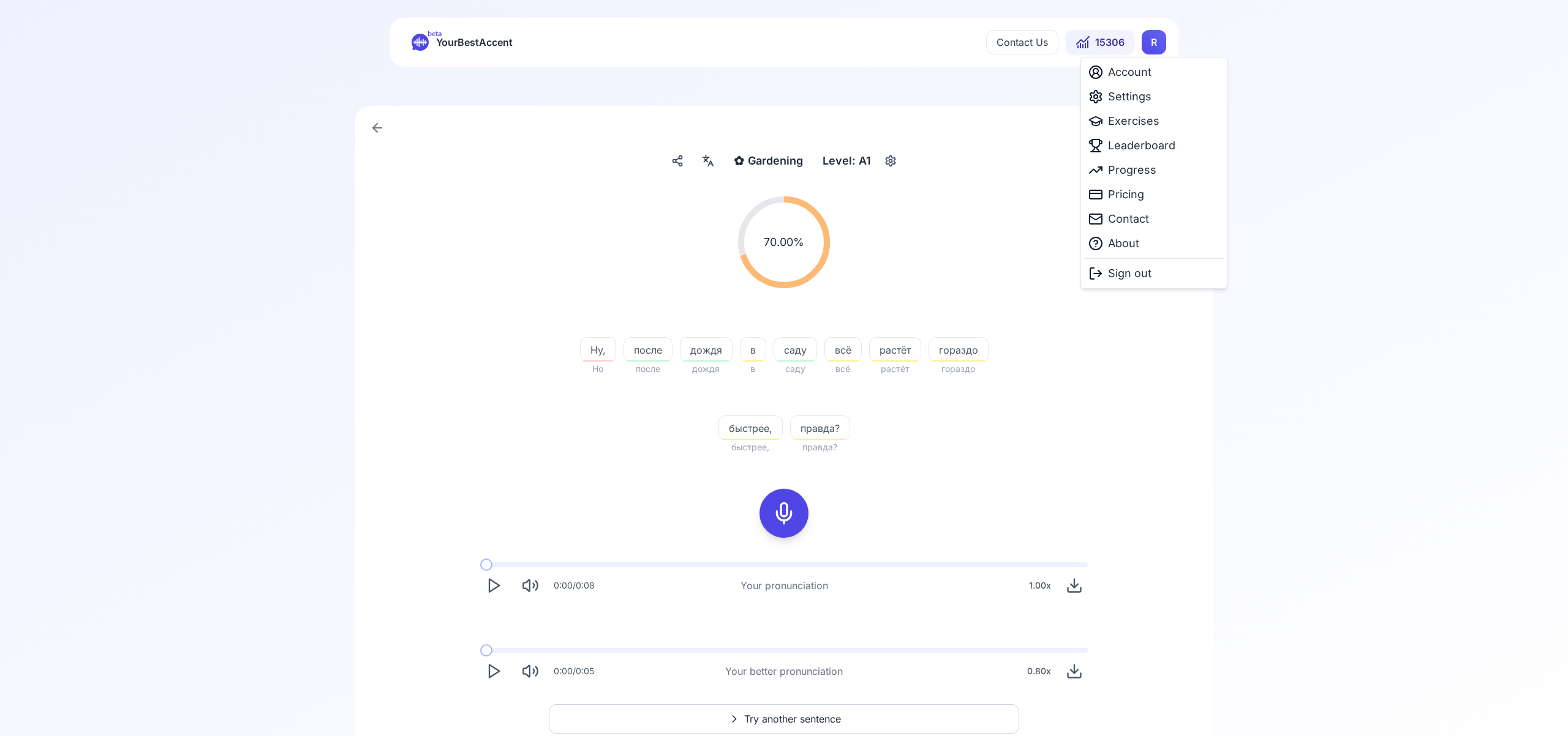
click at [1159, 41] on html "beta YourBestAccent Contact Us 15306 R ✿ Gardening Gardening Level: A1 70.00 % …" at bounding box center [784, 356] width 1568 height 736
click at [1132, 99] on span "Settings" at bounding box center [1129, 96] width 44 height 17
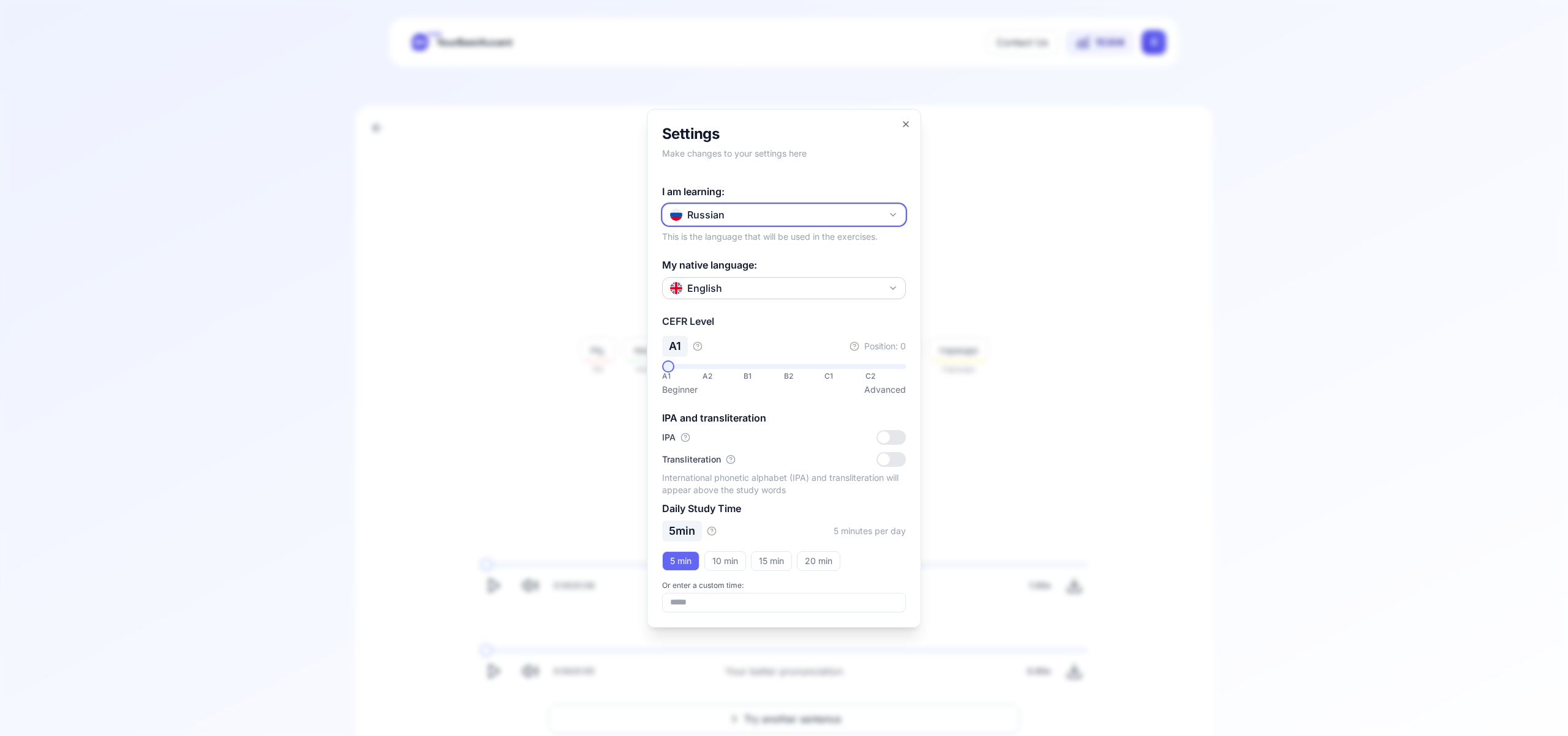
click at [889, 210] on icon "button" at bounding box center [893, 215] width 10 height 10
click at [804, 288] on div "Spanish" at bounding box center [784, 287] width 238 height 22
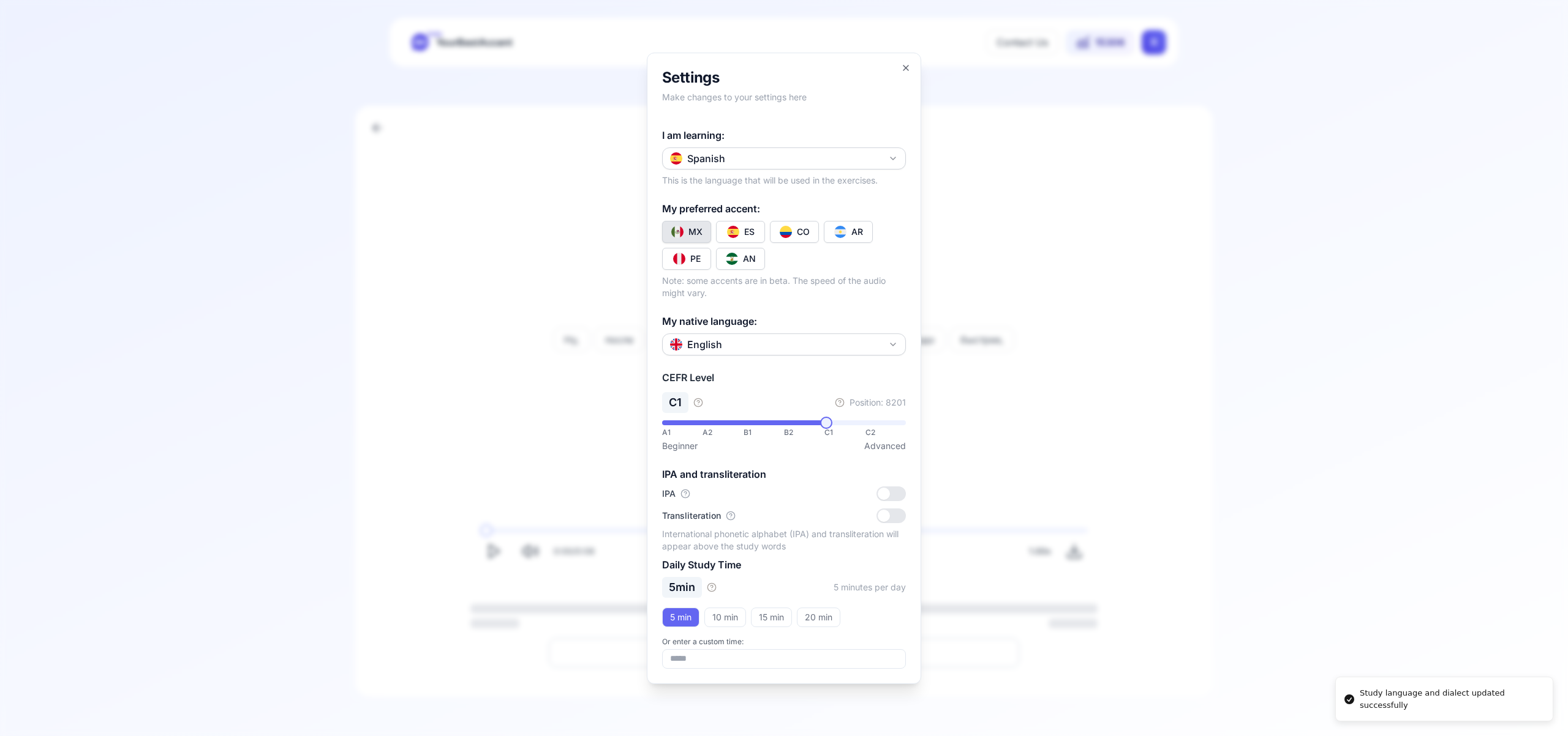
click at [800, 233] on div "CO" at bounding box center [803, 231] width 13 height 12
click at [907, 64] on icon "button" at bounding box center [906, 68] width 10 height 10
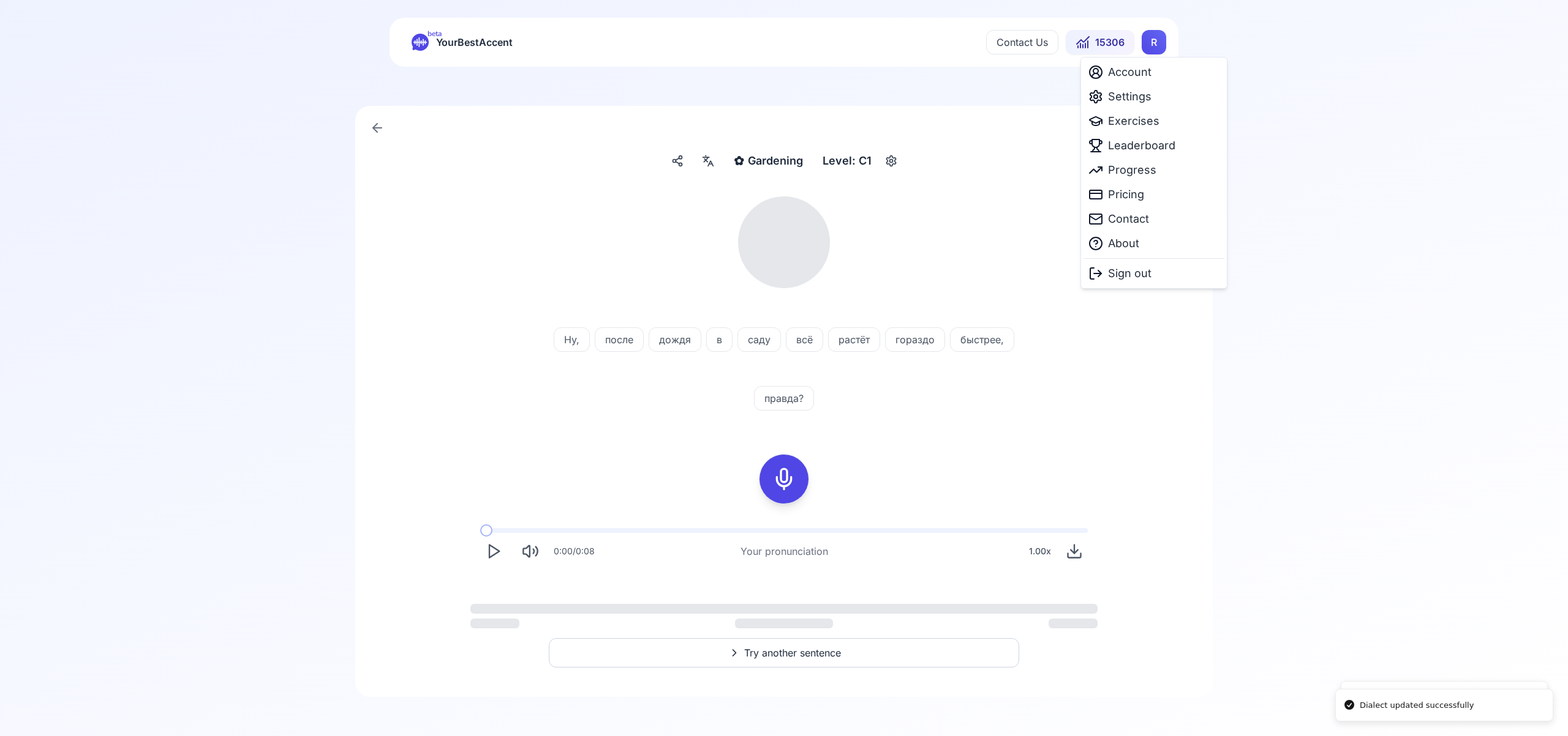
click at [1153, 40] on html "Dialect updated successfully Study language and dialect updated successfully be…" at bounding box center [784, 356] width 1568 height 736
click at [1138, 121] on span "Exercises" at bounding box center [1133, 121] width 51 height 17
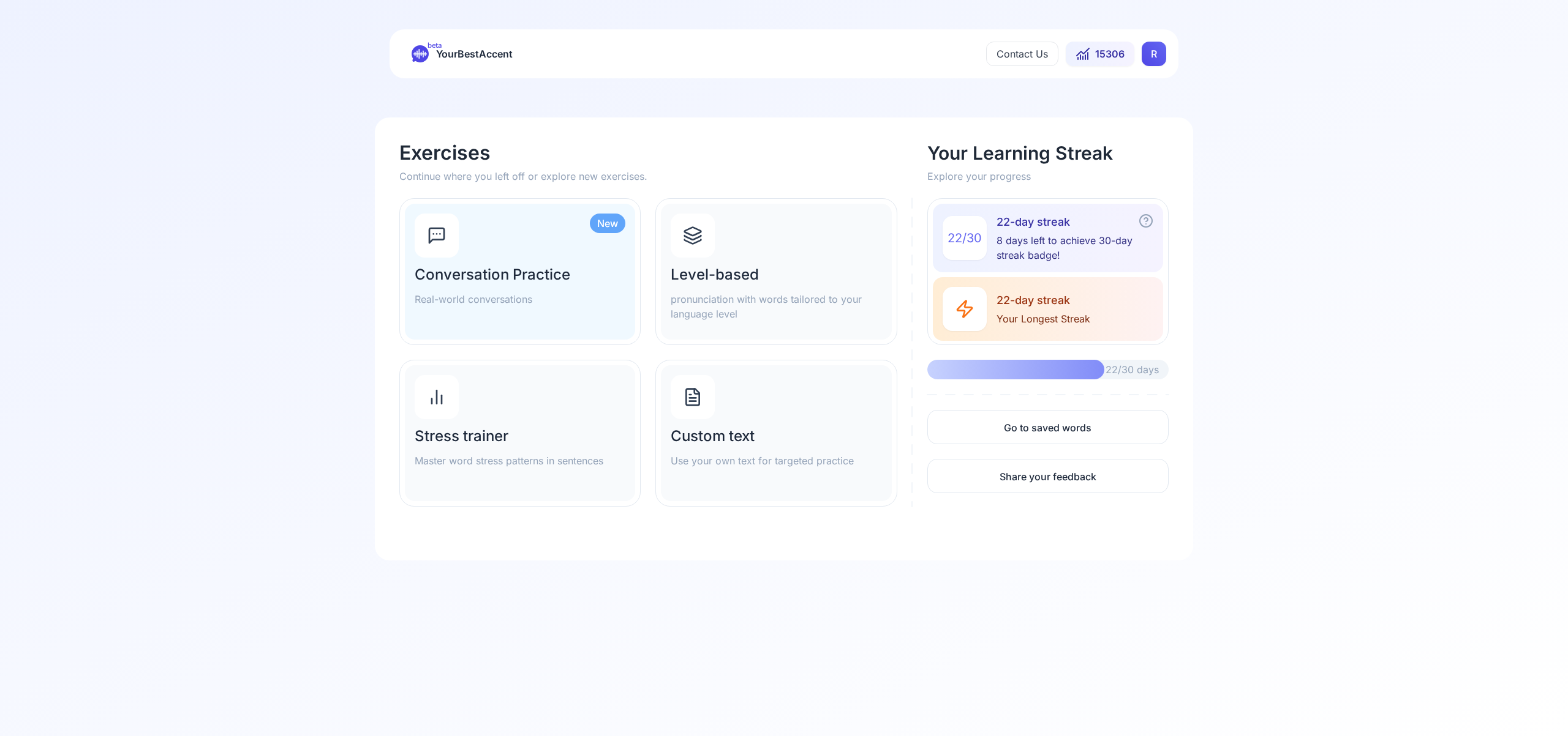
click at [692, 239] on icon at bounding box center [693, 237] width 17 height 4
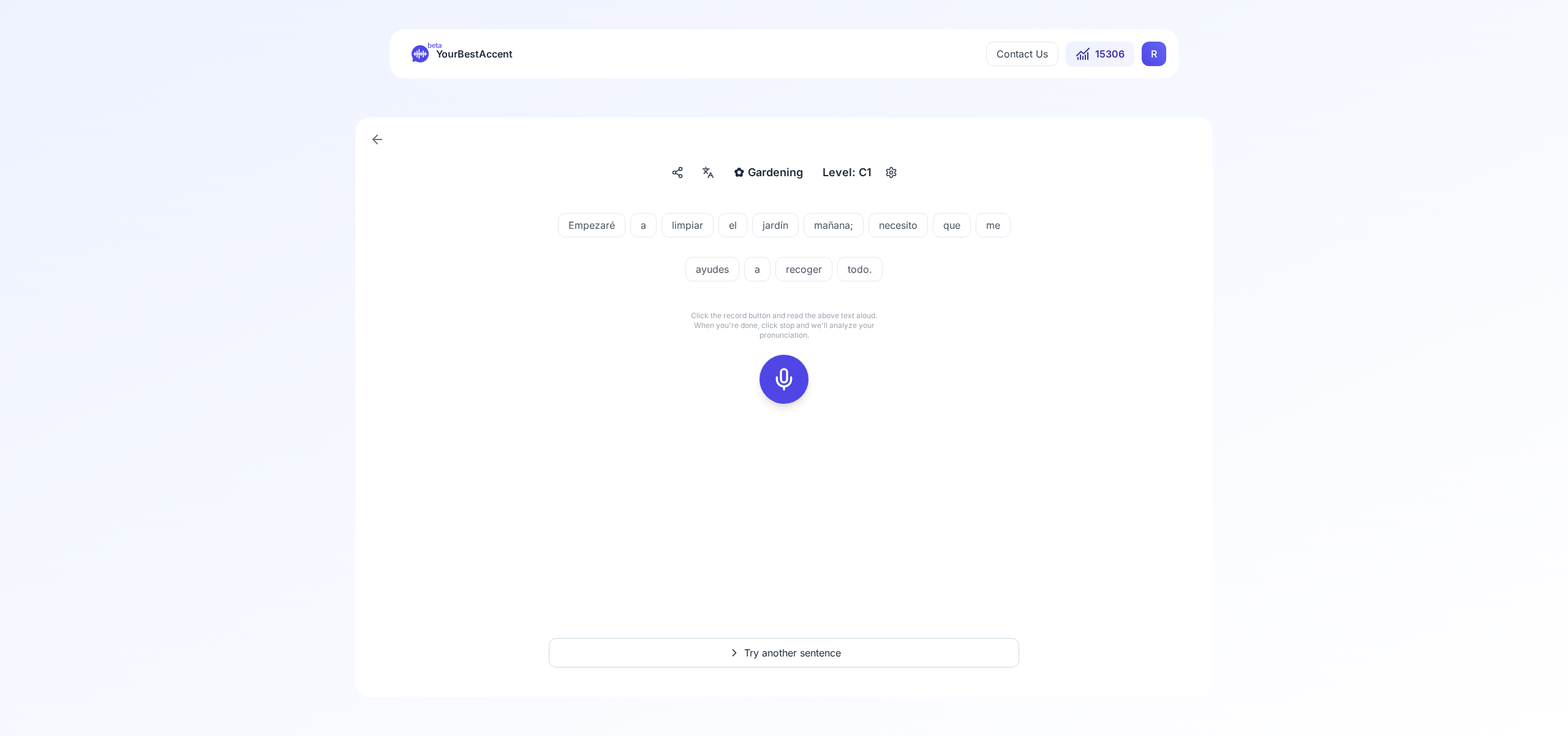
click at [783, 379] on icon at bounding box center [783, 379] width 25 height 25
click at [785, 381] on icon at bounding box center [783, 379] width 25 height 25
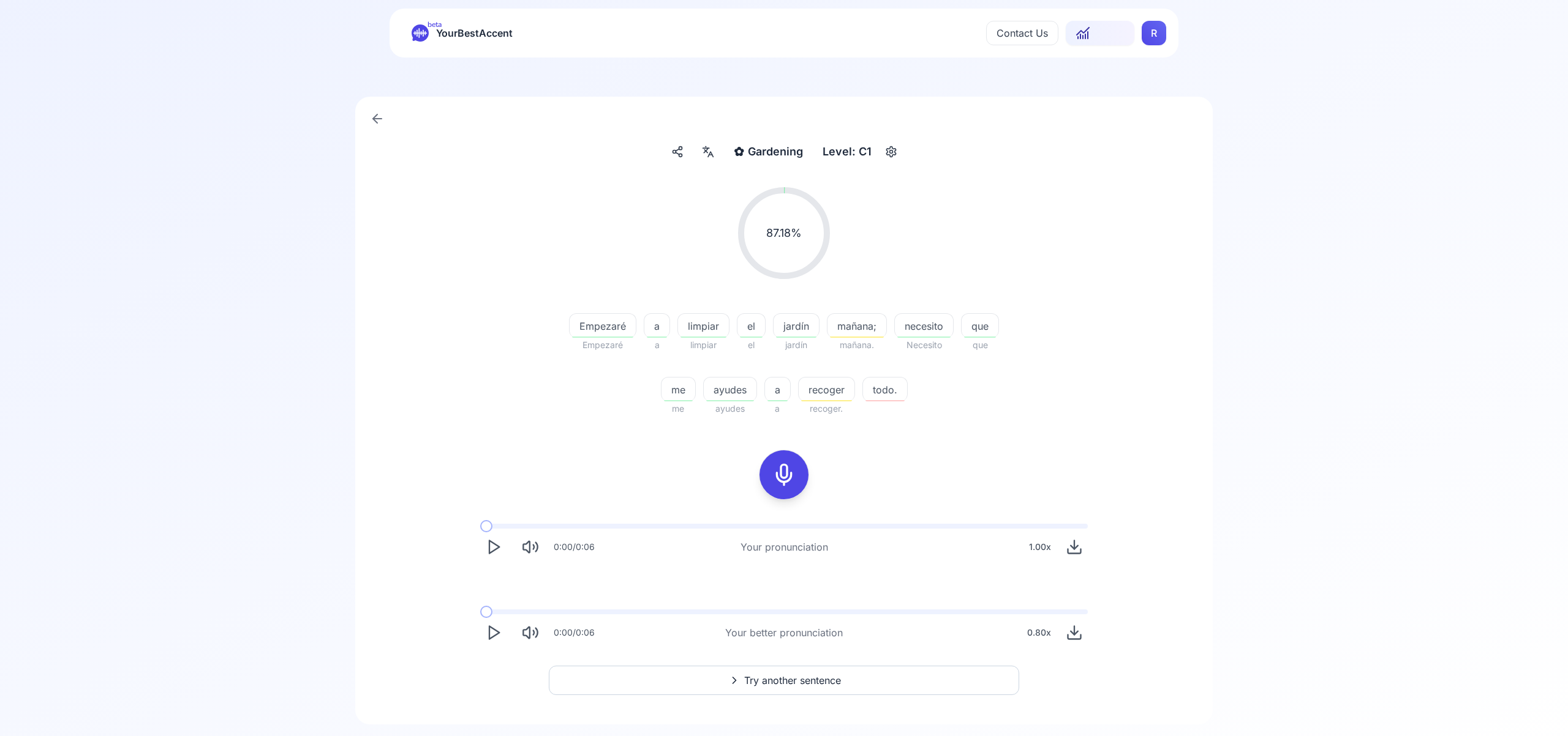
scroll to position [34, 0]
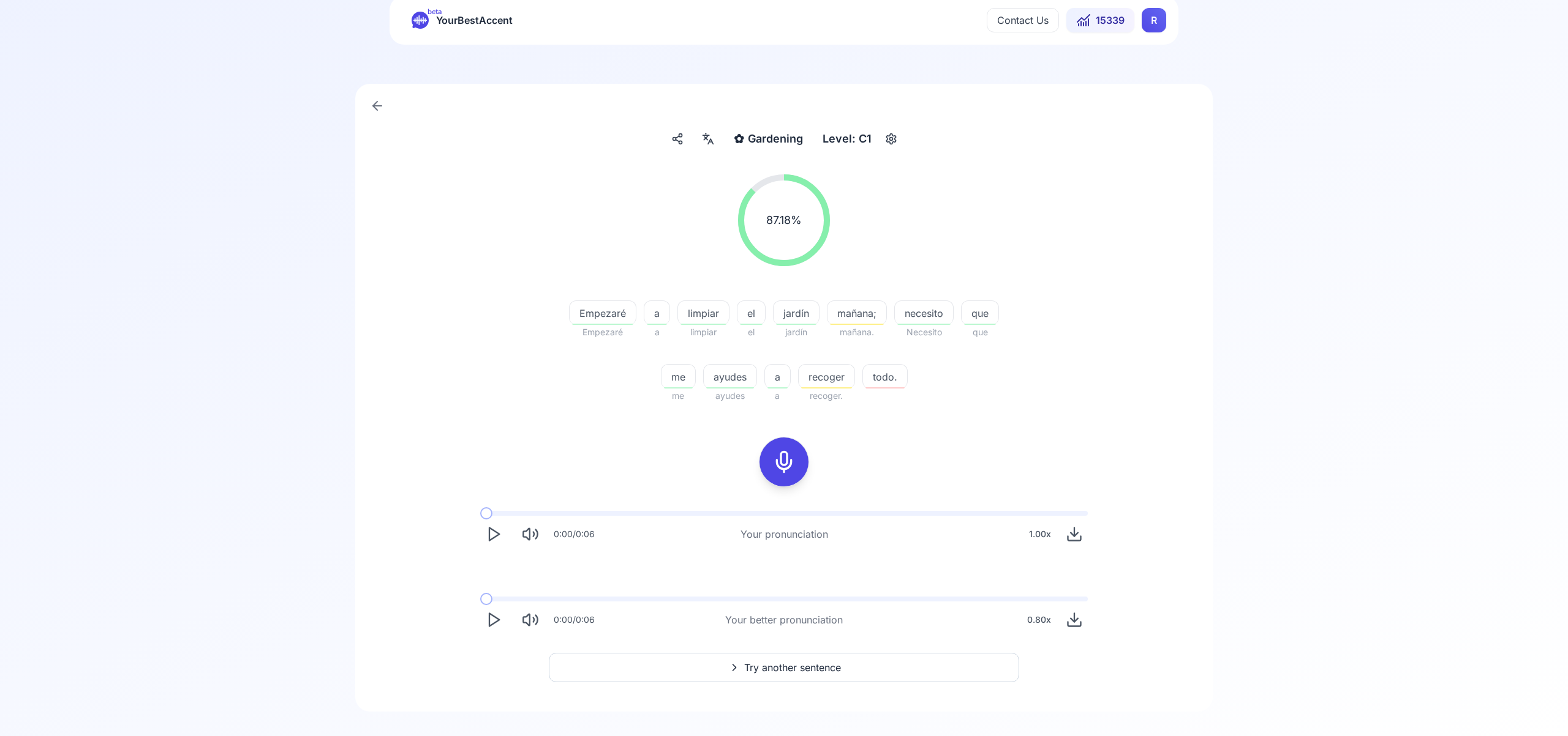
click at [817, 666] on span "Try another sentence" at bounding box center [793, 667] width 97 height 15
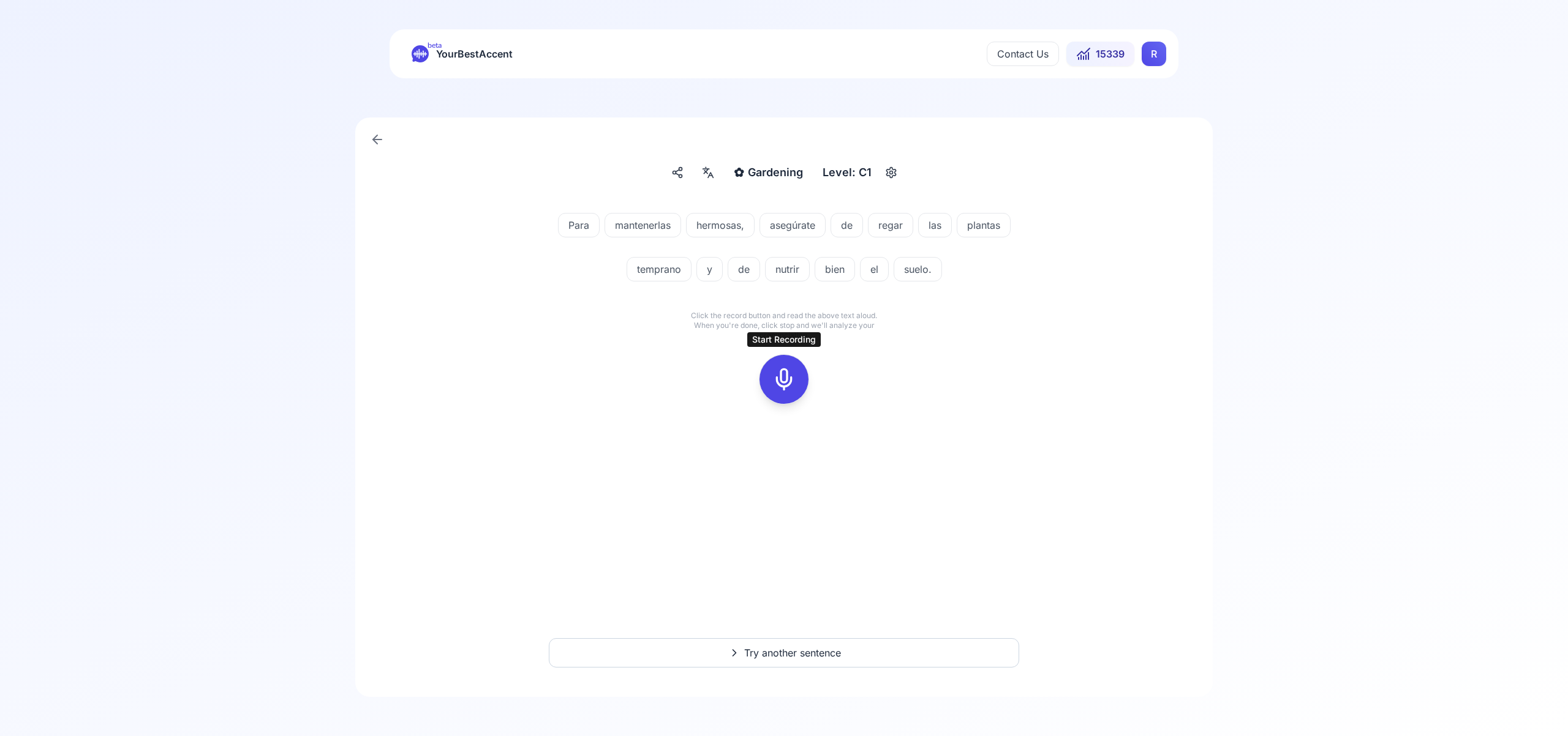
click at [792, 382] on rect at bounding box center [784, 379] width 19 height 19
click at [776, 380] on icon at bounding box center [783, 379] width 25 height 25
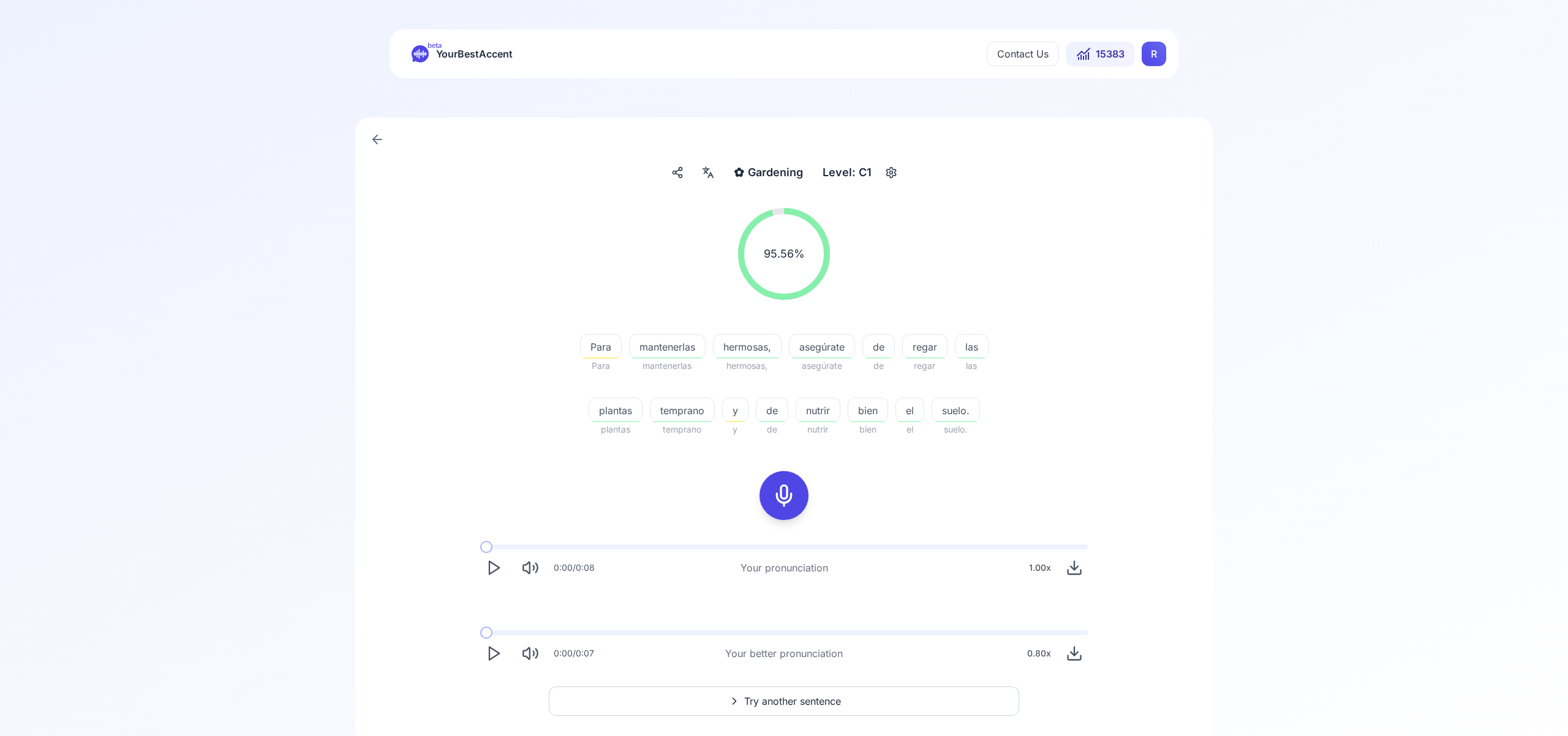
click at [823, 700] on span "Try another sentence" at bounding box center [793, 700] width 97 height 15
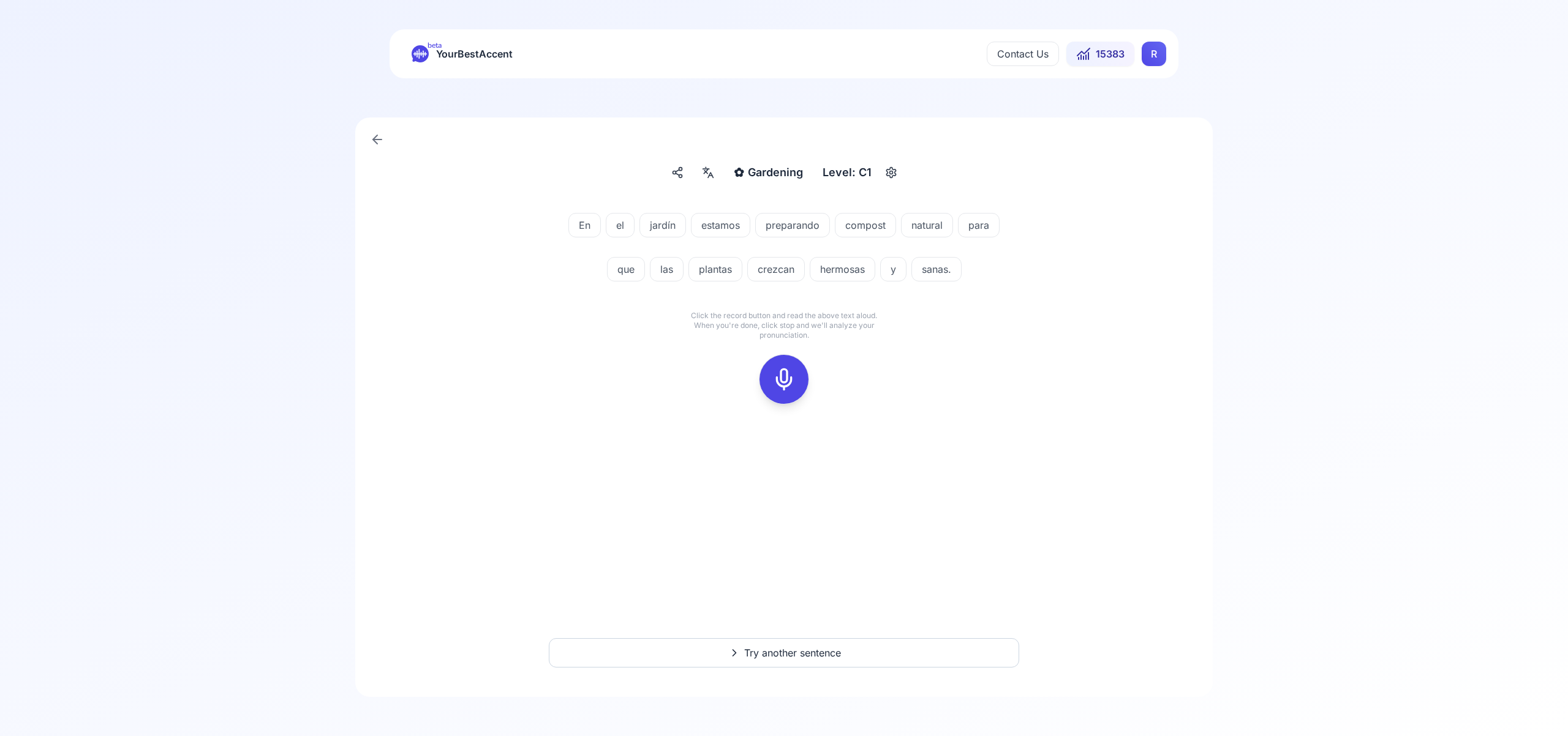
click at [792, 379] on rect at bounding box center [784, 379] width 19 height 19
click at [792, 383] on rect at bounding box center [784, 379] width 19 height 19
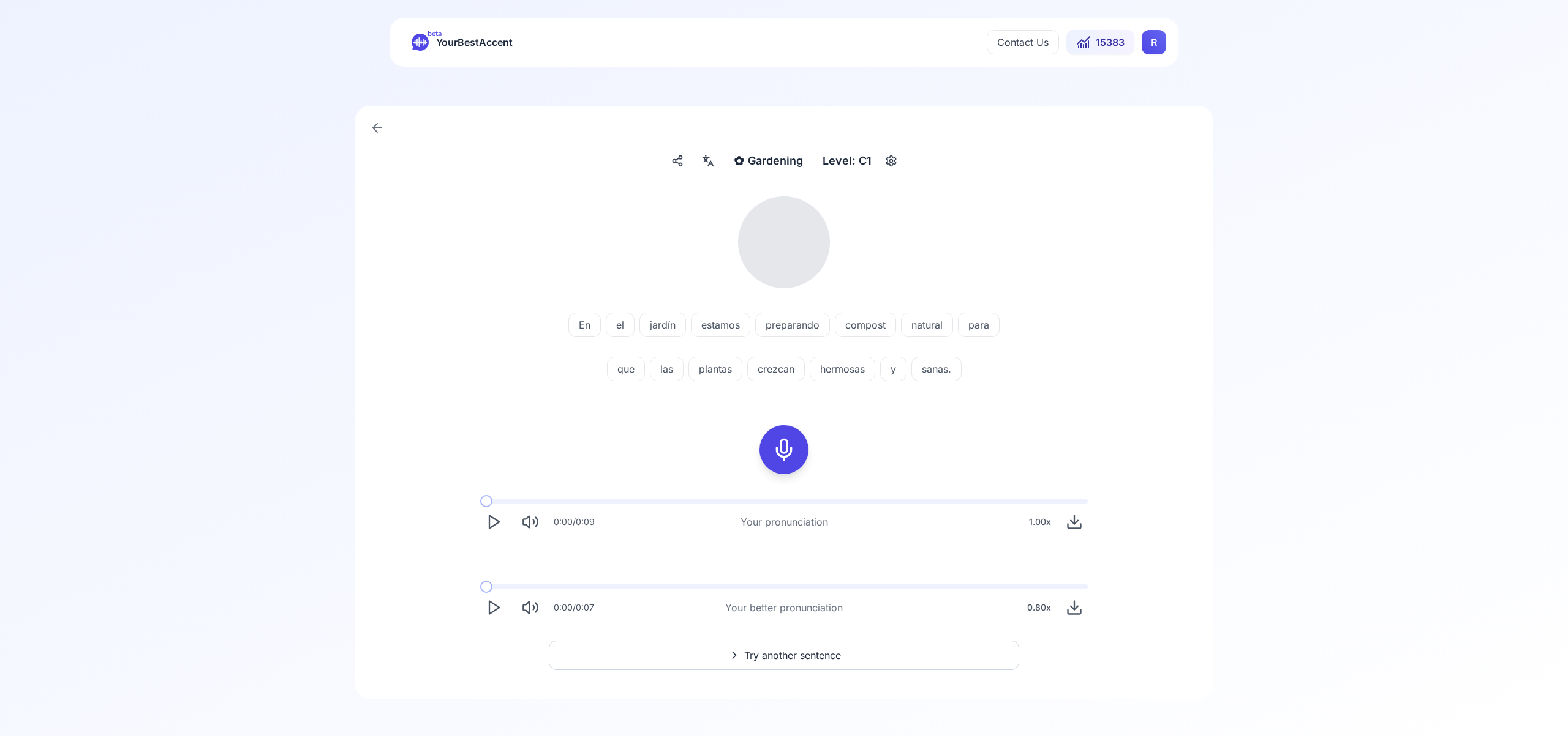
scroll to position [9, 0]
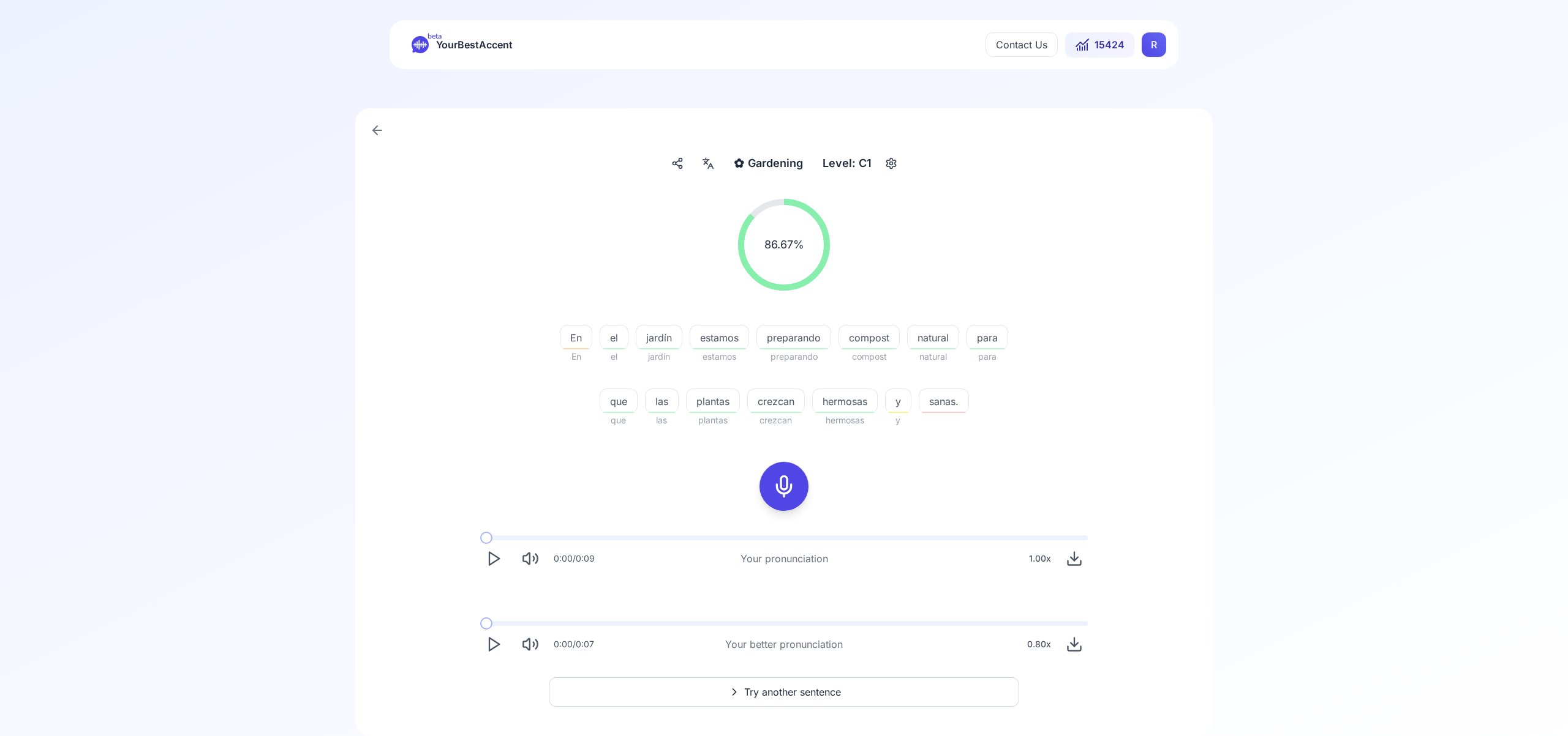
click at [825, 690] on span "Try another sentence" at bounding box center [793, 691] width 97 height 15
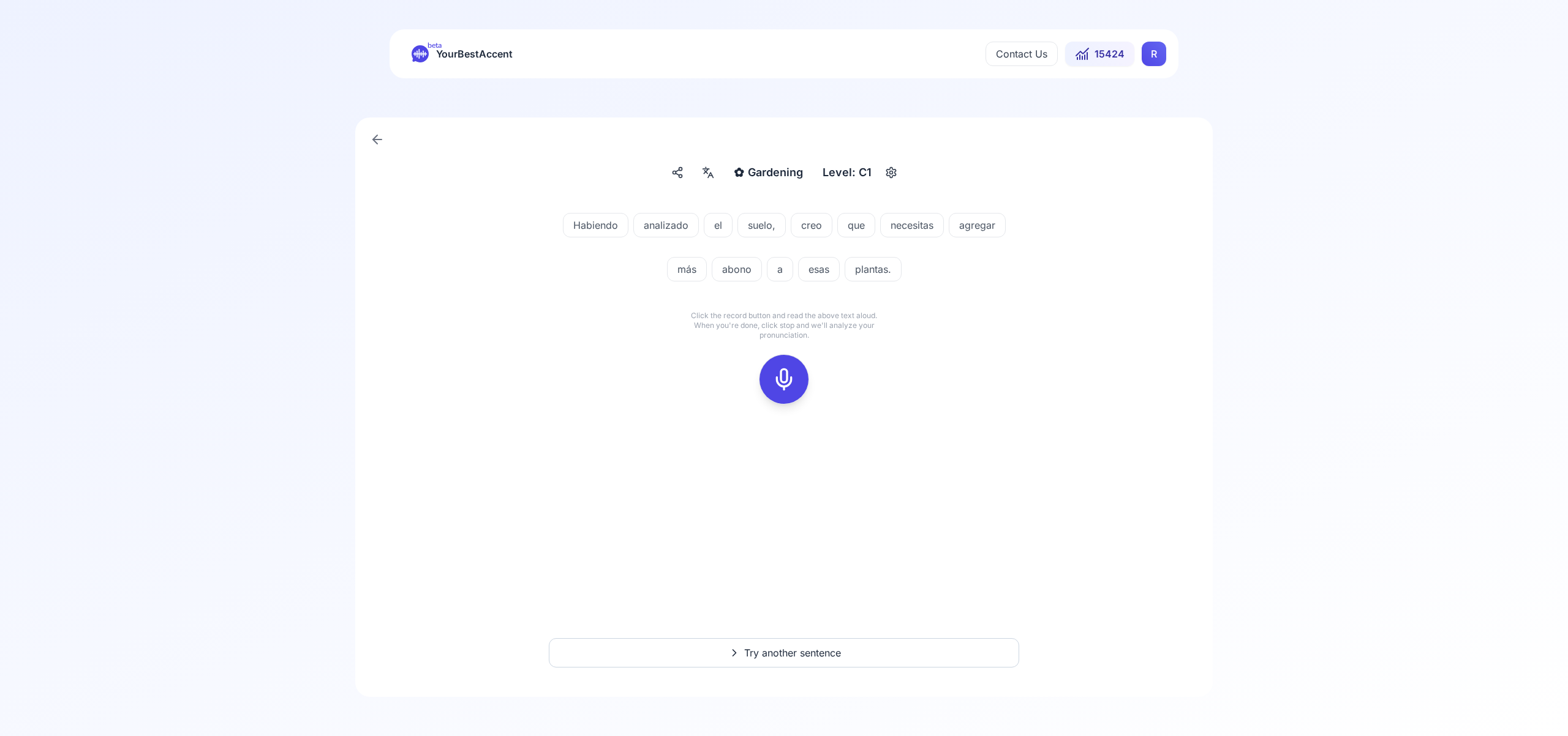
click at [785, 372] on icon at bounding box center [783, 379] width 25 height 25
click at [784, 389] on icon at bounding box center [783, 379] width 25 height 25
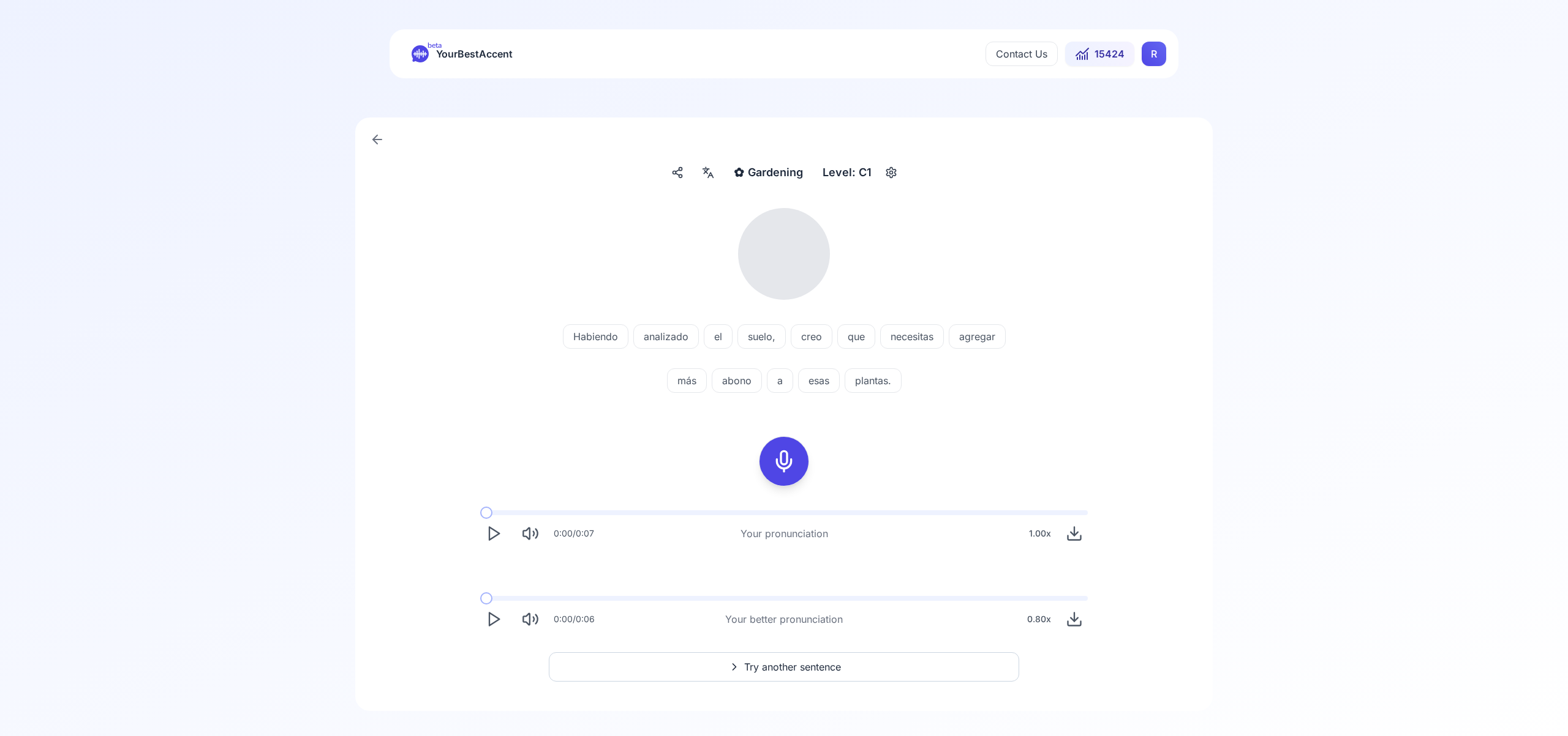
scroll to position [14, 0]
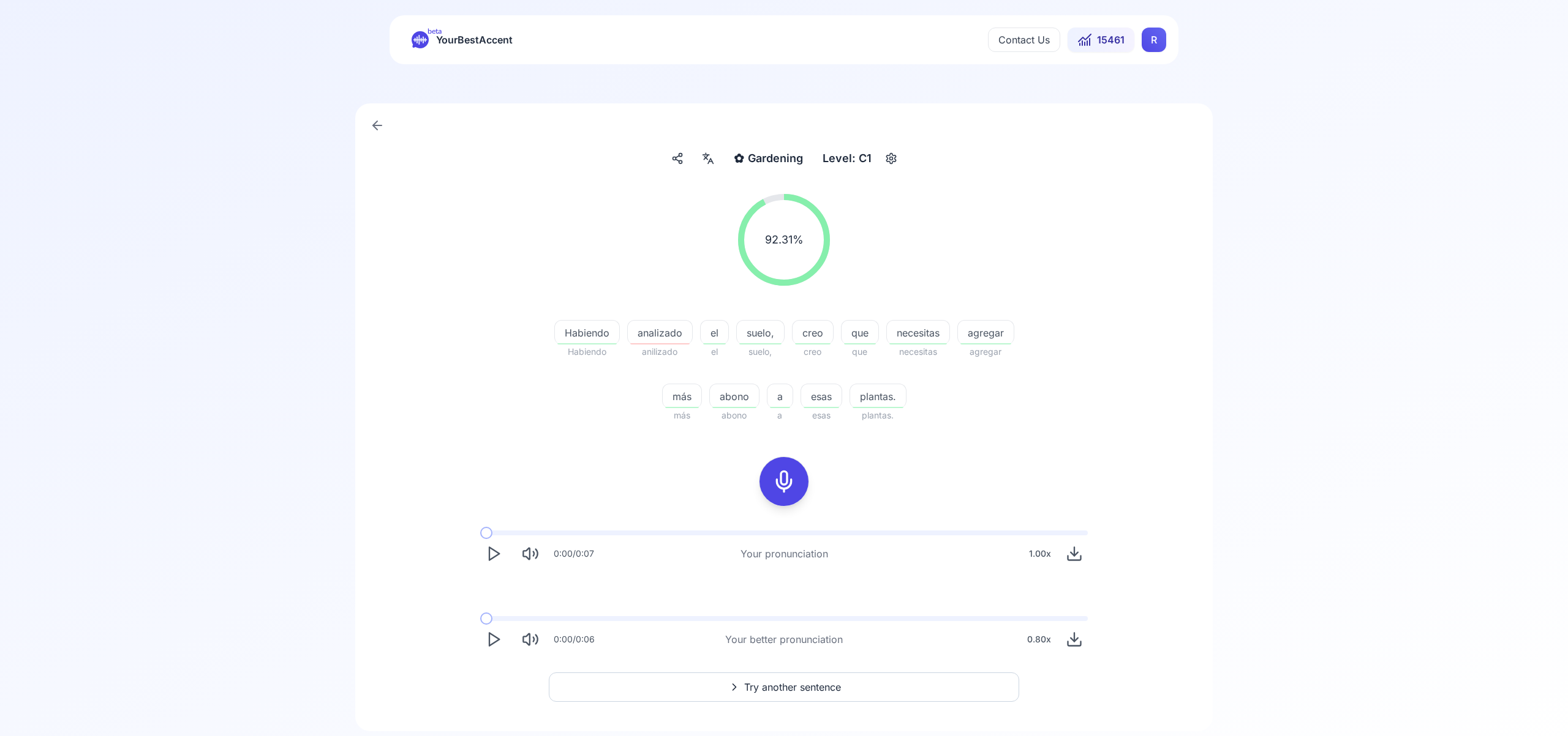
click at [820, 690] on span "Try another sentence" at bounding box center [793, 687] width 97 height 15
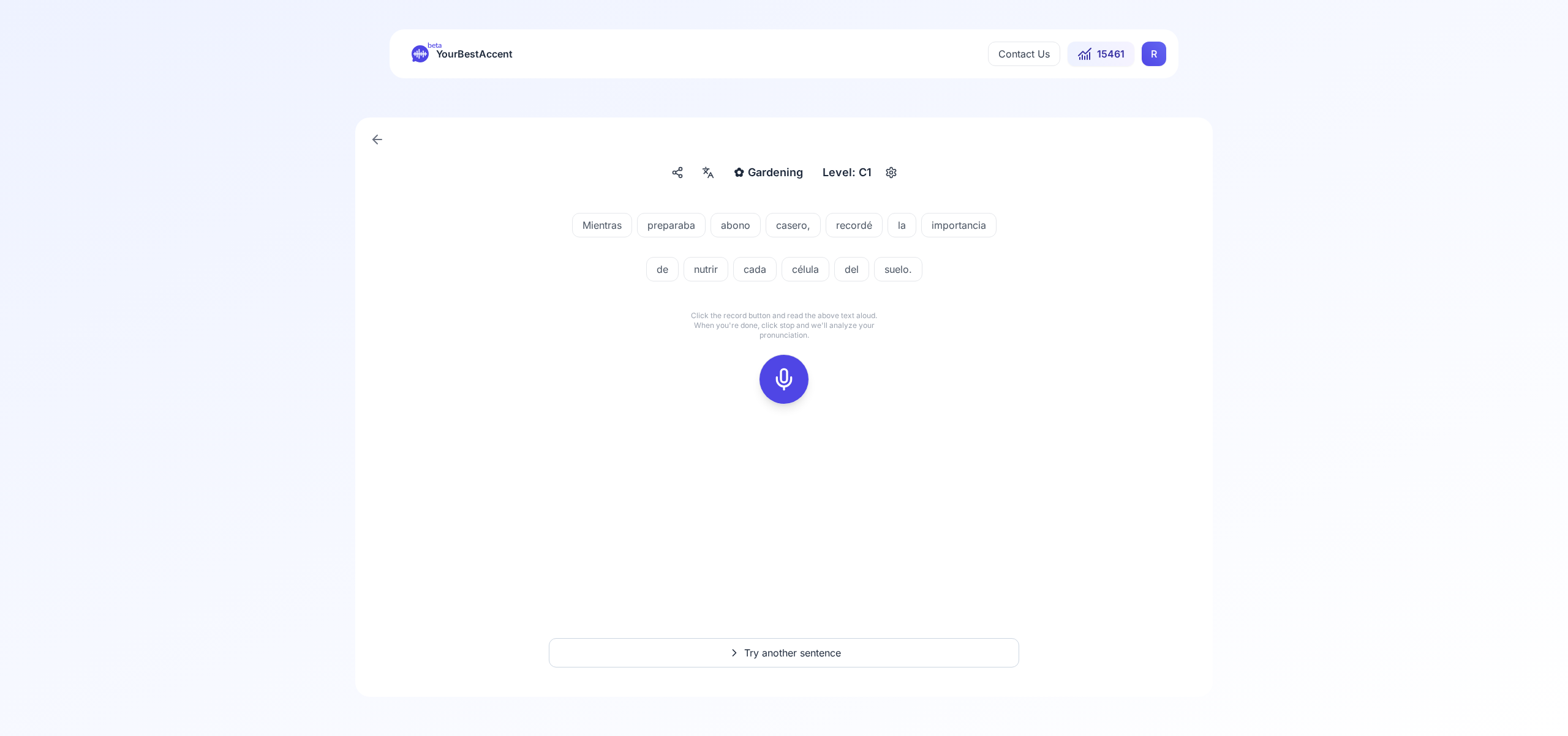
click at [788, 373] on icon at bounding box center [783, 379] width 25 height 25
click at [793, 378] on icon at bounding box center [783, 379] width 25 height 25
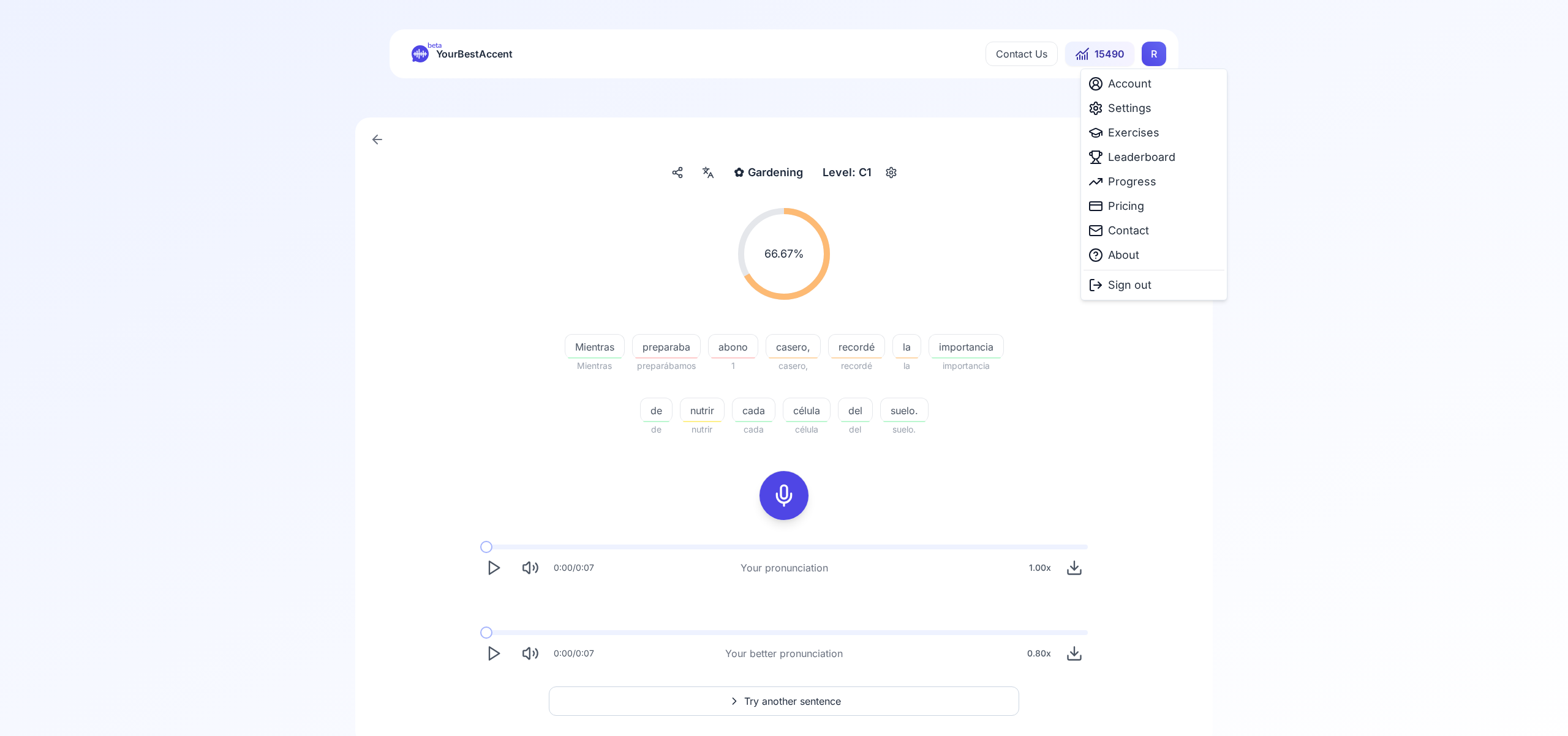
click at [1147, 61] on html "beta YourBestAccent Contact Us 15490 R ✿ Gardening Gardening Level: C1 66.67 % …" at bounding box center [784, 368] width 1568 height 736
click at [1142, 158] on span "Leaderboard" at bounding box center [1141, 156] width 67 height 17
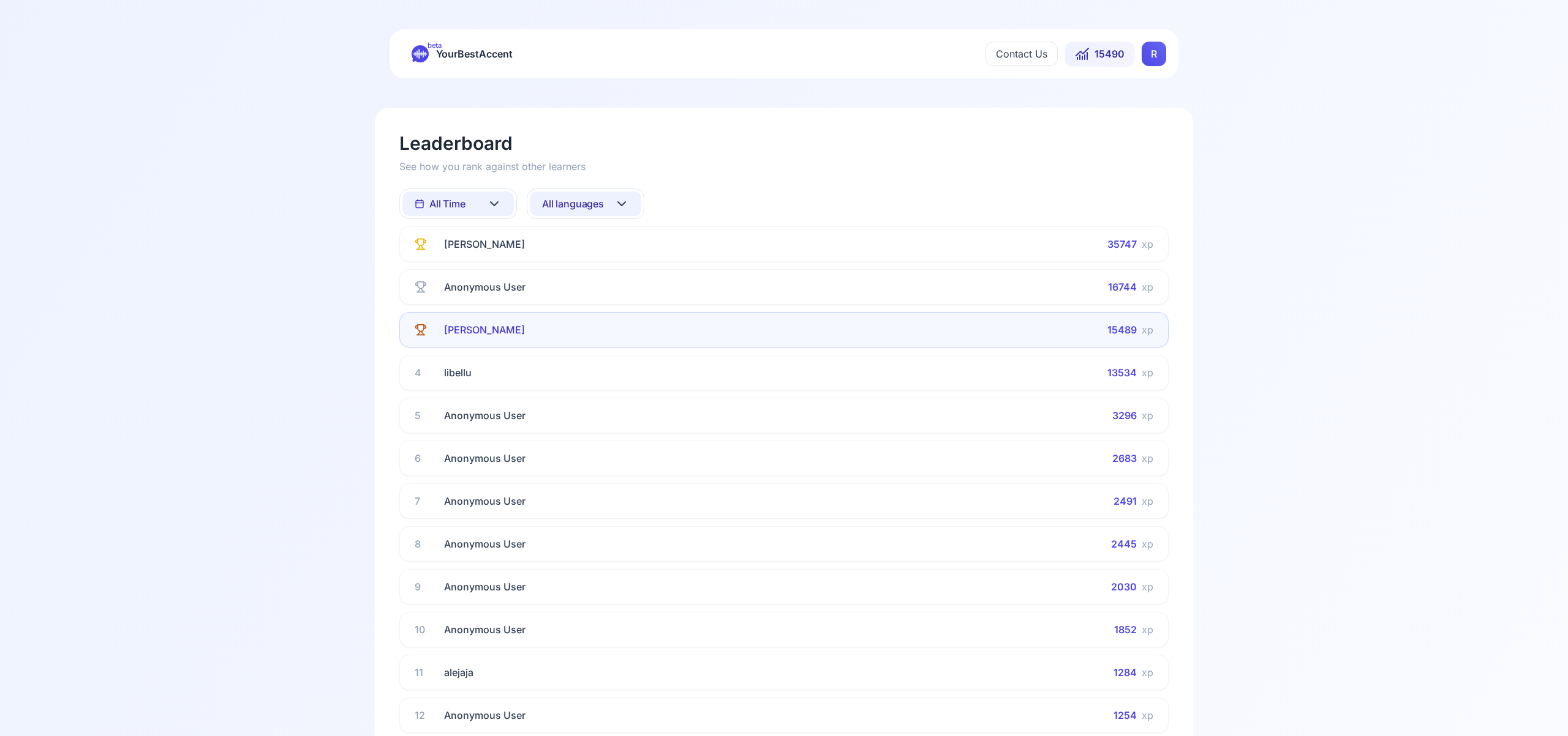
click at [623, 205] on icon at bounding box center [621, 204] width 15 height 15
click at [611, 307] on div "Spanish" at bounding box center [585, 302] width 112 height 22
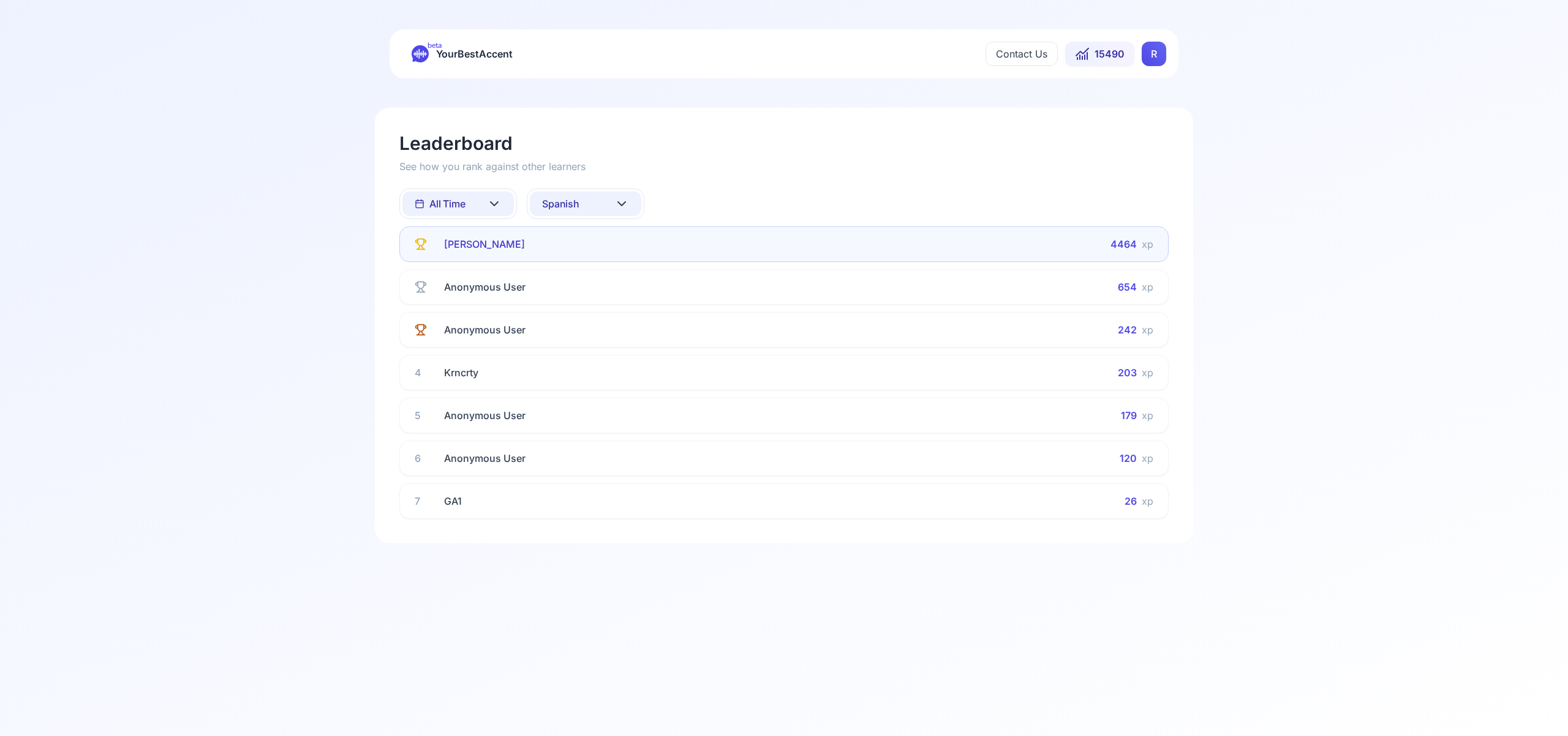
click at [626, 203] on icon at bounding box center [621, 204] width 15 height 15
